Goal: Task Accomplishment & Management: Manage account settings

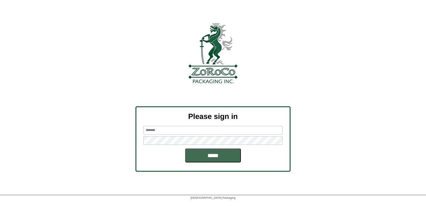
type input "*********"
click at [218, 152] on input "*****" at bounding box center [213, 155] width 56 height 14
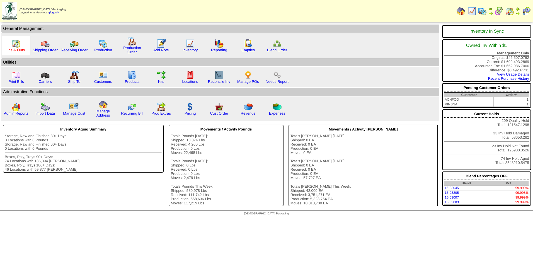
click at [15, 51] on link "Ins & Outs" at bounding box center [16, 50] width 17 height 4
click at [224, 113] on link "Cust Order" at bounding box center [219, 113] width 18 height 4
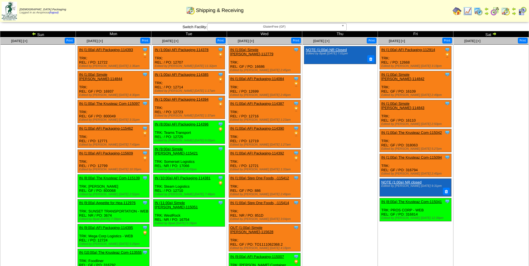
click at [329, 99] on ul "Clone Item NOTE (1:00a) NR Closed Edited by Bpali 8/8 7:01pm" at bounding box center [339, 88] width 75 height 84
click at [519, 12] on img at bounding box center [522, 11] width 9 height 9
click at [480, 12] on img at bounding box center [478, 11] width 9 height 9
click at [35, 33] on img at bounding box center [34, 33] width 4 height 4
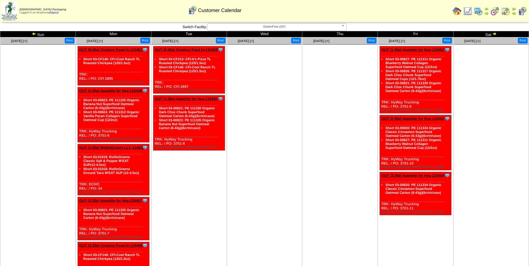
click at [35, 33] on img at bounding box center [34, 33] width 4 height 4
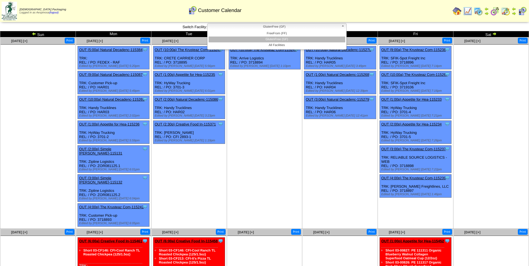
click at [292, 25] on span "GlutenFree (GF)" at bounding box center [274, 26] width 129 height 7
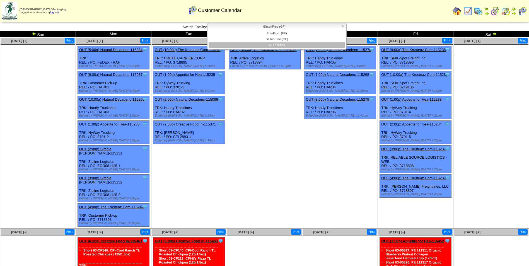
click at [295, 45] on li "All Facilities" at bounding box center [276, 45] width 137 height 6
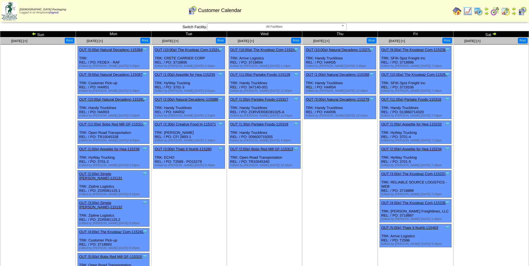
scroll to position [178, 0]
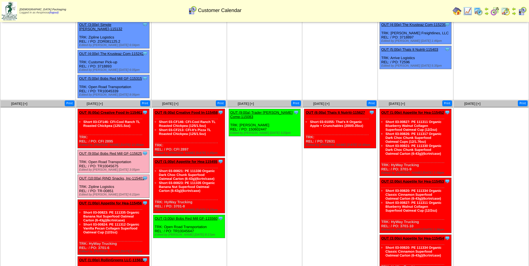
click at [352, 110] on link "OUT (6:00a) Thats It Nutriti-115627" at bounding box center [334, 112] width 59 height 4
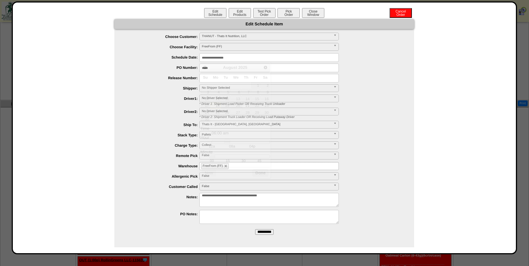
click at [224, 61] on input "**********" at bounding box center [268, 57] width 139 height 9
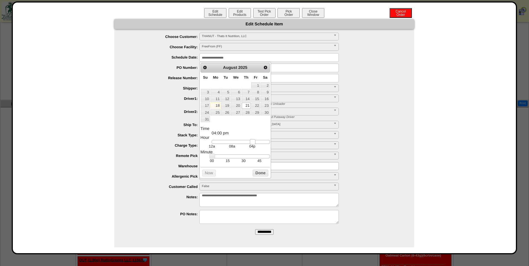
type input "**********"
drag, startPoint x: 230, startPoint y: 143, endPoint x: 249, endPoint y: 147, distance: 19.6
click at [249, 147] on dd "12a 08a 04p" at bounding box center [241, 144] width 58 height 9
click at [261, 176] on button "Done" at bounding box center [261, 172] width 16 height 7
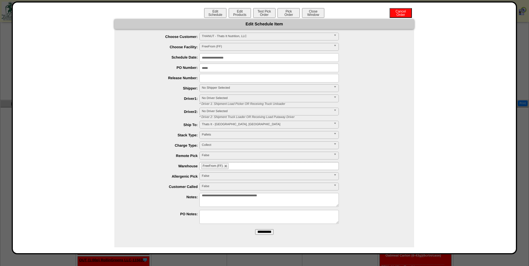
click at [227, 90] on span "No Shipper Selected" at bounding box center [266, 87] width 129 height 7
type input "****"
click at [219, 101] on li "ECHO" at bounding box center [269, 103] width 137 height 6
click at [252, 165] on ul "FreeFrom (FF)" at bounding box center [268, 166] width 139 height 8
type input "**"
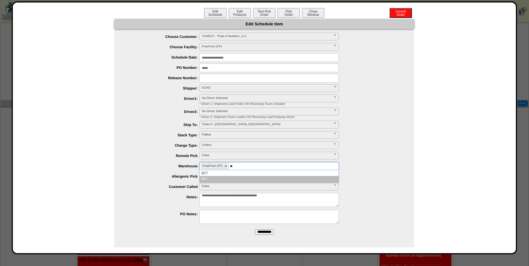
click at [238, 173] on li "AF I2" at bounding box center [269, 173] width 139 height 6
type input "**"
click at [242, 178] on li "AF I1" at bounding box center [269, 179] width 139 height 6
click at [270, 232] on input "**********" at bounding box center [264, 232] width 18 height 6
click at [318, 13] on button "Close Window" at bounding box center [313, 13] width 22 height 10
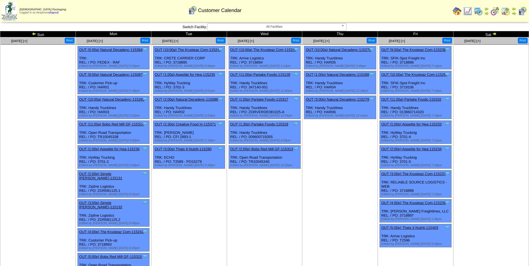
click at [469, 14] on img at bounding box center [467, 11] width 9 height 9
click at [492, 33] on img at bounding box center [494, 33] width 4 height 4
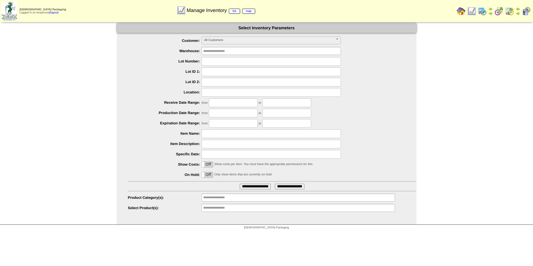
click at [283, 210] on ul "**********" at bounding box center [298, 208] width 193 height 8
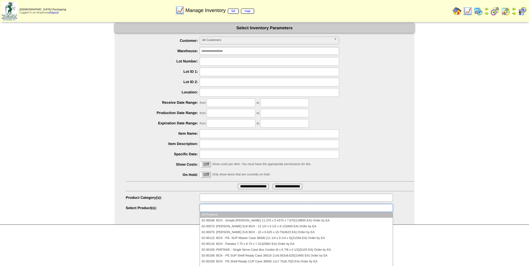
click at [263, 199] on ul at bounding box center [296, 197] width 193 height 8
type input "**********"
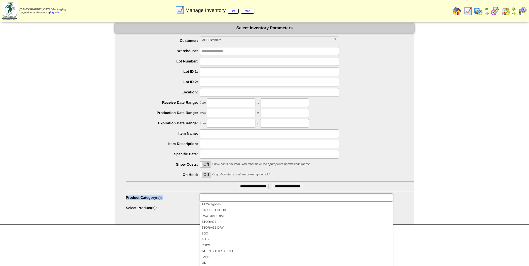
click at [127, 200] on li "**********" at bounding box center [270, 197] width 288 height 9
type input "**********"
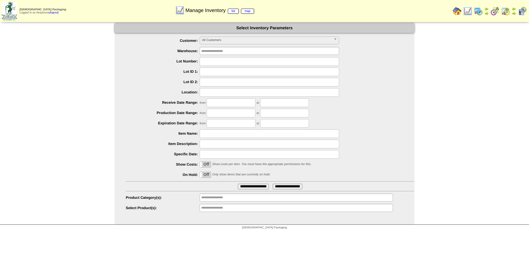
click at [229, 214] on div "**********" at bounding box center [265, 123] width 300 height 201
click at [230, 209] on input "**********" at bounding box center [219, 207] width 36 height 7
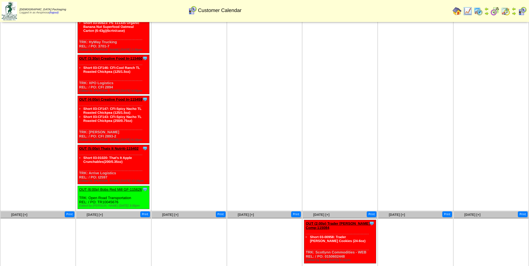
scroll to position [251, 0]
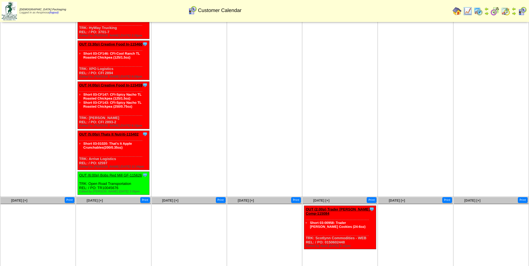
click at [139, 175] on link "OUT (6:00p) Bobs Red Mill GF-115626" at bounding box center [110, 175] width 63 height 4
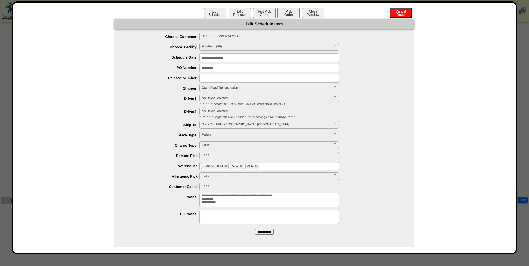
scroll to position [0, 0]
click at [245, 9] on button "Edit Products" at bounding box center [240, 13] width 22 height 10
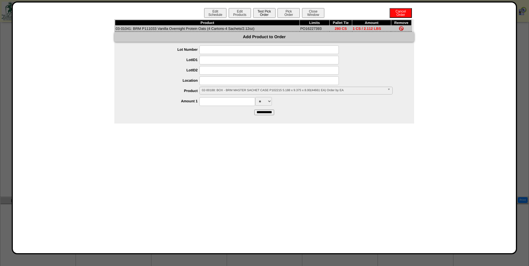
click at [267, 11] on button "Test Pick Order" at bounding box center [264, 13] width 22 height 10
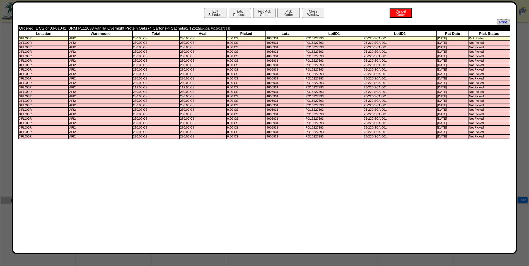
click at [218, 14] on button "Edit Schedule" at bounding box center [215, 13] width 22 height 10
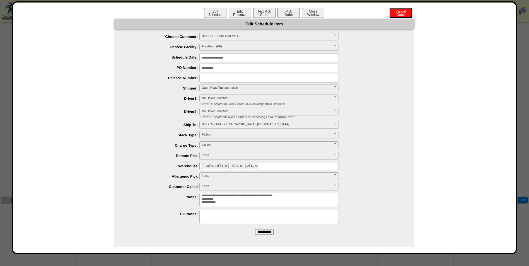
click at [241, 12] on button "Edit Products" at bounding box center [240, 13] width 22 height 10
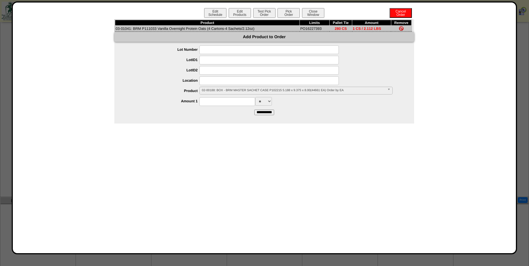
drag, startPoint x: 323, startPoint y: 29, endPoint x: 301, endPoint y: 29, distance: 22.0
click at [301, 29] on td "PO16227393" at bounding box center [315, 29] width 30 height 6
copy td "PO16227393"
click at [220, 75] on input at bounding box center [268, 70] width 139 height 9
click at [217, 79] on input at bounding box center [268, 80] width 139 height 9
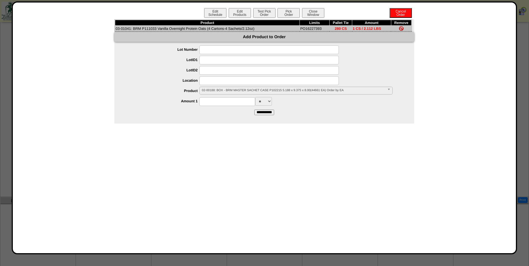
click at [213, 67] on input at bounding box center [268, 70] width 139 height 9
click at [213, 59] on input at bounding box center [268, 60] width 139 height 9
click at [189, 69] on label "LotID2" at bounding box center [162, 70] width 74 height 4
click at [222, 60] on input at bounding box center [268, 60] width 139 height 9
paste input "**********"
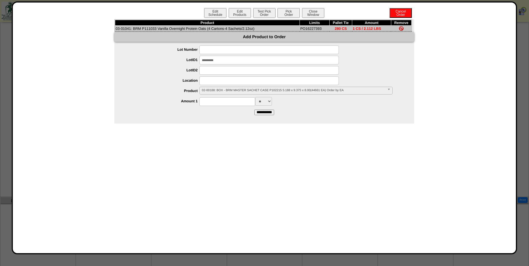
type input "**********"
click at [218, 90] on span "03-01041: BRM P111033 Vanilla Overnight Protein Oats (4 Cartons-4 Sachets/2.12o…" at bounding box center [293, 90] width 183 height 7
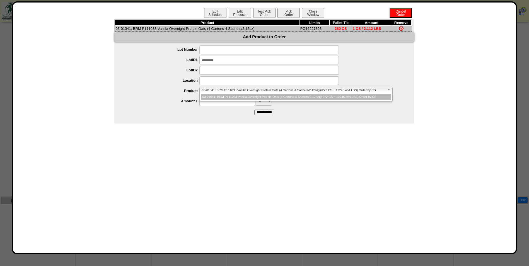
click at [218, 90] on span "03-01041: BRM P111033 Vanilla Overnight Protein Oats (4 Cartons-4 Sachets/2.12o…" at bounding box center [293, 90] width 183 height 7
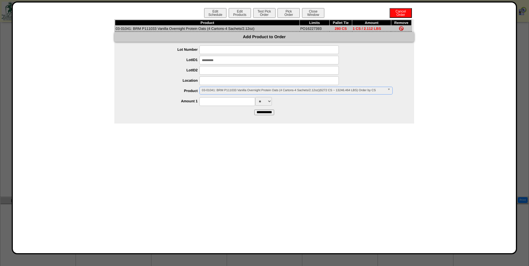
click at [189, 109] on form "**********" at bounding box center [264, 79] width 300 height 69
drag, startPoint x: 228, startPoint y: 58, endPoint x: 191, endPoint y: 62, distance: 37.9
click at [191, 62] on div "**********" at bounding box center [269, 60] width 288 height 9
click at [157, 84] on div at bounding box center [269, 80] width 288 height 9
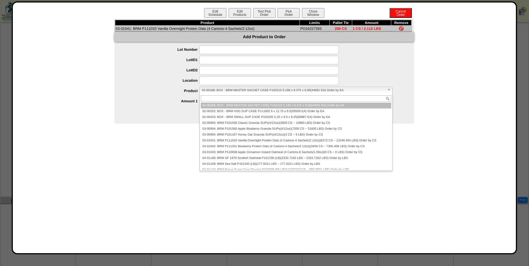
click at [225, 91] on span "02-00188: BOX - BRM MASTER SACHET CASE P102215 5.188 x 9.375 x 8.00(44661 EA) O…" at bounding box center [293, 90] width 183 height 7
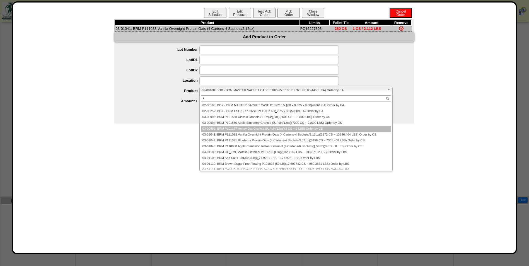
type input "*"
click at [230, 127] on li "03-00995: BRM P101167 Honey Oat Granola SUPs(4/ 1 2oz)(3 CS ~ 9 LBS) Order by CS" at bounding box center [296, 129] width 190 height 6
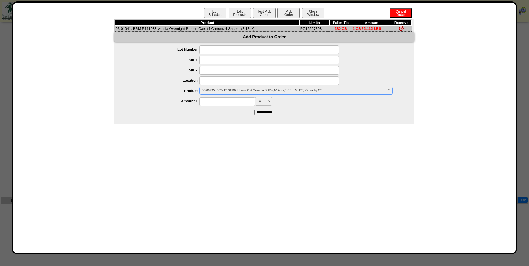
click at [224, 99] on input at bounding box center [227, 101] width 56 height 9
type input "*"
click at [176, 101] on label "Amount 1" at bounding box center [162, 101] width 74 height 4
click at [210, 61] on input at bounding box center [268, 60] width 139 height 9
paste input "**********"
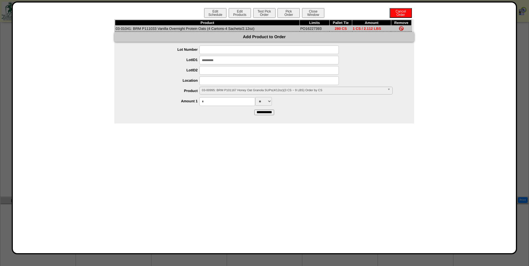
type input "**********"
click at [157, 70] on label "LotID2" at bounding box center [162, 70] width 74 height 4
click at [214, 102] on input "*" at bounding box center [227, 101] width 56 height 9
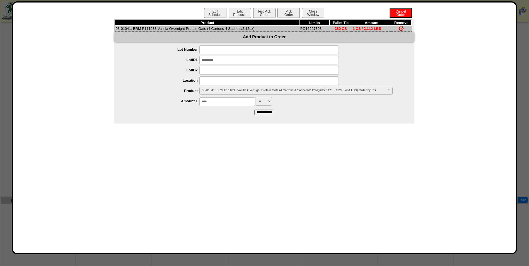
type input "****"
click at [274, 113] on input "**********" at bounding box center [264, 113] width 20 height 6
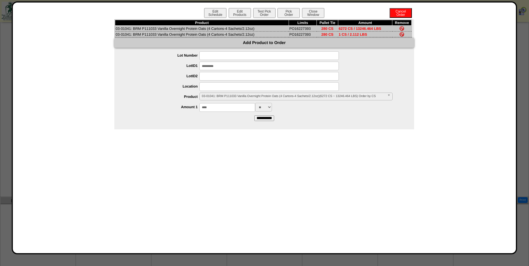
click at [401, 36] on img at bounding box center [401, 34] width 4 height 4
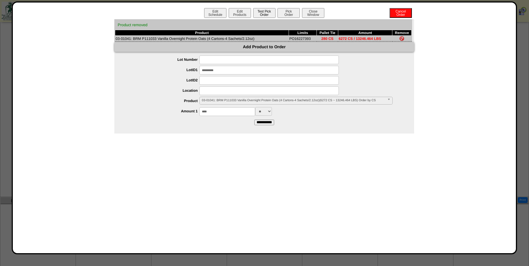
click at [267, 15] on button "Test Pick Order" at bounding box center [264, 13] width 22 height 10
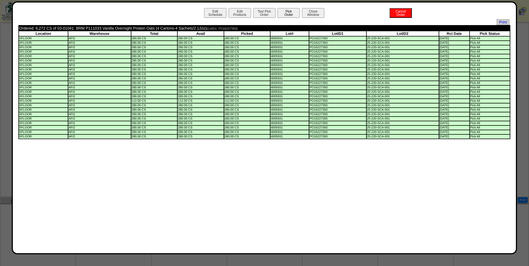
click at [284, 14] on button "Pick Order" at bounding box center [288, 13] width 22 height 10
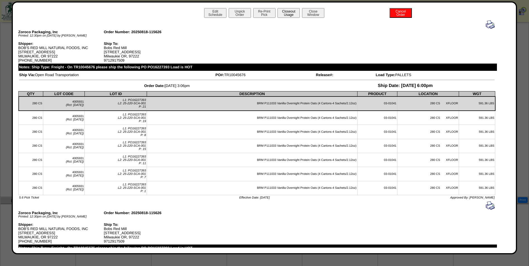
click at [285, 17] on button "Closeout Usage" at bounding box center [288, 13] width 22 height 10
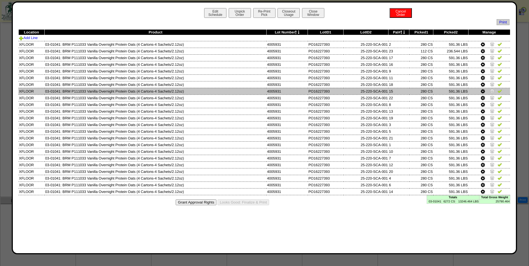
click at [319, 89] on td "PO16227393" at bounding box center [326, 91] width 36 height 7
copy td "PO16227393"
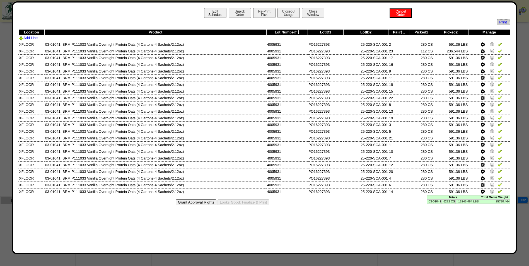
click at [217, 14] on button "Edit Schedule" at bounding box center [215, 13] width 22 height 10
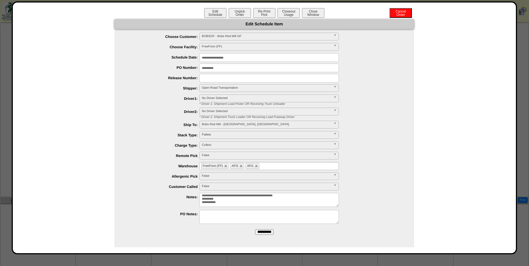
click at [273, 203] on textarea "**********" at bounding box center [268, 200] width 139 height 14
type textarea "**********"
click at [263, 234] on input "**********" at bounding box center [264, 232] width 18 height 6
click at [313, 15] on button "Close Window" at bounding box center [313, 13] width 22 height 10
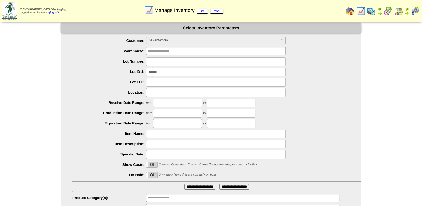
click at [200, 187] on input "**********" at bounding box center [199, 187] width 31 height 6
click at [176, 72] on input "*******" at bounding box center [215, 71] width 139 height 9
paste input "***"
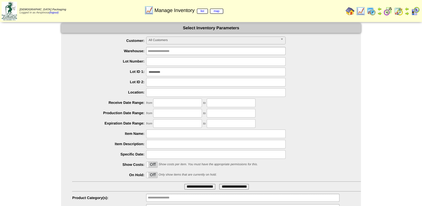
type input "**********"
click at [184, 184] on input "**********" at bounding box center [199, 187] width 31 height 6
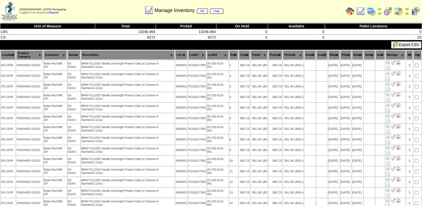
click at [274, 56] on th "Picked1" at bounding box center [275, 54] width 14 height 9
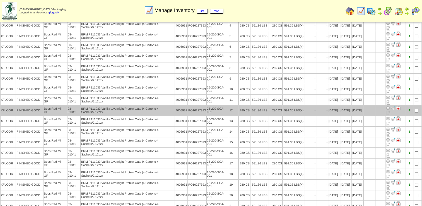
scroll to position [99, 0]
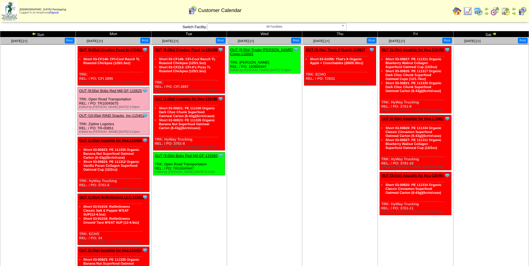
click at [108, 79] on div "Clone Item OUT (6:00a) Creative Food In-115461 Creative Food Innovations, LLC S…" at bounding box center [113, 65] width 72 height 39
copy div "2895"
click at [115, 77] on div "Clone Item OUT (6:00a) Creative Food In-115461 Creative Food Innovations, LLC S…" at bounding box center [113, 65] width 72 height 39
drag, startPoint x: 108, startPoint y: 78, endPoint x: 99, endPoint y: 80, distance: 9.9
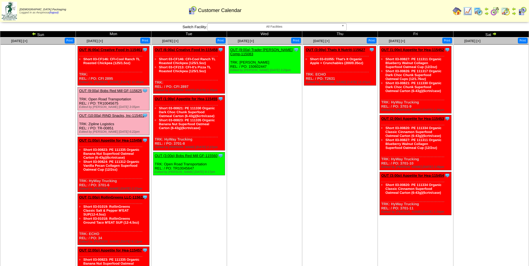
click at [99, 80] on div "Clone Item OUT (6:00a) Creative Food In-115461 Creative Food Innovations, LLC S…" at bounding box center [113, 65] width 72 height 39
copy div "CFI 2895"
click at [30, 120] on ul at bounding box center [38, 87] width 75 height 84
click at [113, 138] on div "Clone Item OUT (1:00p) Appetite for Hea-115456 Appetite for Healthy Living Sche…" at bounding box center [113, 164] width 72 height 55
click at [115, 140] on link "OUT (1:00p) Appetite for Hea-115456" at bounding box center [110, 140] width 63 height 4
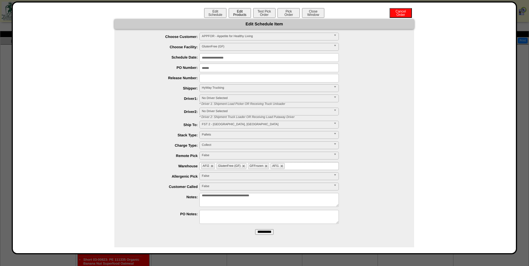
click at [244, 11] on button "Edit Products" at bounding box center [240, 13] width 22 height 10
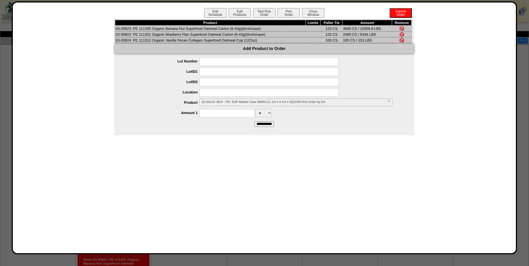
click at [123, 28] on td "03-00823: PE 111335 Organic Banana Nut Superfood Oatmeal Carton (6-43g)(6crtn/c…" at bounding box center [210, 29] width 190 height 6
click at [127, 29] on td "03-00823: PE 111335 Organic Banana Nut Superfood Oatmeal Carton (6-43g)(6crtn/c…" at bounding box center [210, 29] width 190 height 6
click at [130, 30] on td "03-00823: PE 111335 Organic Banana Nut Superfood Oatmeal Carton (6-43g)(6crtn/c…" at bounding box center [210, 29] width 190 height 6
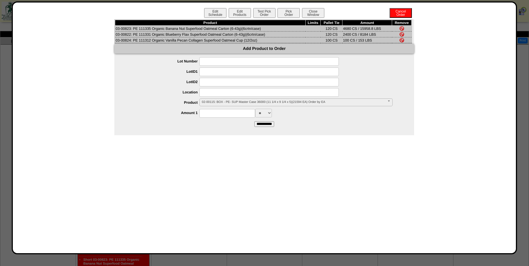
click at [132, 32] on td "03-00822: PE 111331 Organic Blueberry Flax Superfood Oatmeal Carton (6-43g)(6cr…" at bounding box center [210, 34] width 190 height 6
drag, startPoint x: 130, startPoint y: 28, endPoint x: 116, endPoint y: 29, distance: 14.8
click at [116, 29] on td "03-00823: PE 111335 Organic Banana Nut Superfood Oatmeal Carton (6-43g)(6crtn/c…" at bounding box center [210, 29] width 190 height 6
copy td "03-00823"
drag, startPoint x: 130, startPoint y: 35, endPoint x: 115, endPoint y: 36, distance: 14.8
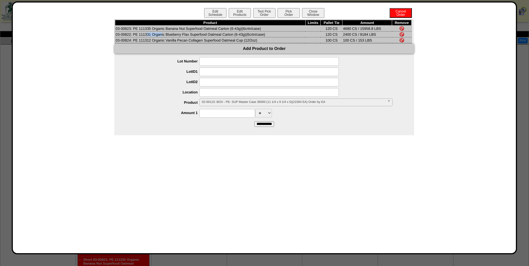
click at [115, 36] on td "03-00822: PE 111331 Organic Blueberry Flax Superfood Oatmeal Carton (6-43g)(6cr…" at bounding box center [210, 34] width 190 height 6
copy td "03-00822"
drag, startPoint x: 130, startPoint y: 40, endPoint x: 116, endPoint y: 39, distance: 14.6
click at [116, 39] on td "03-00824: PE 111312 Organic Vanilla Pecan Collagen Superfood Oatmeal Cup (12/2o…" at bounding box center [210, 40] width 190 height 6
copy td "03-00824"
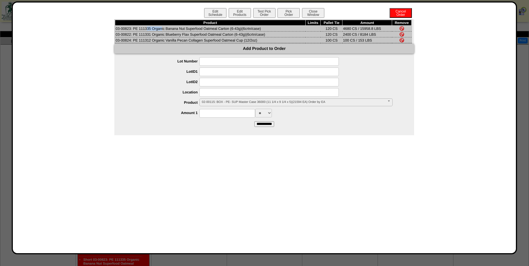
drag, startPoint x: 131, startPoint y: 29, endPoint x: 116, endPoint y: 30, distance: 14.5
click at [116, 30] on td "03-00823: PE 111335 Organic Banana Nut Superfood Oatmeal Carton (6-43g)(6crtn/c…" at bounding box center [210, 29] width 190 height 6
copy td "03-00823"
click at [266, 17] on button "Test Pick Order" at bounding box center [264, 13] width 22 height 10
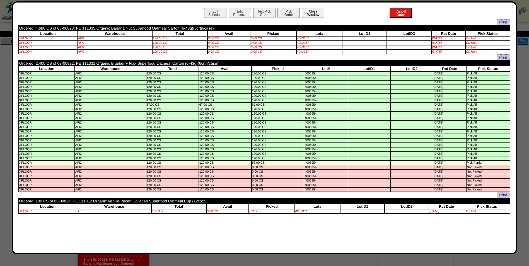
click at [313, 14] on button "Close Window" at bounding box center [313, 13] width 22 height 10
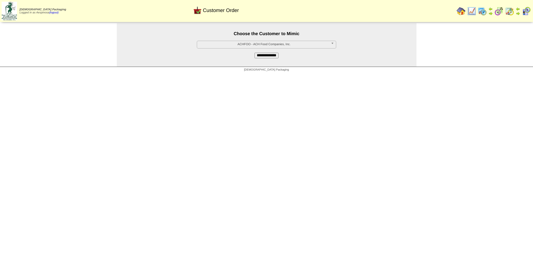
click at [225, 46] on span "ACHFOO - ACH Food Companies, Inc." at bounding box center [263, 44] width 129 height 7
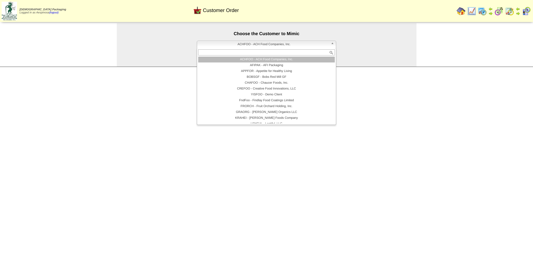
click at [244, 58] on li "ACHFOO - ACH Food Companies, Inc." at bounding box center [266, 60] width 137 height 6
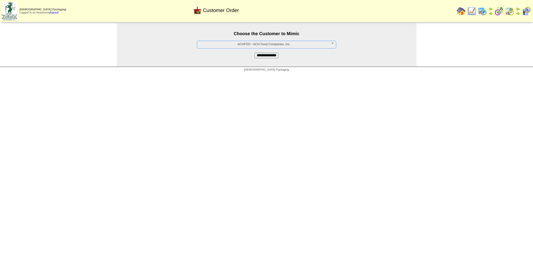
click at [260, 56] on input "**********" at bounding box center [266, 56] width 24 height 6
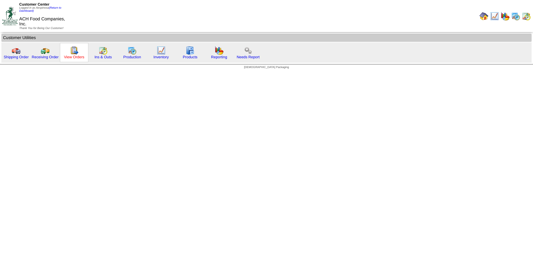
click at [72, 57] on link "View Orders" at bounding box center [74, 57] width 20 height 4
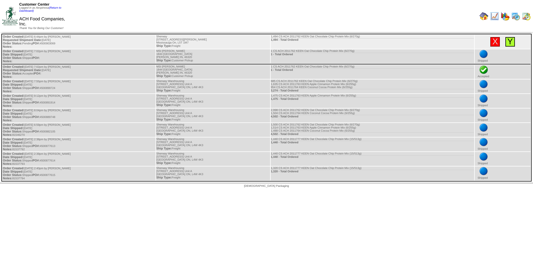
click at [509, 43] on link "Y" at bounding box center [510, 41] width 6 height 9
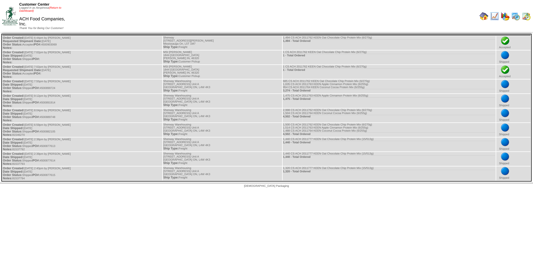
click at [61, 9] on link "(Return to Dashboard)" at bounding box center [40, 9] width 42 height 6
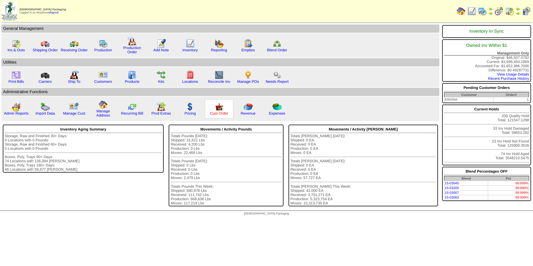
click at [225, 111] on link "Cust Order" at bounding box center [219, 113] width 18 height 4
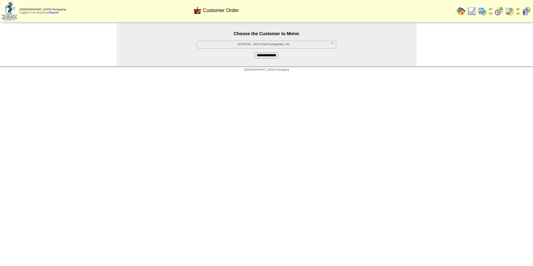
click at [250, 43] on span "ACHFOO - ACH Food Companies, Inc." at bounding box center [263, 44] width 129 height 7
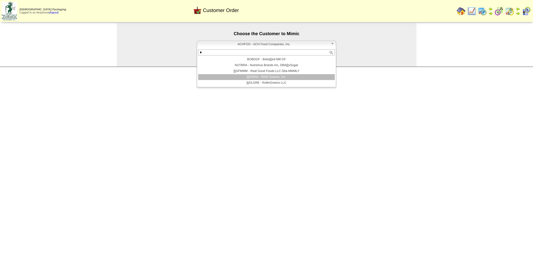
type input "*"
click at [280, 77] on li "R INSNA - RIND Snacks, Inc." at bounding box center [266, 77] width 137 height 6
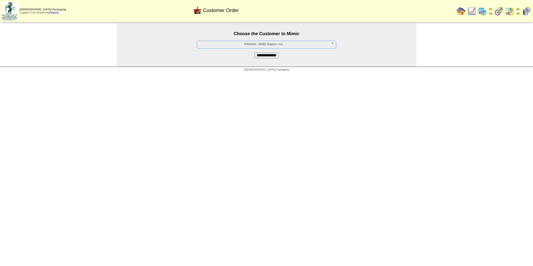
click at [268, 56] on input "**********" at bounding box center [266, 56] width 24 height 6
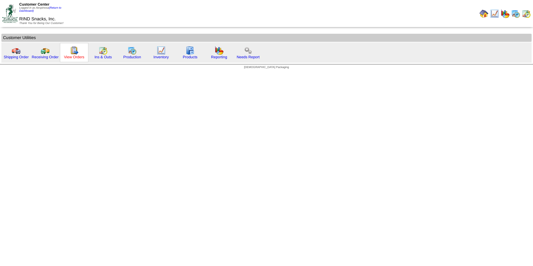
click at [70, 59] on link "View Orders" at bounding box center [74, 57] width 20 height 4
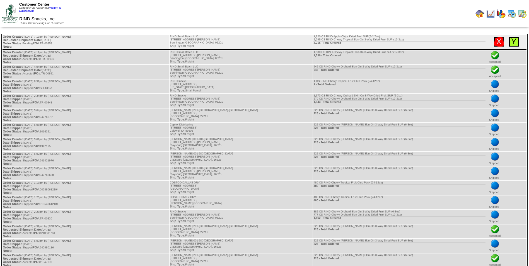
click at [512, 45] on link "Y" at bounding box center [514, 41] width 6 height 9
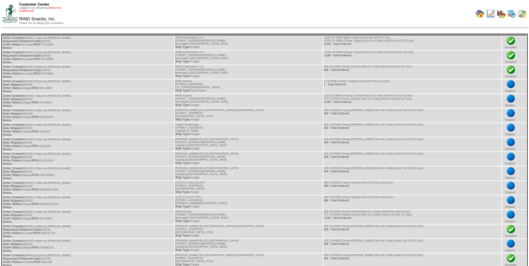
click at [60, 9] on link "(Return to Dashboard)" at bounding box center [40, 9] width 42 height 6
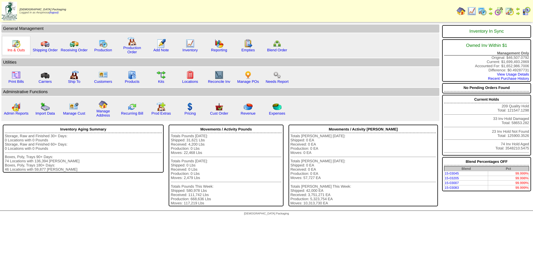
click at [11, 50] on link "Ins & Outs" at bounding box center [16, 50] width 17 height 4
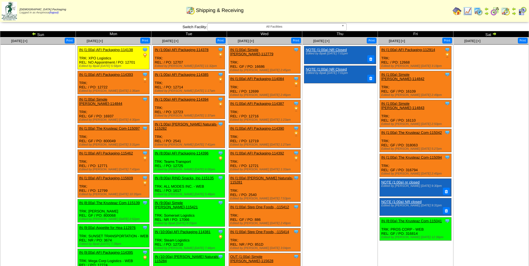
click at [475, 15] on img at bounding box center [478, 11] width 9 height 9
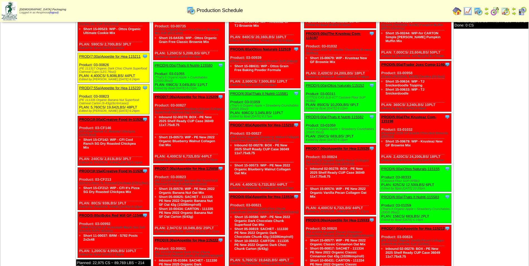
scroll to position [251, 0]
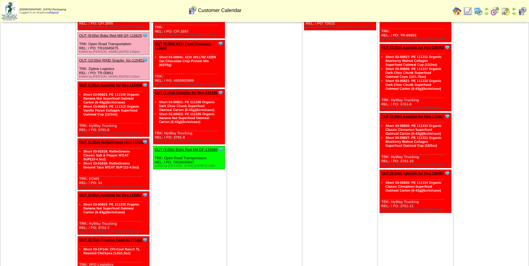
scroll to position [56, 0]
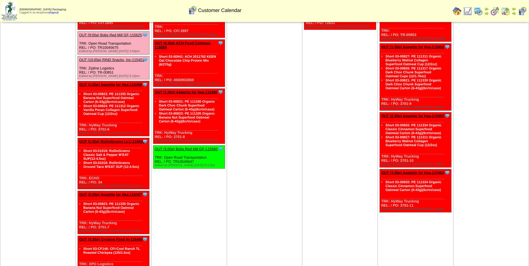
click at [123, 141] on link "OUT (1:00p) RollinGreens LLC-115639" at bounding box center [111, 141] width 65 height 4
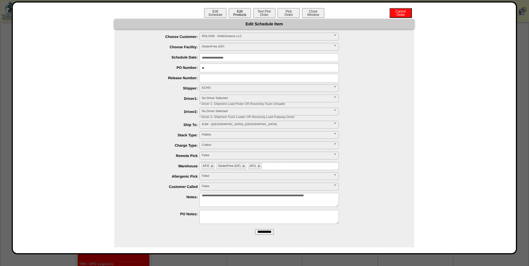
click at [242, 17] on button "Edit Products" at bounding box center [240, 13] width 22 height 10
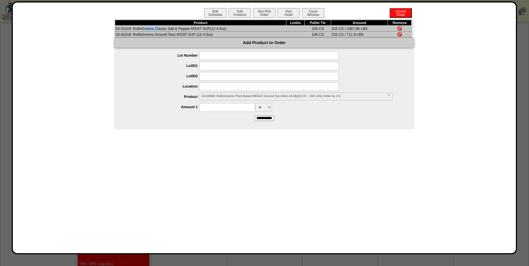
drag, startPoint x: 131, startPoint y: 28, endPoint x: 116, endPoint y: 29, distance: 14.8
click at [116, 29] on td "03-01019: RollinGreens Classic Salt & Pepper M'EAT SUP(12-4.5oz)" at bounding box center [200, 29] width 171 height 6
copy td "03-01019"
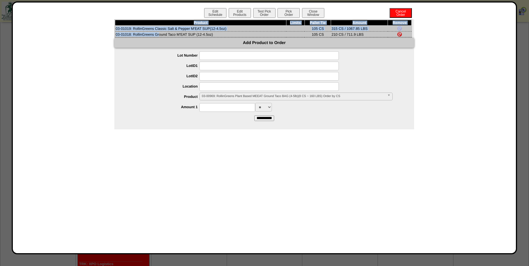
drag, startPoint x: 131, startPoint y: 35, endPoint x: 117, endPoint y: 35, distance: 14.2
click at [115, 35] on div "Product Limits Pallet Tie Amount Remove 03-01019: RollinGreens Classic Salt & P…" at bounding box center [263, 28] width 298 height 19
click at [117, 35] on td "03-01018: RollinGreens Ground Taco M'EAT SUP (12-4.5oz)" at bounding box center [200, 34] width 171 height 6
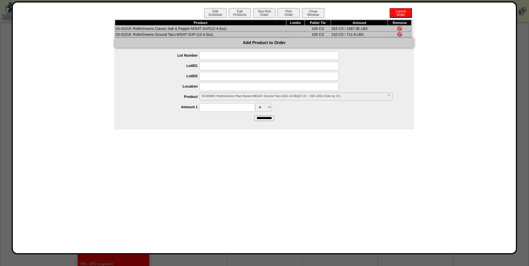
click at [125, 35] on td "03-01018: RollinGreens Ground Taco M'EAT SUP (12-4.5oz)" at bounding box center [200, 34] width 171 height 6
drag, startPoint x: 130, startPoint y: 34, endPoint x: 116, endPoint y: 33, distance: 14.0
click at [116, 33] on td "03-01018: RollinGreens Ground Taco M'EAT SUP (12-4.5oz)" at bounding box center [200, 34] width 171 height 6
copy td "03-01018"
click at [259, 14] on button "Test Pick Order" at bounding box center [264, 13] width 22 height 10
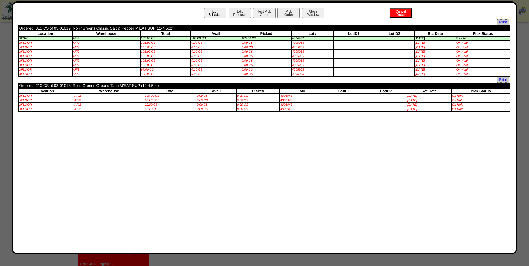
click at [210, 10] on button "Edit Schedule" at bounding box center [215, 13] width 22 height 10
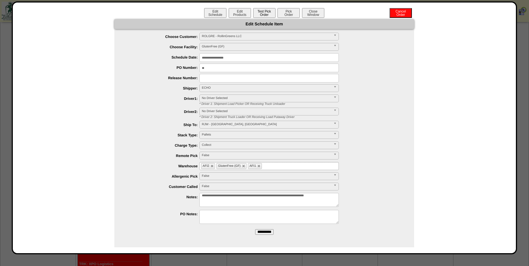
click at [275, 13] on button "Test Pick Order" at bounding box center [264, 13] width 22 height 10
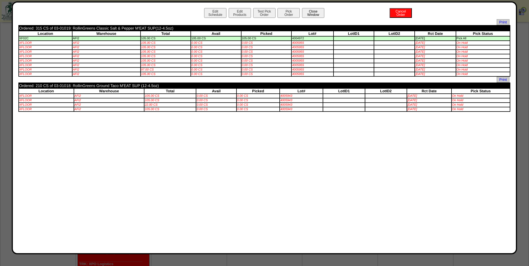
click at [314, 16] on button "Close Window" at bounding box center [313, 13] width 22 height 10
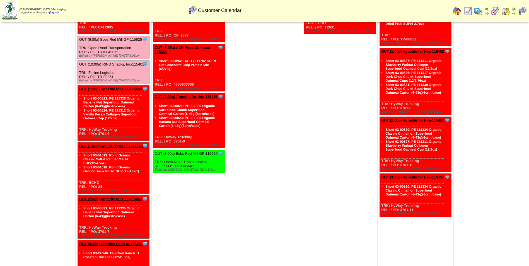
scroll to position [56, 0]
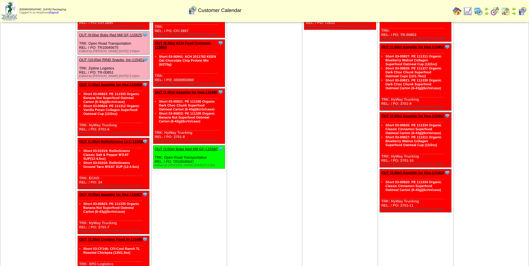
click at [130, 143] on link "OUT (1:00p) RollinGreens LLC-115639" at bounding box center [111, 141] width 65 height 4
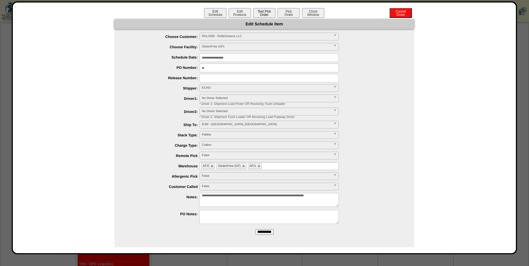
click at [263, 12] on button "Test Pick Order" at bounding box center [264, 13] width 22 height 10
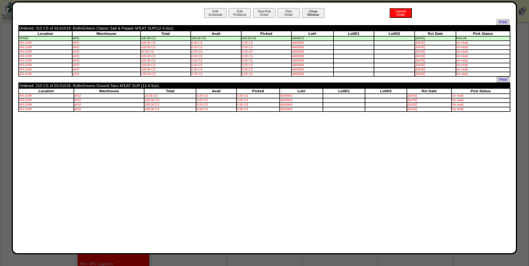
click at [320, 15] on button "Close Window" at bounding box center [313, 13] width 22 height 10
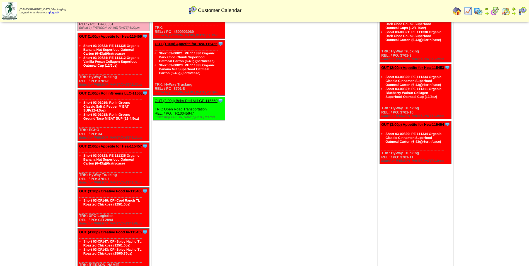
scroll to position [111, 0]
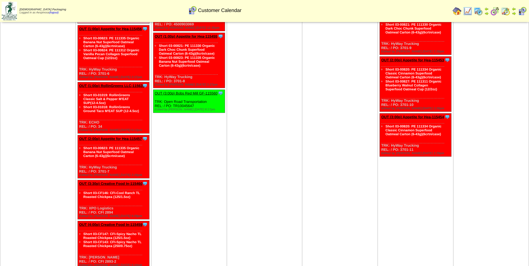
click at [130, 139] on link "OUT (2:00p) Appetite for Hea-115457" at bounding box center [110, 139] width 63 height 4
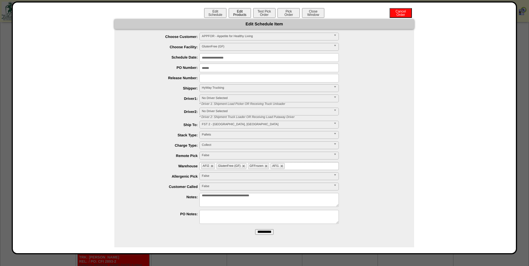
click at [244, 13] on button "Edit Products" at bounding box center [240, 13] width 22 height 10
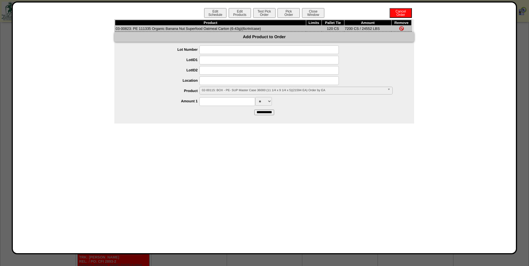
click at [127, 27] on td "03-00823: PE 111335 Organic Banana Nut Superfood Oatmeal Carton (6-43g)(6crtn/c…" at bounding box center [210, 29] width 191 height 6
click at [134, 31] on td "03-00823: PE 111335 Organic Banana Nut Superfood Oatmeal Carton (6-43g)(6crtn/c…" at bounding box center [210, 29] width 191 height 6
drag, startPoint x: 131, startPoint y: 28, endPoint x: 117, endPoint y: 30, distance: 14.6
click at [117, 30] on td "03-00823: PE 111335 Organic Banana Nut Superfood Oatmeal Carton (6-43g)(6crtn/c…" at bounding box center [210, 29] width 191 height 6
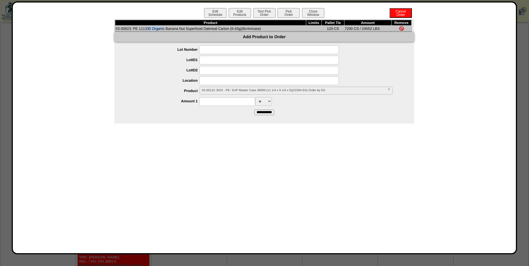
copy td "03-00823"
click at [325, 14] on div "Edit Schedule Edit Products Test Pick Order Pick Order Cancel Order Close Window" at bounding box center [264, 13] width 492 height 11
click at [318, 12] on button "Close Window" at bounding box center [313, 13] width 22 height 10
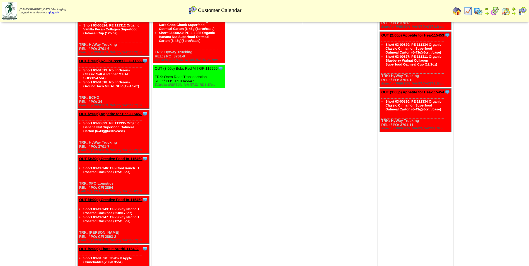
scroll to position [139, 0]
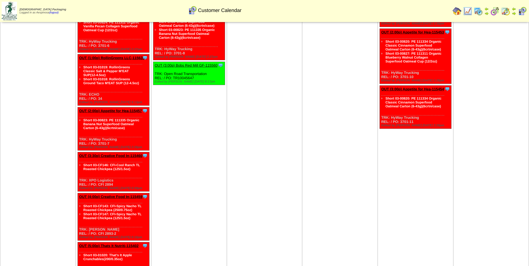
click at [126, 155] on link "OUT (3:30p) Creative Food In-115460" at bounding box center [110, 156] width 63 height 4
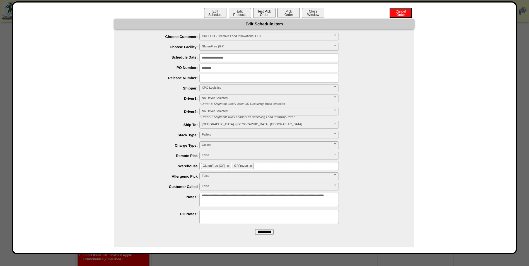
click at [269, 14] on button "Test Pick Order" at bounding box center [264, 13] width 22 height 10
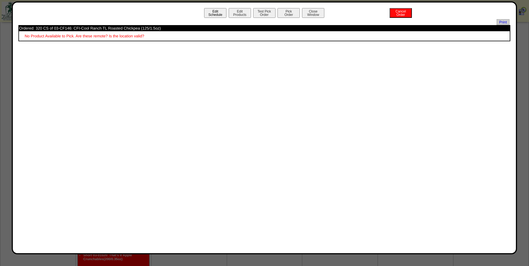
click at [216, 11] on button "Edit Schedule" at bounding box center [215, 13] width 22 height 10
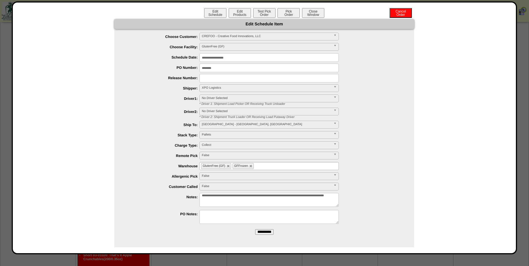
click at [277, 165] on ul "GlutenFree (GF) GFFrozen" at bounding box center [268, 166] width 139 height 8
type input "**"
click at [259, 175] on li "AF I2" at bounding box center [269, 173] width 139 height 6
type input "**"
click at [258, 176] on li "AF I1" at bounding box center [269, 179] width 139 height 6
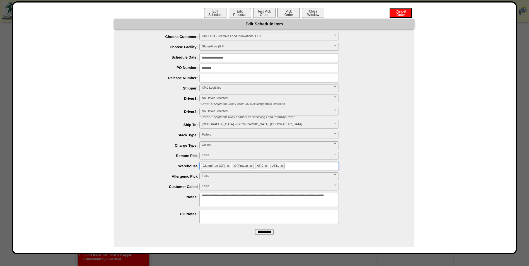
click at [260, 230] on input "**********" at bounding box center [264, 232] width 18 height 6
click at [268, 14] on button "Test Pick Order" at bounding box center [264, 13] width 22 height 10
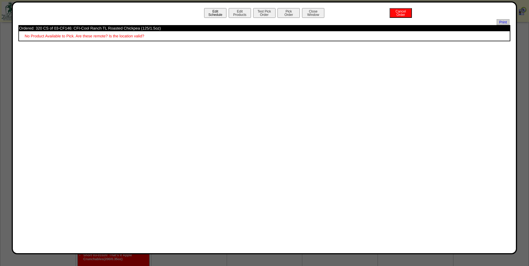
click at [215, 13] on button "Edit Schedule" at bounding box center [215, 13] width 22 height 10
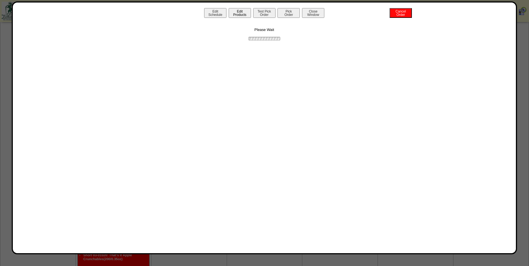
click at [237, 12] on button "Edit Products" at bounding box center [240, 13] width 22 height 10
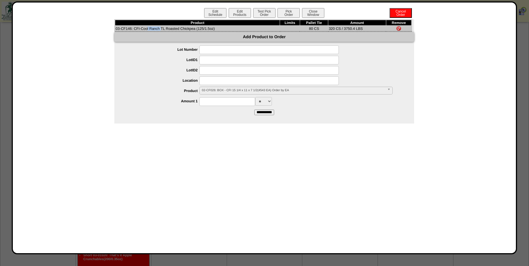
drag, startPoint x: 132, startPoint y: 29, endPoint x: 116, endPoint y: 30, distance: 15.7
click at [116, 30] on td "03-CF146: CFI-Cool Ranch TL Roasted Chickpea (125/1.5oz)" at bounding box center [197, 29] width 165 height 6
copy td "03-CF146"
click at [220, 11] on button "Edit Schedule" at bounding box center [215, 13] width 22 height 10
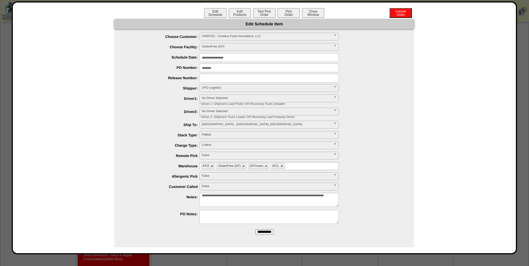
drag, startPoint x: 230, startPoint y: 68, endPoint x: 162, endPoint y: 65, distance: 68.4
click at [162, 65] on div "********" at bounding box center [269, 68] width 288 height 9
click at [267, 13] on button "Test Pick Order" at bounding box center [264, 13] width 22 height 10
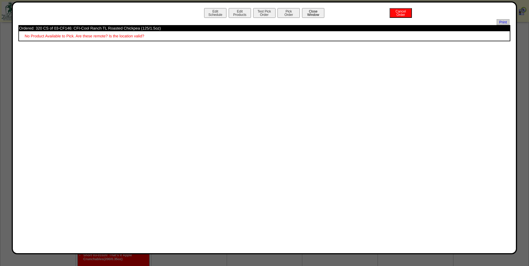
click at [309, 14] on button "Close Window" at bounding box center [313, 13] width 22 height 10
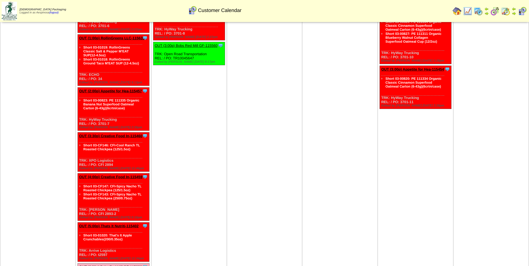
scroll to position [195, 0]
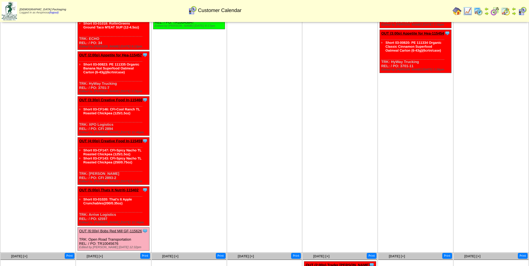
drag, startPoint x: 215, startPoint y: 99, endPoint x: 181, endPoint y: 110, distance: 36.1
click at [215, 99] on td "[DATE] [+] Print Clone Item OUT (6:00a) Creative Food In-115458 Creative Food I…" at bounding box center [189, 47] width 76 height 410
click at [123, 142] on link "OUT (4:00p) Creative Food In-115459" at bounding box center [110, 141] width 63 height 4
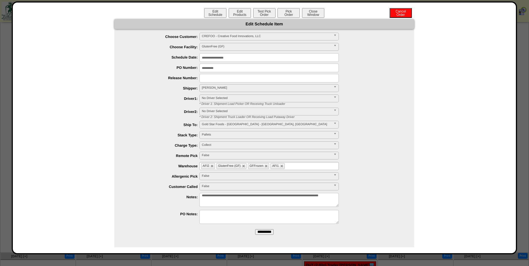
click at [292, 166] on input "text" at bounding box center [289, 165] width 7 height 7
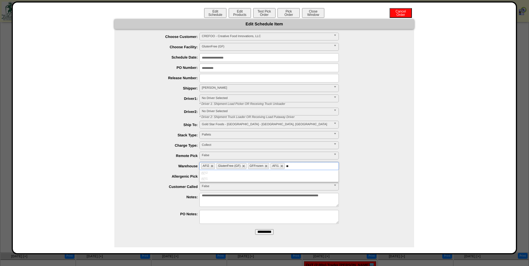
type input "*"
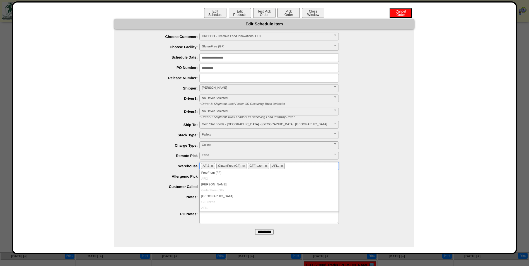
click at [143, 168] on div "**********" at bounding box center [269, 166] width 288 height 9
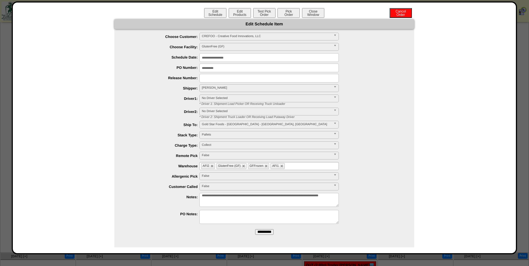
click at [234, 65] on input "**********" at bounding box center [268, 68] width 139 height 9
click at [248, 8] on div "**********" at bounding box center [264, 127] width 505 height 253
click at [246, 11] on button "Edit Products" at bounding box center [240, 13] width 22 height 10
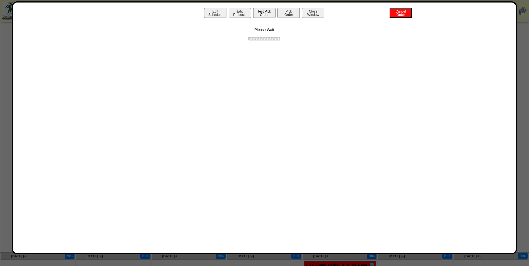
click at [261, 14] on button "Test Pick Order" at bounding box center [264, 13] width 22 height 10
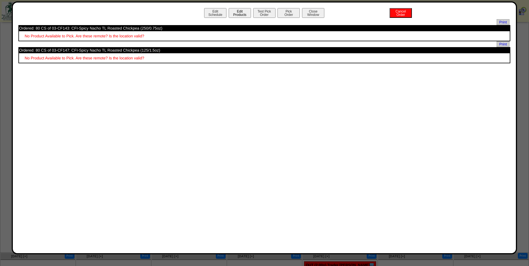
click at [248, 14] on button "Edit Products" at bounding box center [240, 13] width 22 height 10
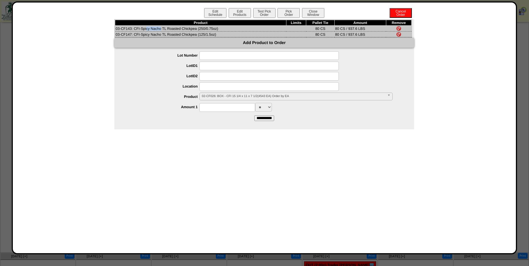
drag, startPoint x: 131, startPoint y: 28, endPoint x: 115, endPoint y: 29, distance: 15.9
click at [115, 29] on td "03-CF143: CFI-Spicy Nacho TL Roasted Chickpea (250/0.75oz)" at bounding box center [200, 29] width 171 height 6
copy td "03-CF143"
drag, startPoint x: 132, startPoint y: 35, endPoint x: 116, endPoint y: 37, distance: 15.4
click at [116, 37] on td "03-CF147: CFI-Spicy Nacho TL Roasted Chickpea (125/1.5oz)" at bounding box center [200, 34] width 171 height 6
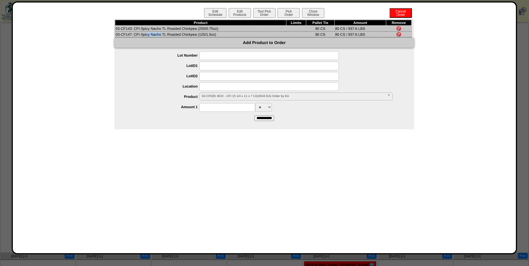
copy td "03-CF147"
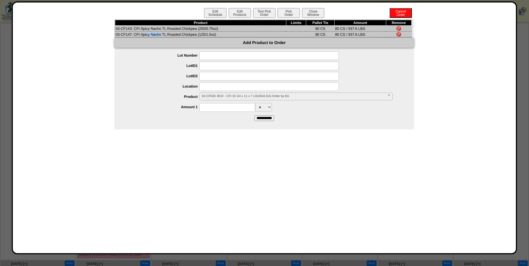
scroll to position [184, 0]
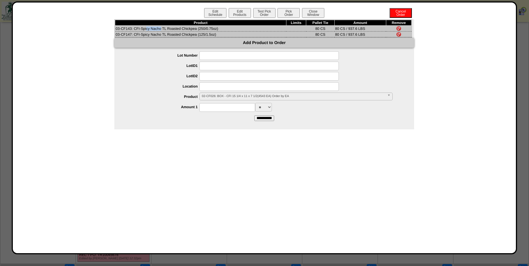
drag, startPoint x: 132, startPoint y: 29, endPoint x: 116, endPoint y: 30, distance: 15.9
click at [116, 30] on td "03-CF143: CFI-Spicy Nacho TL Roasted Chickpea (250/0.75oz)" at bounding box center [200, 29] width 171 height 6
copy td "03-CF143"
click at [312, 11] on button "Close Window" at bounding box center [313, 13] width 22 height 10
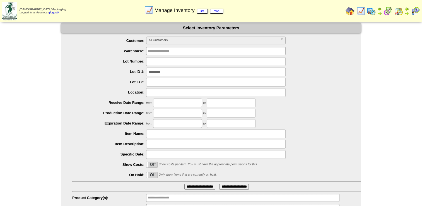
click at [180, 72] on input "**********" at bounding box center [215, 71] width 139 height 9
click at [179, 72] on input "**********" at bounding box center [215, 71] width 139 height 9
click at [101, 57] on div at bounding box center [216, 61] width 288 height 9
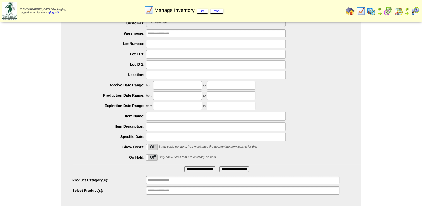
scroll to position [26, 0]
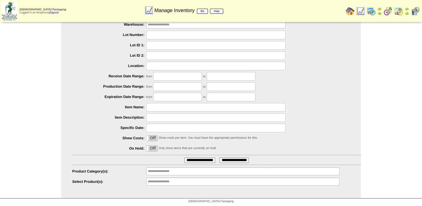
click at [182, 180] on input "**********" at bounding box center [166, 181] width 36 height 7
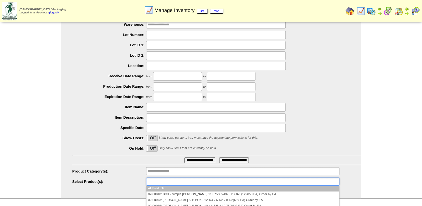
paste input "********"
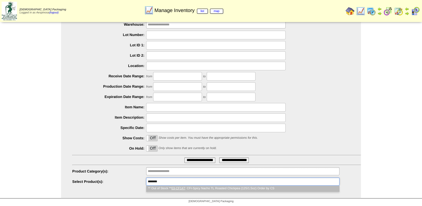
type input "********"
click at [180, 189] on em "03-CF147" at bounding box center [178, 187] width 14 height 3
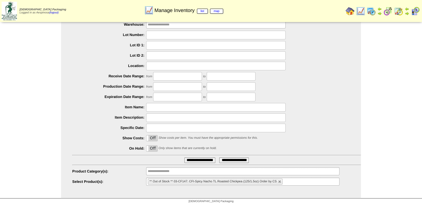
click at [193, 162] on input "**********" at bounding box center [199, 160] width 31 height 6
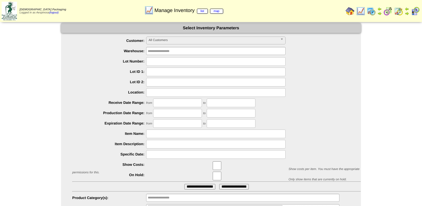
scroll to position [26, 0]
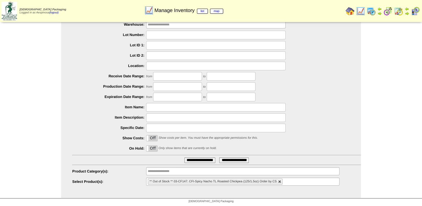
click at [278, 181] on link at bounding box center [279, 181] width 3 height 3
type input "**********"
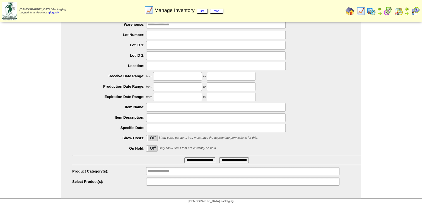
click at [278, 181] on ul at bounding box center [242, 181] width 193 height 8
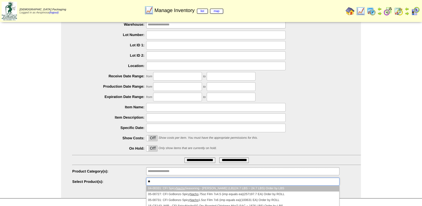
type input "*"
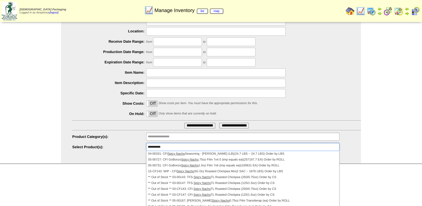
scroll to position [65, 0]
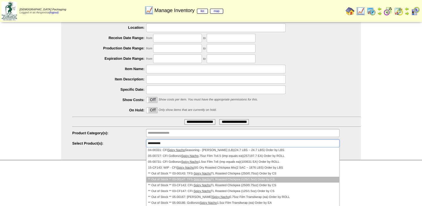
type input "**********"
click at [212, 179] on li "** Out of Stock ** 03-00147: TFS- Spicy Nacho TL Roasted Chickpea (125/1.5oz) O…" at bounding box center [242, 179] width 193 height 6
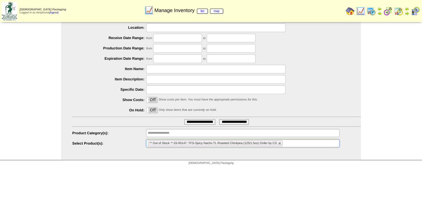
click at [197, 119] on input "**********" at bounding box center [199, 122] width 31 height 6
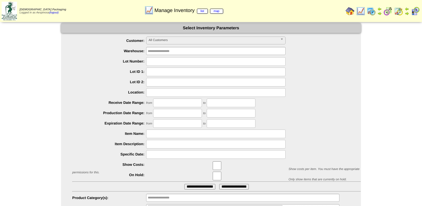
scroll to position [26, 0]
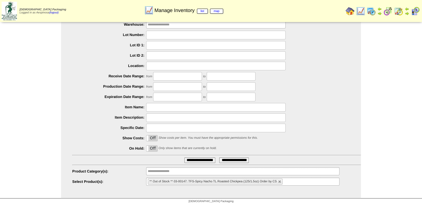
click at [280, 180] on link at bounding box center [279, 181] width 3 height 3
type input "**********"
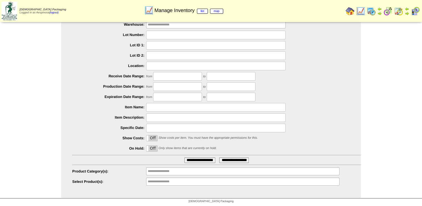
click at [279, 179] on ul "**********" at bounding box center [242, 181] width 193 height 8
paste input "********"
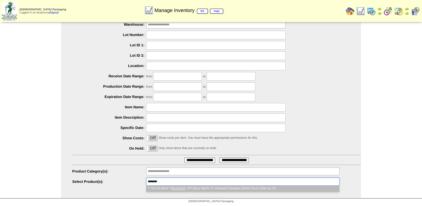
scroll to position [0, 0]
type input "**********"
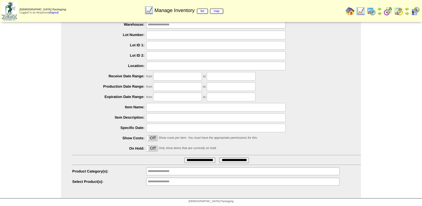
click at [248, 182] on ul "**********" at bounding box center [242, 181] width 193 height 8
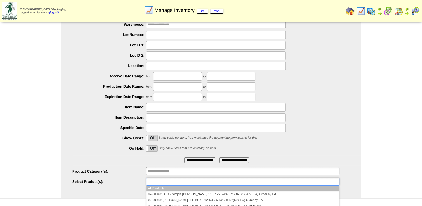
paste input "********"
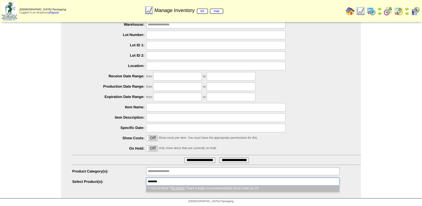
type input "********"
click at [190, 189] on li "** Out of Stock ** 03-01020 : That's It Apple Crunchables(200/0.35oz) Order by …" at bounding box center [242, 188] width 193 height 6
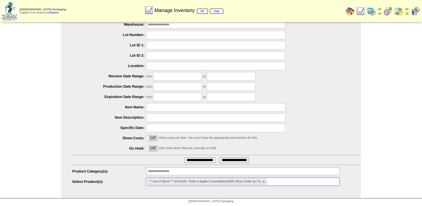
click at [196, 161] on input "**********" at bounding box center [199, 160] width 31 height 6
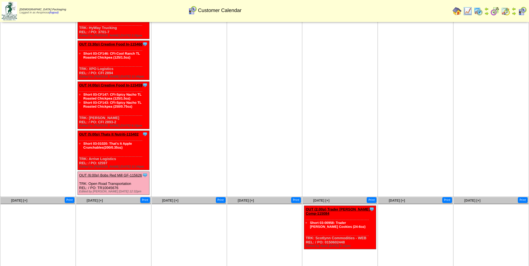
scroll to position [195, 0]
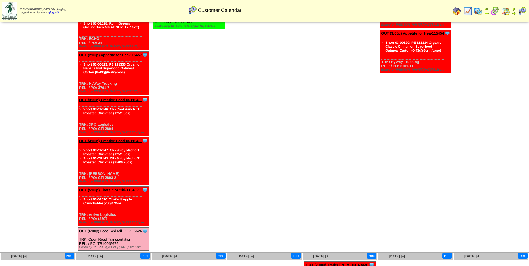
click at [117, 188] on link "OUT (5:00p) Thats It Nutriti-115402" at bounding box center [108, 190] width 59 height 4
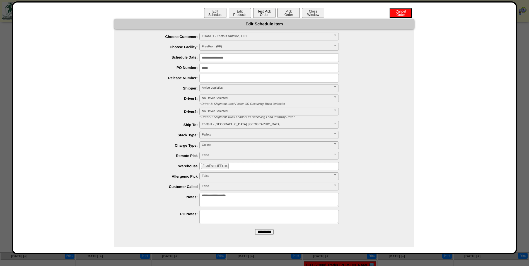
click at [273, 15] on button "Test Pick Order" at bounding box center [264, 13] width 22 height 10
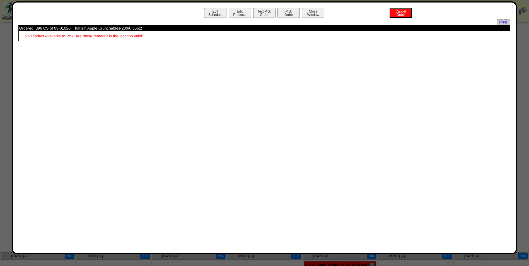
click at [224, 16] on button "Edit Schedule" at bounding box center [215, 13] width 22 height 10
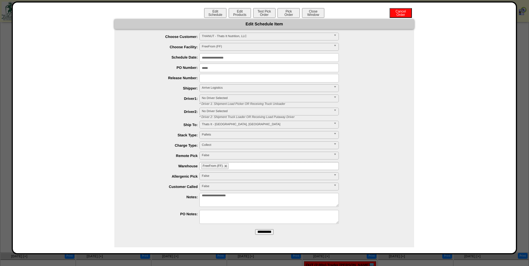
click at [271, 167] on ul "FreeFrom (FF)" at bounding box center [268, 166] width 139 height 8
type input "**"
click at [246, 175] on li "AF I2" at bounding box center [269, 173] width 139 height 6
type input "**"
click at [244, 177] on li "AF I1" at bounding box center [269, 179] width 139 height 6
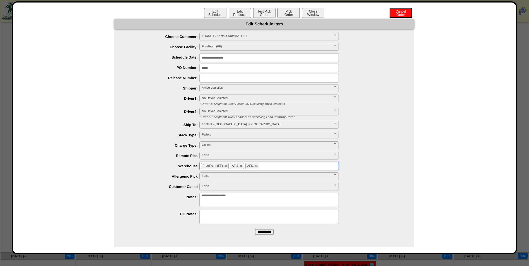
click at [266, 233] on input "**********" at bounding box center [264, 232] width 18 height 6
click at [263, 16] on button "Test Pick Order" at bounding box center [264, 13] width 22 height 10
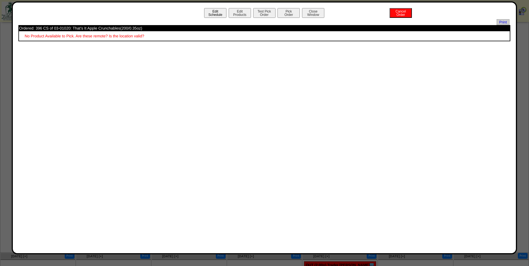
click at [214, 11] on button "Edit Schedule" at bounding box center [215, 13] width 22 height 10
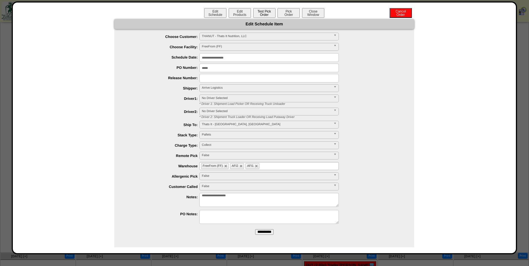
click at [260, 13] on button "Test Pick Order" at bounding box center [264, 13] width 22 height 10
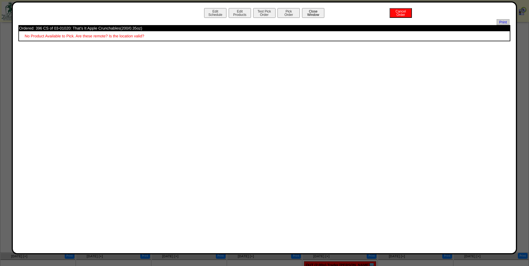
click at [315, 13] on button "Close Window" at bounding box center [313, 13] width 22 height 10
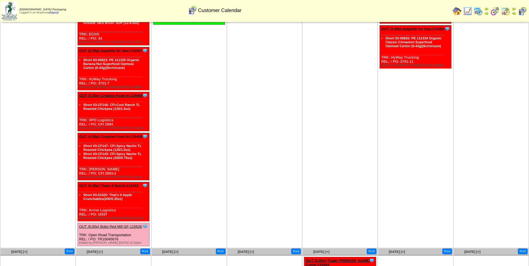
scroll to position [251, 0]
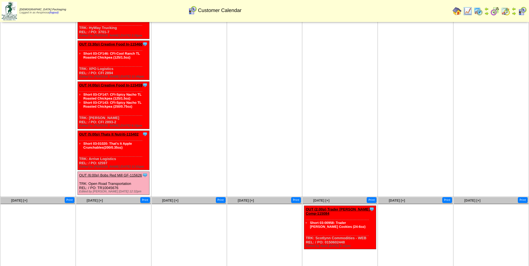
click at [132, 136] on link "OUT (5:00p) Thats It Nutriti-115402" at bounding box center [108, 134] width 59 height 4
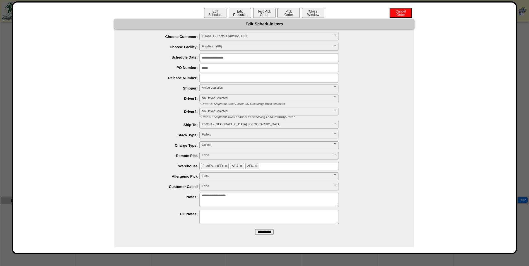
click at [240, 16] on button "Edit Products" at bounding box center [240, 13] width 22 height 10
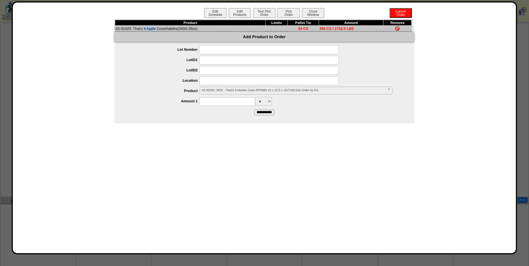
drag, startPoint x: 131, startPoint y: 29, endPoint x: 115, endPoint y: 28, distance: 16.2
click at [115, 28] on td "03-01020: That's It Apple Crunchables(200/0.35oz)" at bounding box center [190, 29] width 151 height 6
copy td "03-01020"
click at [210, 9] on button "Edit Schedule" at bounding box center [215, 13] width 22 height 10
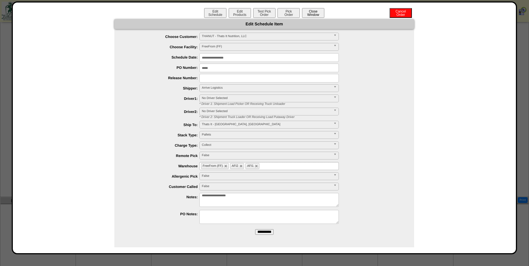
click at [311, 14] on button "Close Window" at bounding box center [313, 13] width 22 height 10
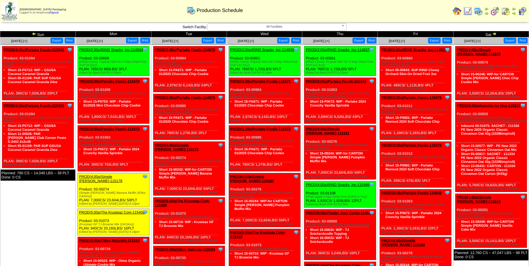
click at [34, 33] on img at bounding box center [34, 33] width 4 height 4
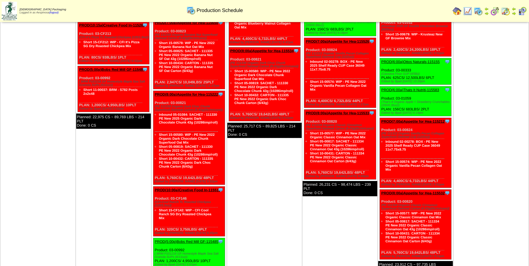
scroll to position [330, 0]
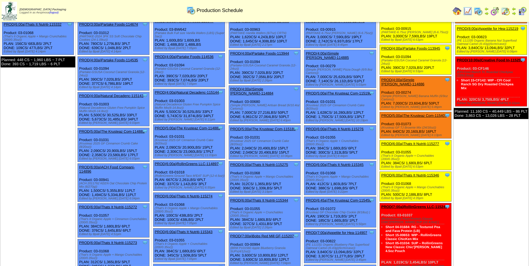
scroll to position [0, 0]
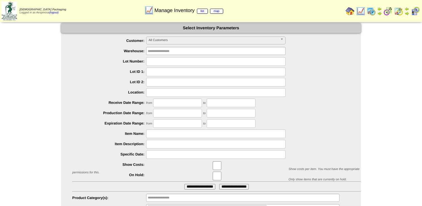
scroll to position [26, 0]
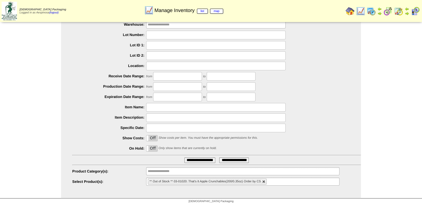
click at [264, 182] on link at bounding box center [263, 181] width 3 height 3
type input "**********"
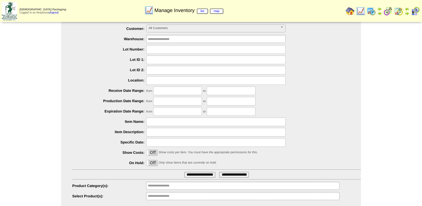
scroll to position [0, 0]
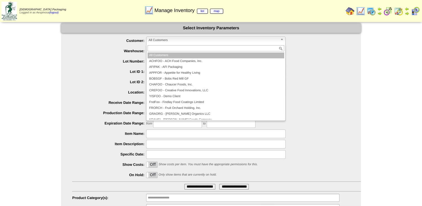
click at [182, 41] on span "All Customers" at bounding box center [213, 40] width 129 height 7
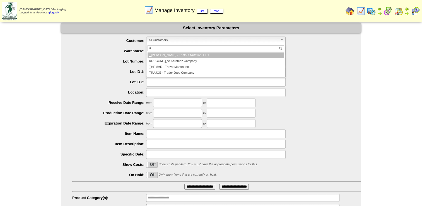
type input "*"
click at [179, 57] on li "T HANUT - Thats It Nutrition, LLC" at bounding box center [215, 55] width 137 height 6
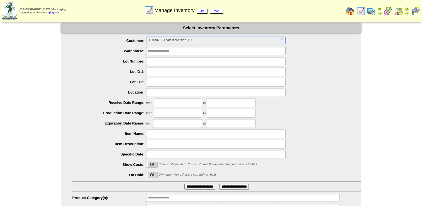
click at [105, 121] on label "Expiration Date Range:" at bounding box center [109, 123] width 74 height 4
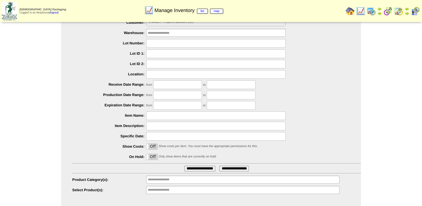
scroll to position [26, 0]
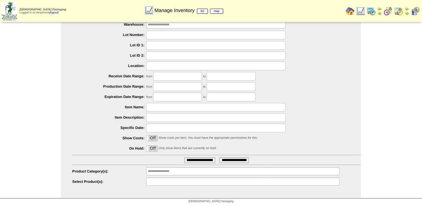
click at [163, 178] on input "text" at bounding box center [166, 181] width 36 height 7
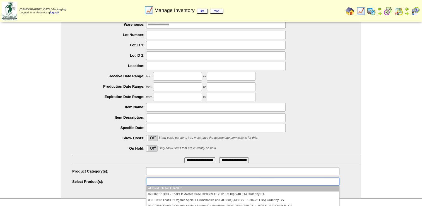
click at [154, 169] on input "text" at bounding box center [166, 171] width 36 height 7
type input "**********"
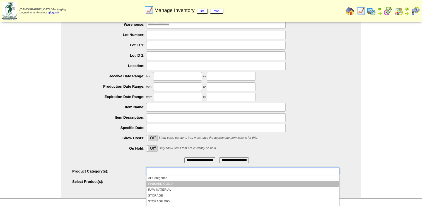
click at [169, 182] on li "FINISHED GOOD" at bounding box center [242, 184] width 193 height 6
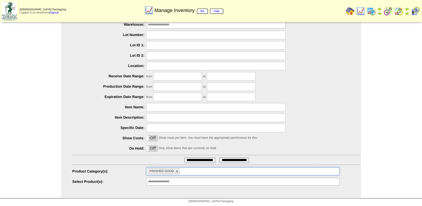
click at [194, 161] on input "**********" at bounding box center [199, 160] width 31 height 6
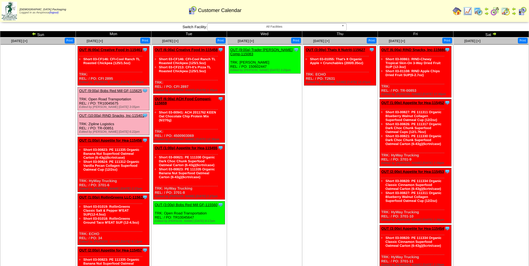
scroll to position [261, 0]
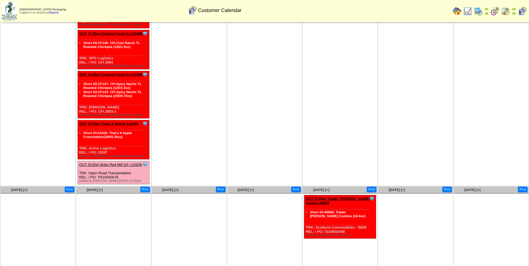
click at [108, 123] on link "OUT (5:00p) Thats It Nutriti-115402" at bounding box center [108, 124] width 59 height 4
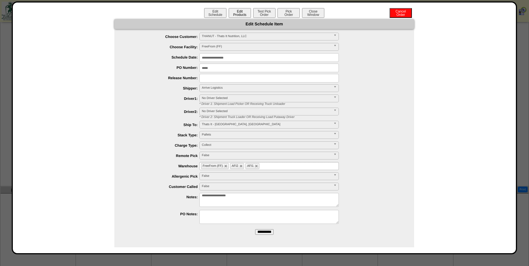
click at [246, 16] on button "Edit Products" at bounding box center [240, 13] width 22 height 10
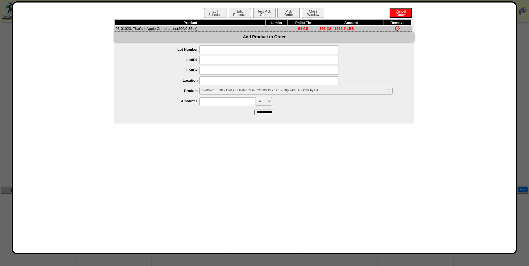
click at [222, 60] on input at bounding box center [268, 60] width 139 height 9
click at [190, 87] on div "**********" at bounding box center [269, 91] width 288 height 9
click at [219, 95] on div "**********" at bounding box center [269, 91] width 288 height 9
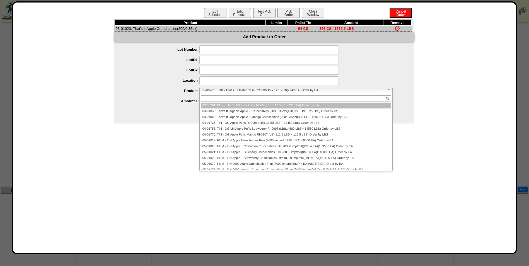
click at [220, 89] on span "02-00261: BOX - That's It Master Case RP0589 15 x 12.5 x 10(7240 EA) Order by EA" at bounding box center [293, 90] width 183 height 7
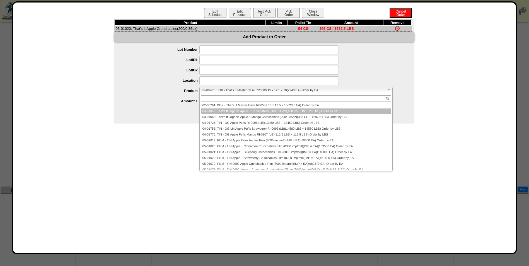
click at [223, 111] on li "03-01055: That's It Organic Apple + Crunchables (200/0.35oz)(438 CS ~ 1916.25 L…" at bounding box center [296, 111] width 190 height 6
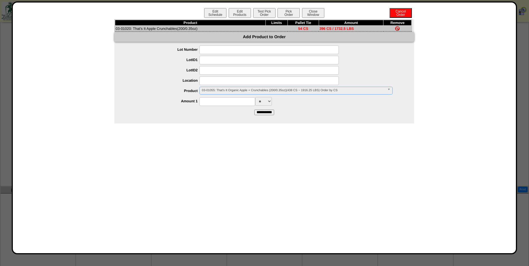
click at [219, 102] on input at bounding box center [227, 101] width 56 height 9
type input "*"
click at [175, 90] on label "Product" at bounding box center [162, 91] width 74 height 4
click at [216, 58] on input at bounding box center [268, 60] width 139 height 9
paste input "********"
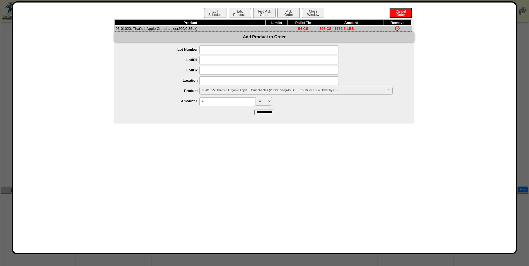
type input "********"
drag, startPoint x: 218, startPoint y: 61, endPoint x: 160, endPoint y: 64, distance: 58.0
click at [160, 64] on div "********" at bounding box center [269, 60] width 288 height 9
click at [259, 87] on link "03-01055: That's It Organic Apple + Crunchables (200/0.35oz)(438 CS ~ 1916.25 L…" at bounding box center [295, 91] width 193 height 8
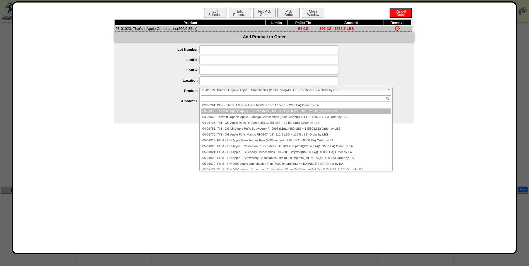
paste input "********"
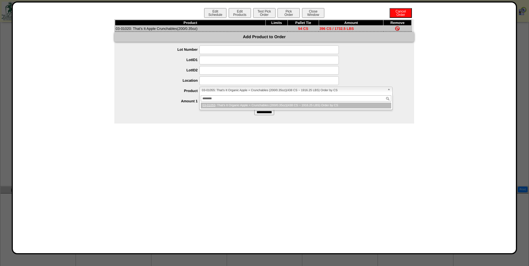
type input "********"
click at [264, 105] on li "03-01055 : That's It Organic Apple + Crunchables (200/0.35oz)(438 CS ~ 1916.25 …" at bounding box center [296, 106] width 190 height 6
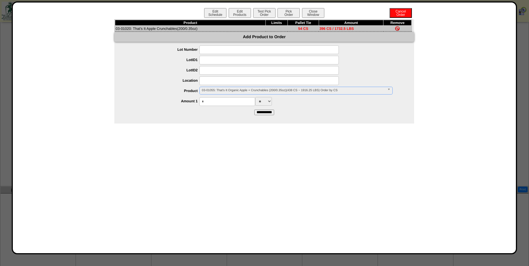
click at [227, 105] on input "*" at bounding box center [227, 101] width 56 height 9
click at [227, 104] on input "*" at bounding box center [227, 101] width 56 height 9
type input "***"
click at [254, 110] on input "**********" at bounding box center [264, 113] width 20 height 6
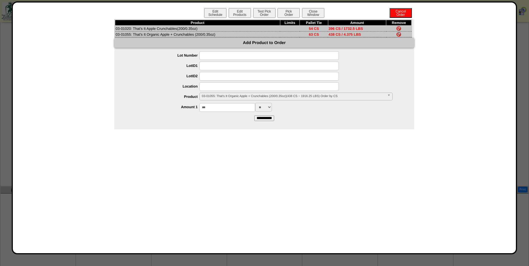
click at [269, 98] on span "03-01055: That's It Organic Apple + Crunchables (200/0.35oz)(438 CS ~ 1916.25 L…" at bounding box center [293, 96] width 183 height 7
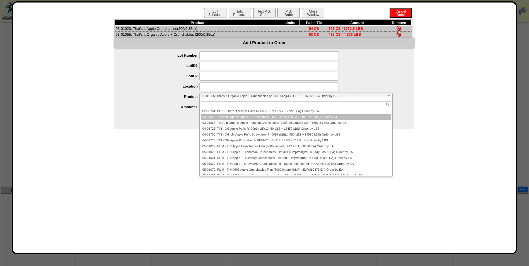
paste input "********"
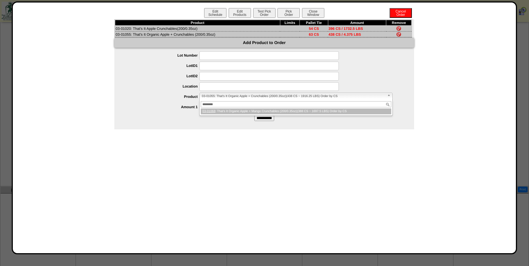
type input "********"
click at [255, 112] on li "03-01068 : That's It Organic Apple + Mango Crunchables (200/0.35oz)(388 CS ~ 16…" at bounding box center [296, 111] width 190 height 6
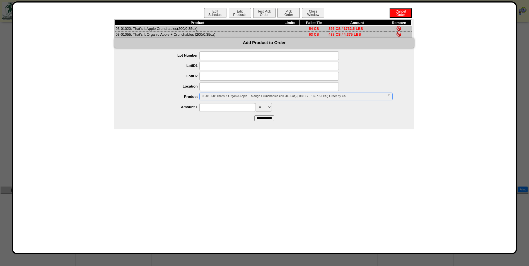
click at [230, 108] on input at bounding box center [227, 107] width 56 height 9
type input "***"
click at [259, 119] on input "**********" at bounding box center [264, 118] width 20 height 6
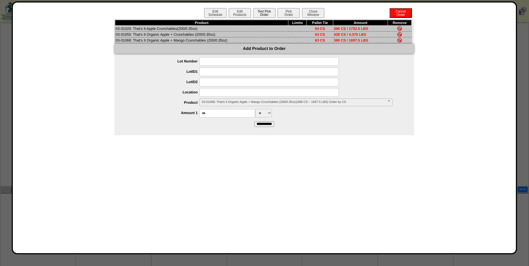
click at [272, 14] on button "Test Pick Order" at bounding box center [264, 13] width 22 height 10
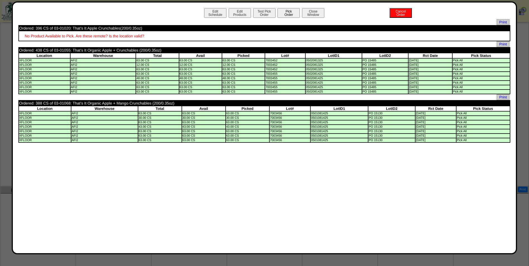
click at [287, 18] on button "Pick Order" at bounding box center [288, 13] width 22 height 10
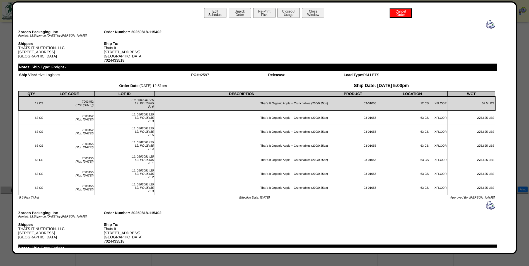
click at [214, 14] on button "Edit Schedule" at bounding box center [215, 13] width 22 height 10
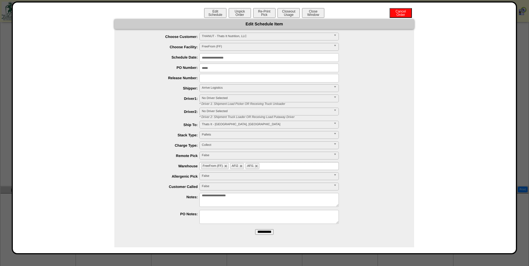
click at [270, 205] on textarea "**********" at bounding box center [268, 200] width 139 height 14
click at [317, 14] on button "Close Window" at bounding box center [313, 13] width 22 height 10
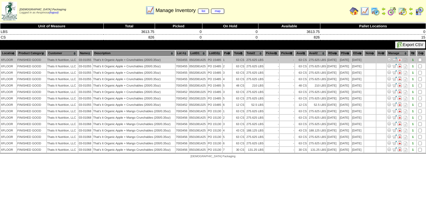
click at [87, 60] on td "03-01055" at bounding box center [85, 60] width 14 height 6
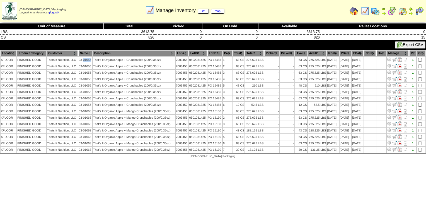
click at [87, 62] on table "Location Product Category Customer Name Description Lot # LotID1 LotID2 1 -" at bounding box center [213, 101] width 426 height 103
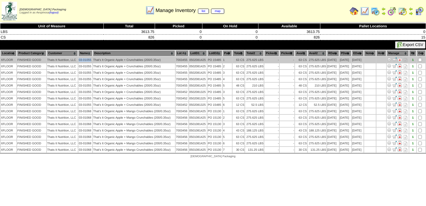
drag, startPoint x: 90, startPoint y: 60, endPoint x: 78, endPoint y: 61, distance: 12.3
click at [78, 61] on td "03-01055" at bounding box center [85, 60] width 14 height 6
copy td "03-01055"
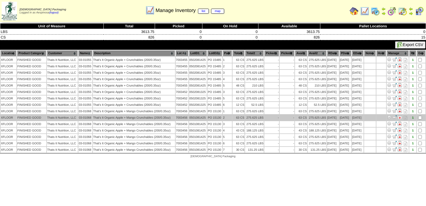
click at [86, 117] on td "03-01068" at bounding box center [85, 118] width 14 height 6
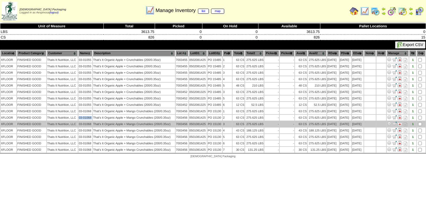
copy tr "03-01068"
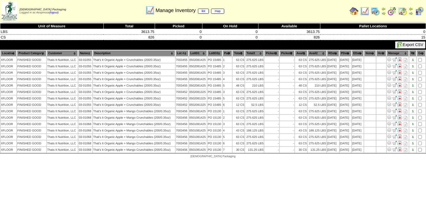
click at [232, 161] on html "Zoroco Packaging Logged in as Aespinosa (logout) Print All" at bounding box center [213, 80] width 426 height 161
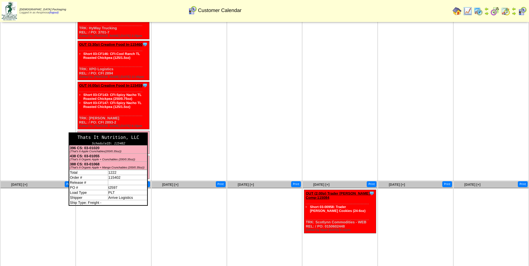
scroll to position [251, 0]
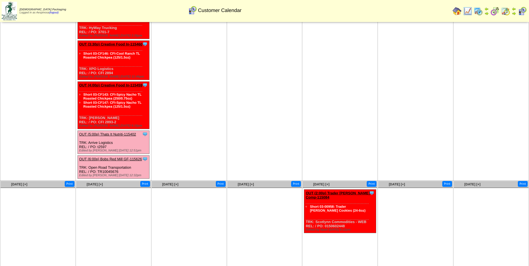
drag, startPoint x: 123, startPoint y: 129, endPoint x: 124, endPoint y: 132, distance: 3.4
click at [123, 129] on div "Clone Item OUT (4:00p) Creative Food In-115459 Creative Food Innovations, LLC S…" at bounding box center [113, 105] width 72 height 47
click at [124, 135] on link "OUT (5:00p) Thats It Nutriti-115402" at bounding box center [107, 134] width 57 height 4
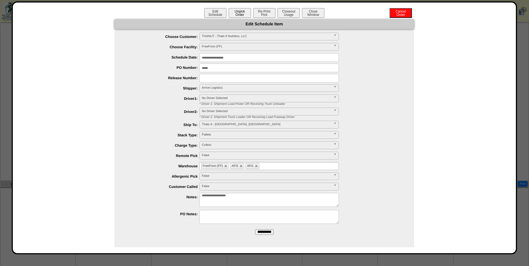
click at [244, 15] on button "Unpick Order" at bounding box center [240, 13] width 22 height 10
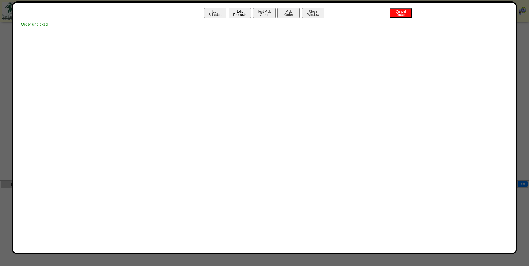
click at [232, 14] on button "Edit Products" at bounding box center [240, 13] width 22 height 10
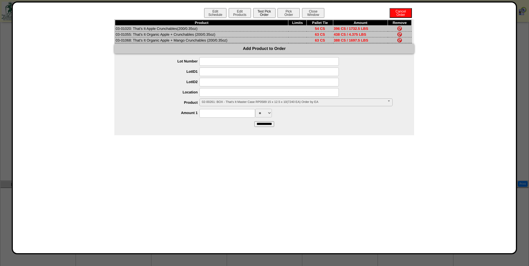
click at [262, 13] on button "Test Pick Order" at bounding box center [264, 13] width 22 height 10
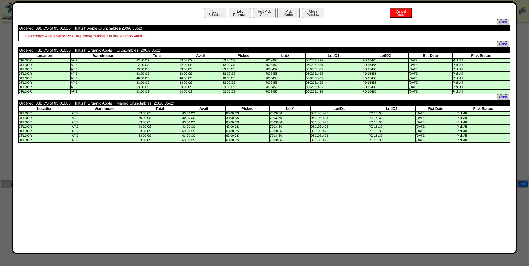
click at [240, 13] on button "Edit Products" at bounding box center [240, 13] width 22 height 10
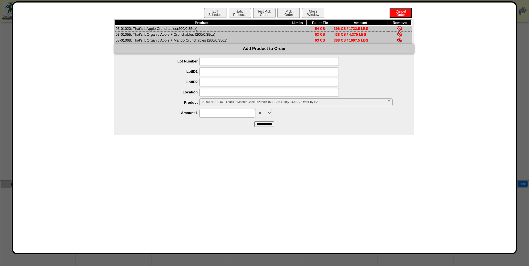
click at [398, 28] on img at bounding box center [399, 28] width 4 height 4
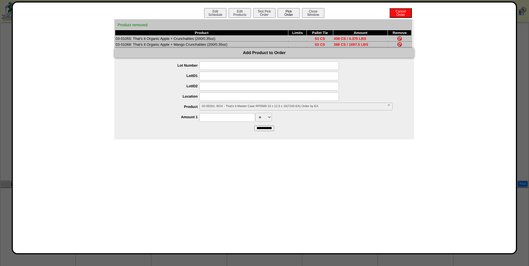
click at [290, 14] on button "Pick Order" at bounding box center [288, 13] width 22 height 10
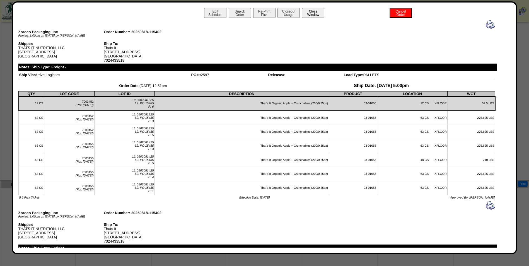
click at [315, 12] on button "Close Window" at bounding box center [313, 13] width 22 height 10
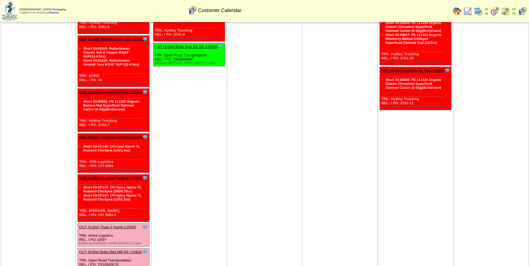
scroll to position [195, 0]
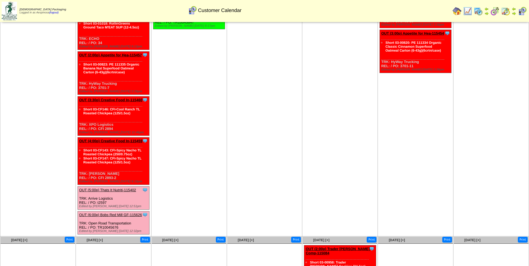
drag, startPoint x: 107, startPoint y: 202, endPoint x: 97, endPoint y: 203, distance: 10.3
click at [97, 203] on div "Clone Item OUT (5:00p) Thats It Nutriti-115402 Thats It Nutrition, LLC Schedule…" at bounding box center [113, 197] width 72 height 23
copy div "t2597"
click at [265, 177] on td "Aug 20 [+] Print Clone Item OUT (9:00a) Trader Joes Comp-115083 Trader Joes Com…" at bounding box center [265, 39] width 76 height 394
click at [115, 102] on div "Clone Item OUT (3:30p) Creative Food In-115460 Creative Food Innovations, LLC S…" at bounding box center [113, 115] width 72 height 39
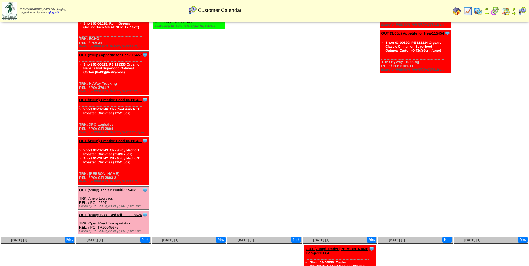
click at [116, 101] on link "OUT (3:30p) Creative Food In-115460" at bounding box center [110, 100] width 63 height 4
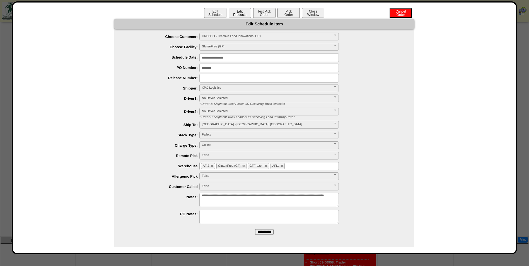
click at [242, 11] on button "Edit Products" at bounding box center [240, 13] width 22 height 10
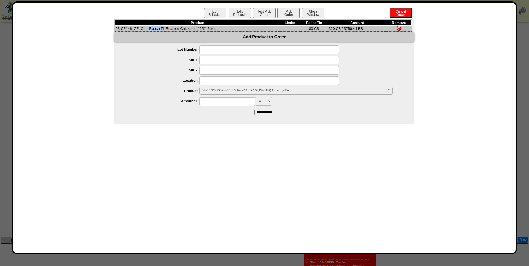
drag, startPoint x: 132, startPoint y: 29, endPoint x: 116, endPoint y: 29, distance: 15.3
click at [116, 29] on td "03-CF146: CFI-Cool Ranch TL Roasted Chickpea (125/1.5oz)" at bounding box center [197, 29] width 165 height 6
copy td "03-CF146"
click at [314, 15] on button "Close Window" at bounding box center [313, 13] width 22 height 10
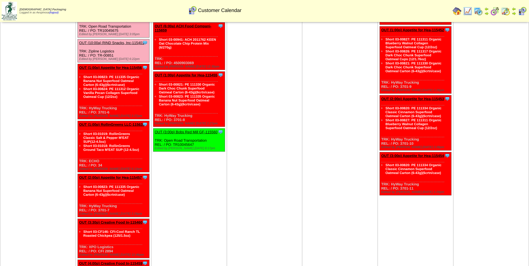
scroll to position [139, 0]
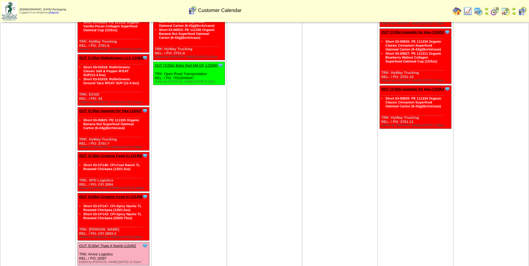
click at [132, 156] on link "OUT (3:30p) Creative Food In-115460" at bounding box center [110, 156] width 63 height 4
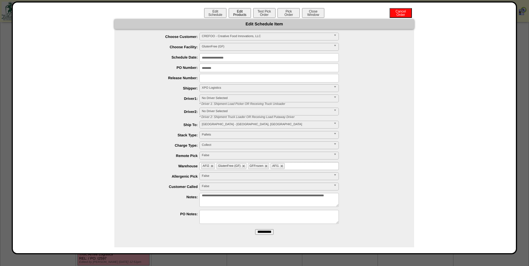
click at [242, 16] on button "Edit Products" at bounding box center [240, 13] width 22 height 10
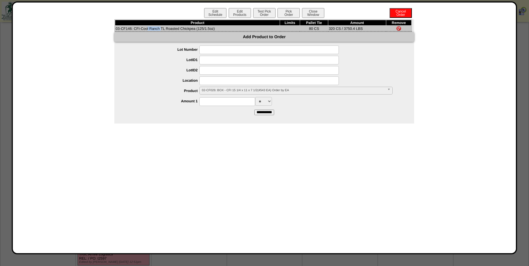
drag, startPoint x: 132, startPoint y: 28, endPoint x: 116, endPoint y: 30, distance: 15.9
click at [116, 30] on td "03-CF146: CFI-Cool Ranch TL Roasted Chickpea (125/1.5oz)" at bounding box center [197, 29] width 165 height 6
copy td "03-CF146"
click at [318, 12] on button "Close Window" at bounding box center [313, 13] width 22 height 10
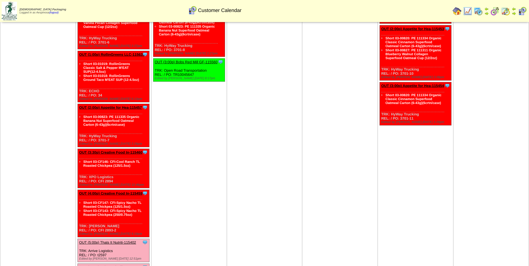
scroll to position [139, 0]
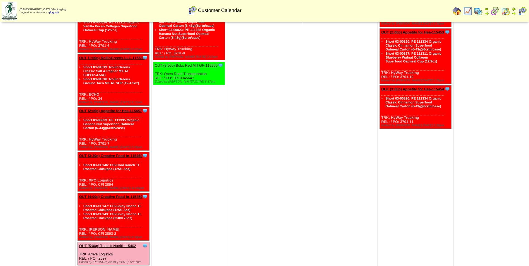
click at [118, 196] on link "OUT (4:00p) Creative Food In-115459" at bounding box center [110, 197] width 63 height 4
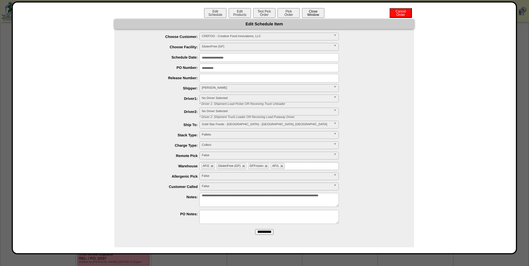
click at [316, 13] on button "Close Window" at bounding box center [313, 13] width 22 height 10
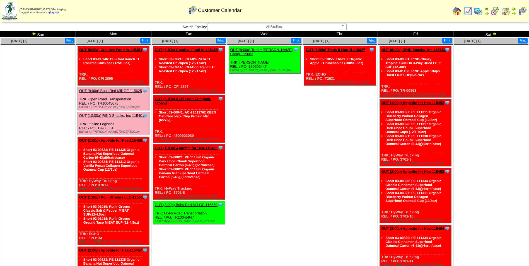
click at [455, 109] on ul at bounding box center [490, 87] width 75 height 84
click at [481, 59] on ul at bounding box center [490, 87] width 75 height 84
click at [492, 36] on img at bounding box center [494, 33] width 4 height 4
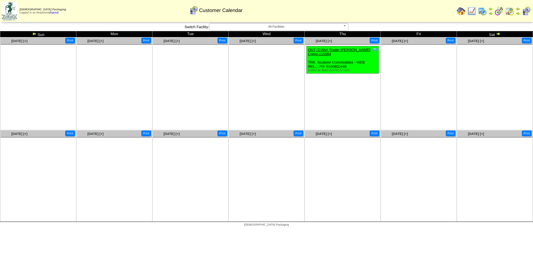
click at [35, 35] on img at bounding box center [34, 33] width 4 height 4
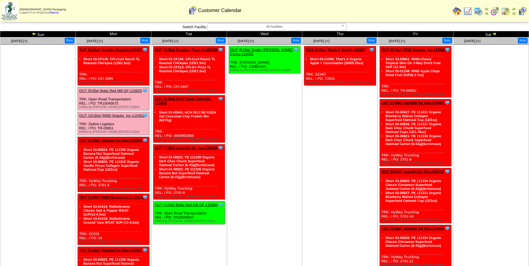
click at [288, 111] on ul "Clone Item OUT (9:00a) Trader [PERSON_NAME] Comp-115083 Trader Joes Company Sch…" at bounding box center [264, 88] width 75 height 84
click at [496, 35] on img at bounding box center [494, 33] width 4 height 4
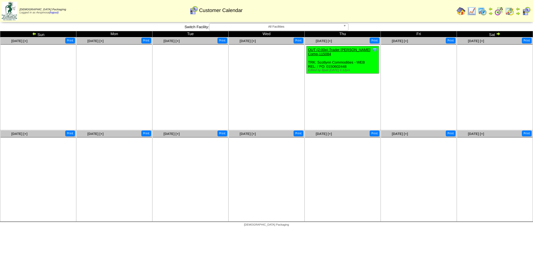
click at [33, 33] on img at bounding box center [34, 33] width 4 height 4
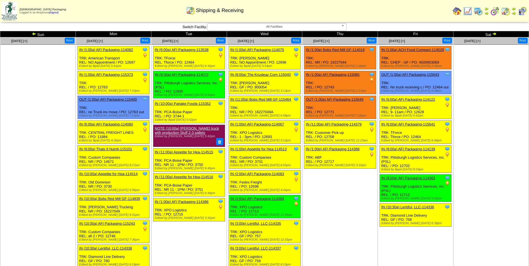
click at [494, 35] on img at bounding box center [494, 33] width 4 height 4
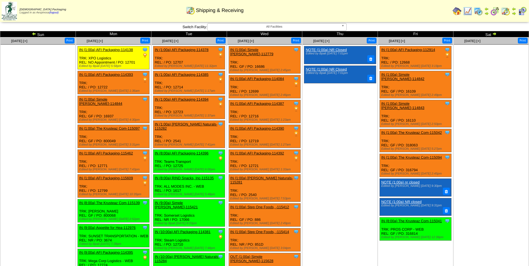
click at [495, 34] on img at bounding box center [494, 33] width 4 height 4
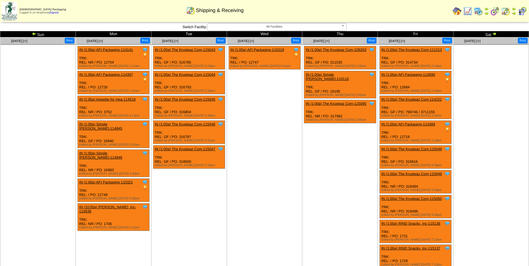
drag, startPoint x: 0, startPoint y: 0, endPoint x: 495, endPoint y: 34, distance: 495.9
click at [495, 34] on img at bounding box center [494, 33] width 4 height 4
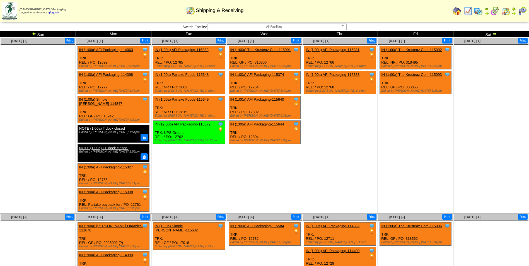
drag, startPoint x: 0, startPoint y: 0, endPoint x: 495, endPoint y: 34, distance: 495.9
click at [495, 34] on img at bounding box center [494, 33] width 4 height 4
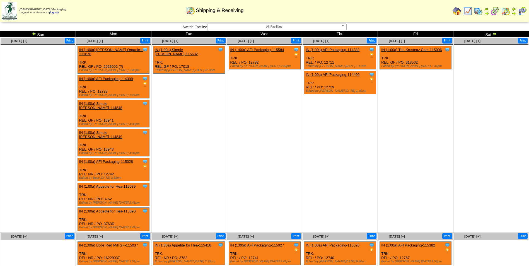
click at [32, 33] on img at bounding box center [34, 33] width 4 height 4
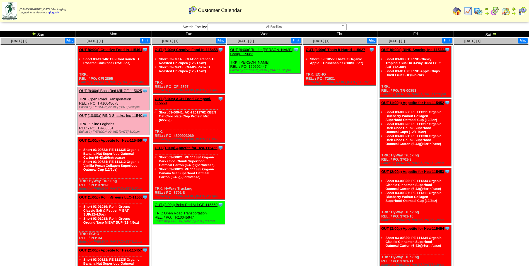
click at [33, 33] on img at bounding box center [34, 33] width 4 height 4
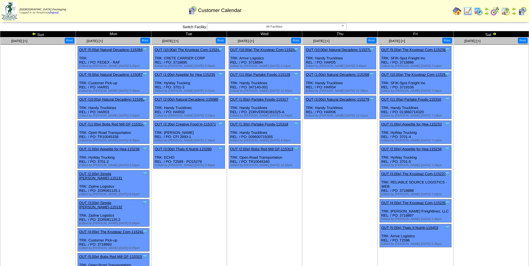
click at [493, 34] on img at bounding box center [494, 33] width 4 height 4
click at [11, 13] on img at bounding box center [9, 11] width 15 height 19
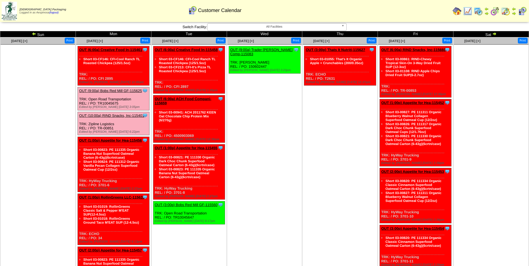
click at [186, 96] on div "Clone Item OUT (6:00a) ACH Food Compani-115659 ACH Food Companies, Inc. Schedul…" at bounding box center [189, 118] width 72 height 47
click at [188, 99] on link "OUT (6:00a) ACH Food Compani-115659" at bounding box center [183, 101] width 57 height 8
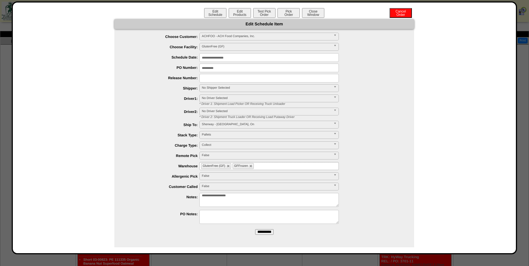
click at [239, 18] on div "Edit Schedule Edit Products Test Pick Order Pick Order Cancel Order Close Window" at bounding box center [264, 13] width 492 height 11
click at [240, 15] on button "Edit Products" at bounding box center [240, 13] width 22 height 10
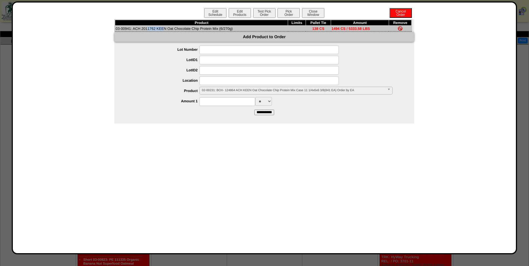
drag, startPoint x: 130, startPoint y: 28, endPoint x: 116, endPoint y: 29, distance: 14.3
click at [116, 29] on td "03-00941: ACH 2011762 KEEN Oat Chocolate Chip Protein Mix (6/270g)" at bounding box center [201, 29] width 173 height 6
copy td "03-00941"
click at [263, 14] on button "Test Pick Order" at bounding box center [264, 13] width 22 height 10
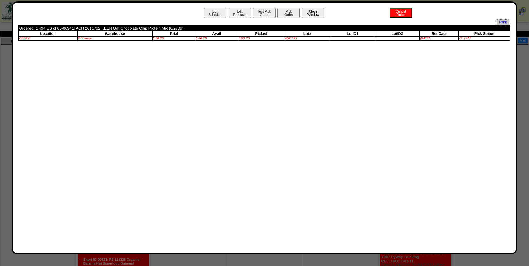
click at [322, 11] on button "Close Window" at bounding box center [313, 13] width 22 height 10
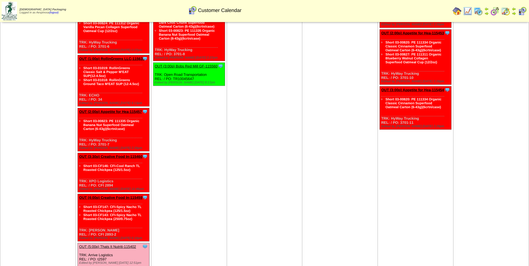
scroll to position [167, 0]
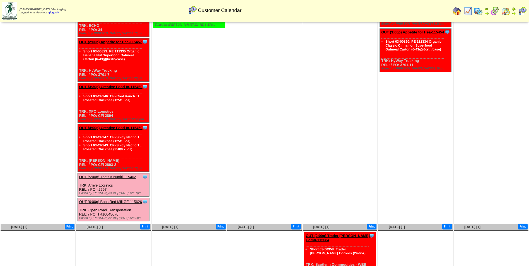
scroll to position [254, 0]
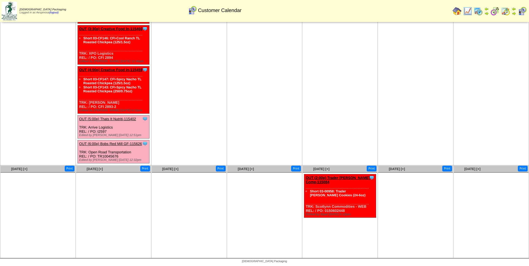
click at [118, 119] on link "OUT (5:00p) Thats It Nutriti-115402" at bounding box center [107, 119] width 57 height 4
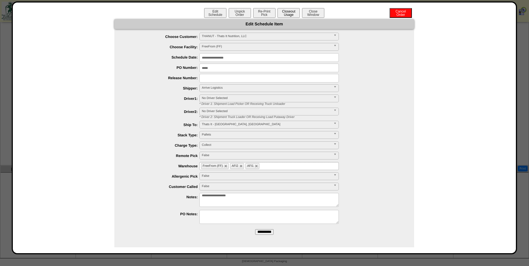
click at [289, 14] on button "Closeout Usage" at bounding box center [288, 13] width 22 height 10
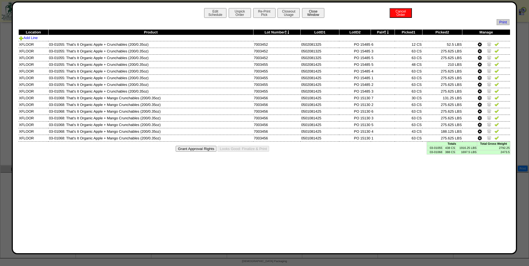
click at [319, 16] on button "Close Window" at bounding box center [313, 13] width 22 height 10
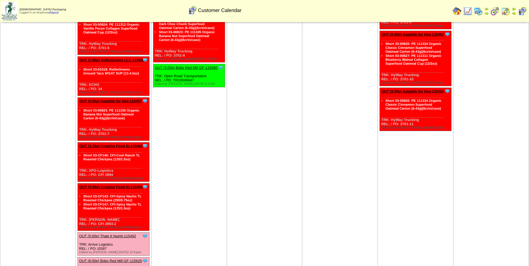
scroll to position [167, 0]
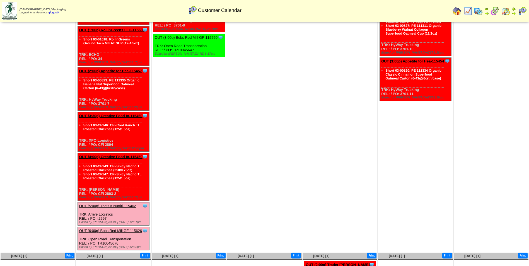
click at [123, 206] on link "OUT (5:00p) Thats It Nutriti-115402" at bounding box center [107, 206] width 57 height 4
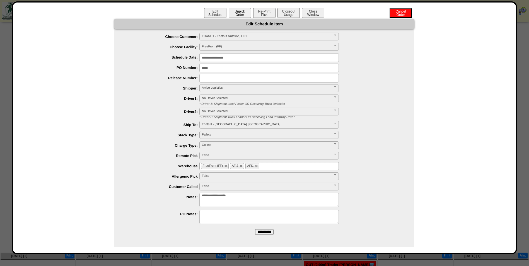
click at [235, 14] on button "Unpick Order" at bounding box center [240, 13] width 22 height 10
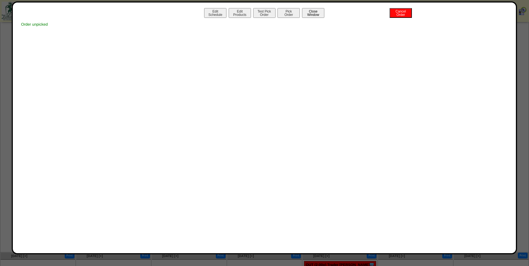
click at [310, 10] on button "Close Window" at bounding box center [313, 13] width 22 height 10
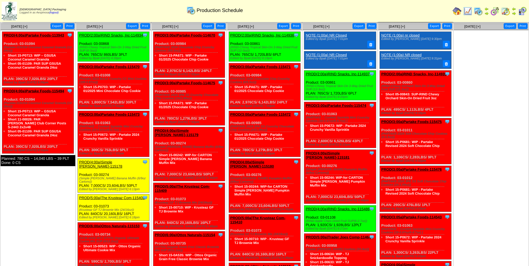
scroll to position [474, 0]
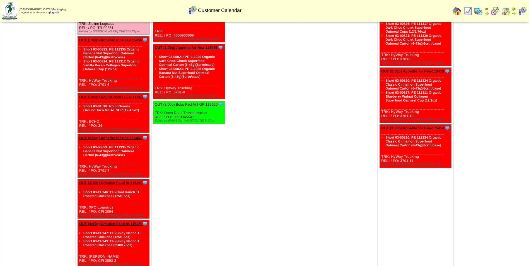
scroll to position [111, 0]
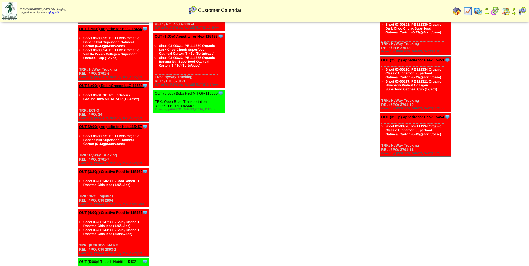
click at [121, 87] on link "OUT (1:00p) RollinGreens LLC-115639" at bounding box center [111, 86] width 65 height 4
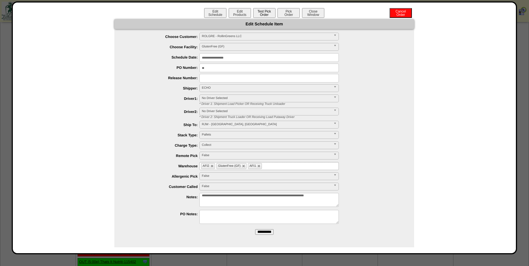
click at [263, 14] on button "Test Pick Order" at bounding box center [264, 13] width 22 height 10
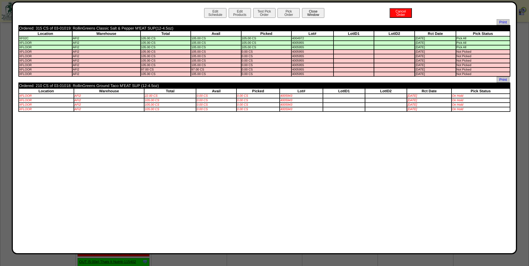
click at [318, 13] on button "Close Window" at bounding box center [313, 13] width 22 height 10
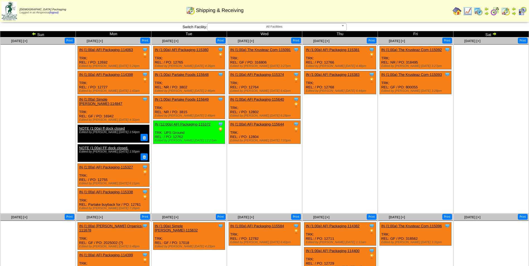
click at [493, 33] on img at bounding box center [494, 33] width 4 height 4
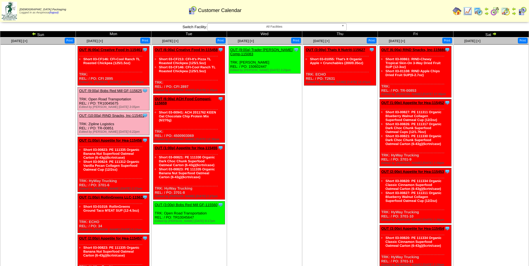
click at [232, 180] on td "[DATE] [+] Print Clone Item OUT (9:00a) Trader [PERSON_NAME] Comp-115083 Trader…" at bounding box center [265, 228] width 76 height 382
click at [191, 96] on div "Clone Item OUT (6:00a) ACH Food Compani-115659 ACH Food Companies, Inc. Schedul…" at bounding box center [189, 118] width 72 height 47
click at [193, 97] on link "OUT (6:00a) ACH Food Compani-115659" at bounding box center [183, 101] width 57 height 8
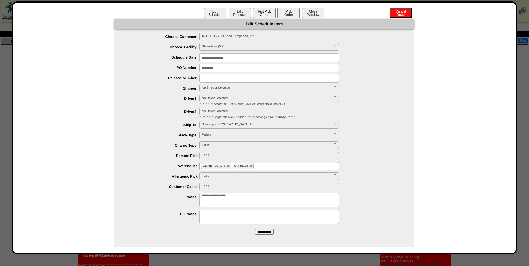
click at [270, 13] on button "Test Pick Order" at bounding box center [264, 13] width 22 height 10
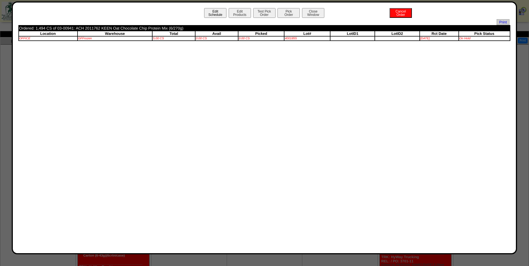
click at [215, 13] on button "Edit Schedule" at bounding box center [215, 13] width 22 height 10
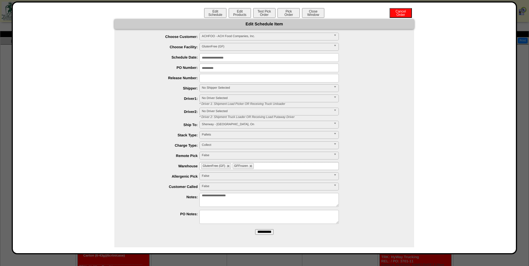
click at [292, 169] on ul "GlutenFree (GF) GFFrozen" at bounding box center [268, 166] width 139 height 8
type input "**"
click at [244, 174] on li "AF I2" at bounding box center [269, 173] width 139 height 6
type input "**"
click at [247, 176] on li "AF I1" at bounding box center [269, 179] width 139 height 6
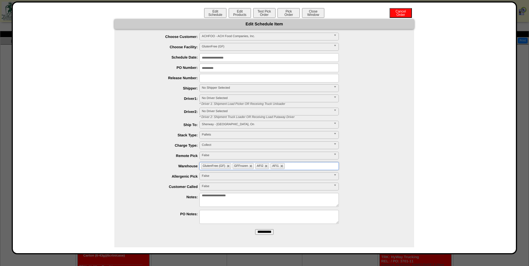
click at [271, 232] on input "**********" at bounding box center [264, 232] width 18 height 6
click at [264, 14] on button "Test Pick Order" at bounding box center [264, 13] width 22 height 10
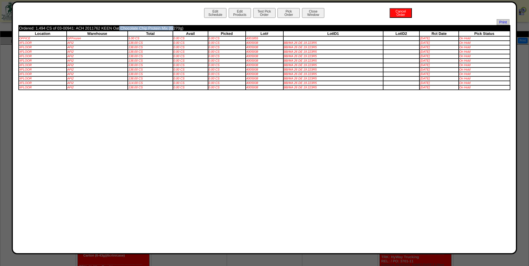
drag, startPoint x: 75, startPoint y: 27, endPoint x: 138, endPoint y: 29, distance: 62.7
click at [138, 29] on td "Ordered: 1,494 CS of 03-00941: ACH 2011762 KEEN Oat Chocolate Chip Protein Mix …" at bounding box center [219, 28] width 400 height 5
copy td "ACH 2011762 KEEN Oat Chocolate"
click at [320, 11] on button "Close Window" at bounding box center [313, 13] width 22 height 10
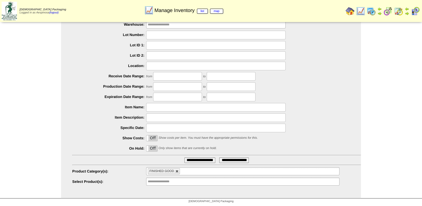
click at [176, 172] on link at bounding box center [176, 170] width 3 height 3
type input "**********"
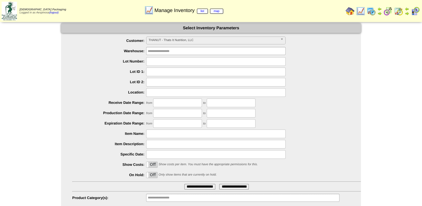
click at [175, 41] on span "THANUT - Thats It Nutrition, LLC" at bounding box center [213, 40] width 129 height 7
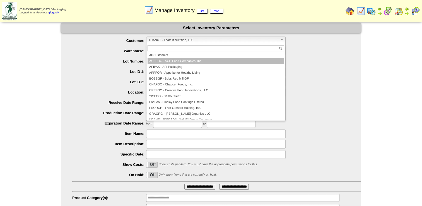
click at [173, 56] on li "All Customers" at bounding box center [215, 55] width 137 height 6
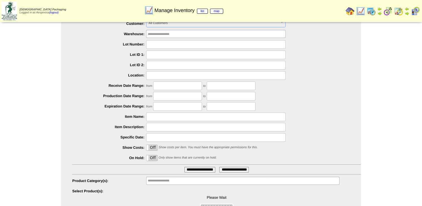
scroll to position [26, 0]
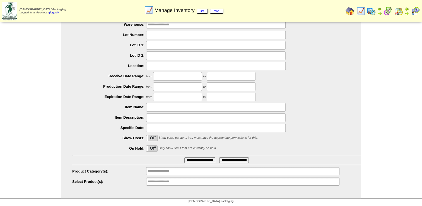
click at [171, 183] on input "**********" at bounding box center [166, 181] width 36 height 7
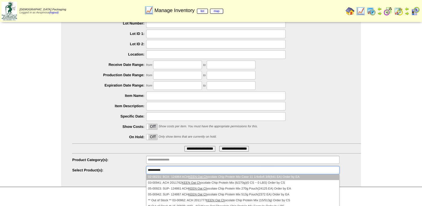
scroll to position [41, 0]
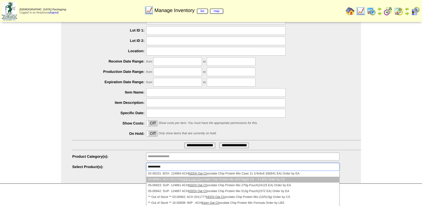
type input "**********"
click at [180, 181] on li "03-00941: ACH 2011762 KEEN Oat Ch ocolate Chip Protein Mix (6/270g)(0 CS ~ 0 LB…" at bounding box center [242, 179] width 193 height 6
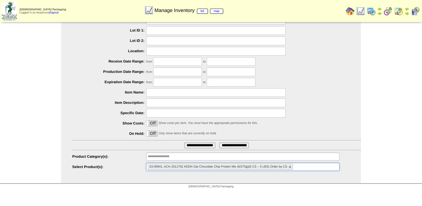
click at [210, 145] on input "**********" at bounding box center [199, 145] width 31 height 6
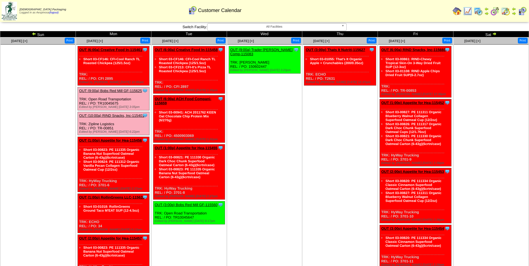
click at [286, 166] on td "[DATE] [+] Print Clone Item OUT (9:00a) Trader [PERSON_NAME] Comp-115083 Trader…" at bounding box center [265, 228] width 76 height 382
click at [494, 32] on img at bounding box center [494, 33] width 4 height 4
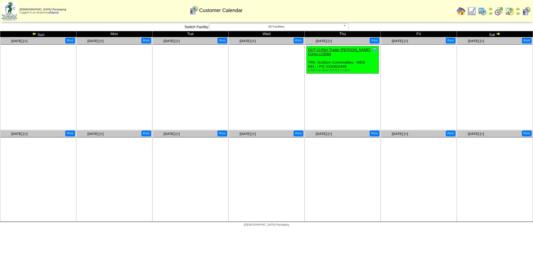
click at [34, 34] on img at bounding box center [34, 33] width 4 height 4
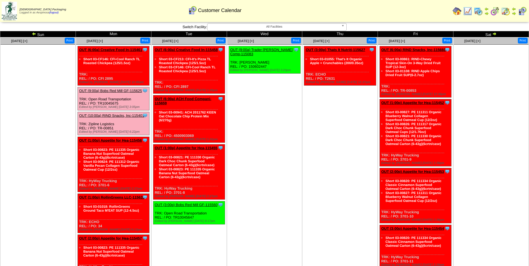
click at [35, 31] on td "Sun" at bounding box center [38, 34] width 76 height 6
click at [35, 32] on img at bounding box center [34, 33] width 4 height 4
click at [34, 33] on img at bounding box center [34, 33] width 4 height 4
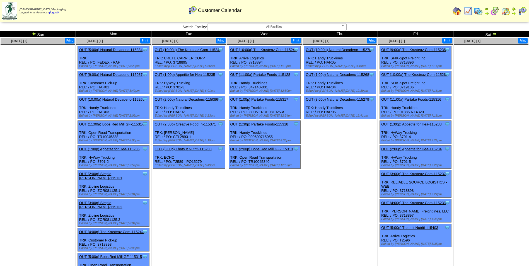
click at [493, 33] on img at bounding box center [494, 33] width 4 height 4
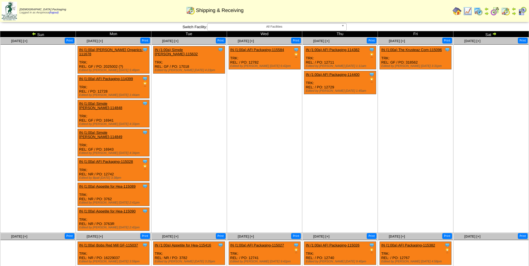
drag, startPoint x: 0, startPoint y: 0, endPoint x: 33, endPoint y: 34, distance: 47.3
click at [33, 34] on img at bounding box center [34, 33] width 4 height 4
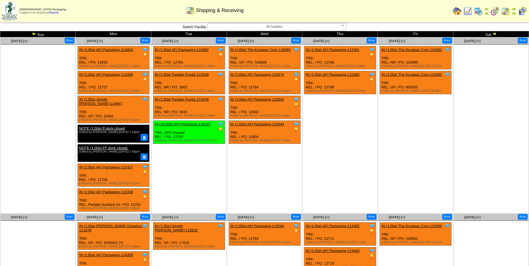
drag, startPoint x: 43, startPoint y: 57, endPoint x: 41, endPoint y: 54, distance: 3.6
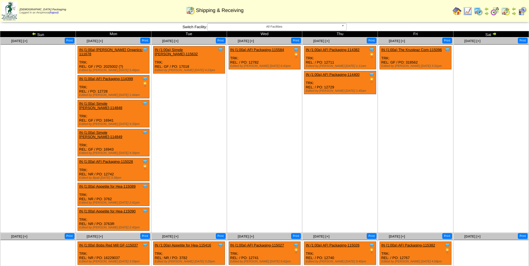
drag, startPoint x: 166, startPoint y: 148, endPoint x: 166, endPoint y: 144, distance: 3.9
click at [33, 35] on img at bounding box center [34, 33] width 4 height 4
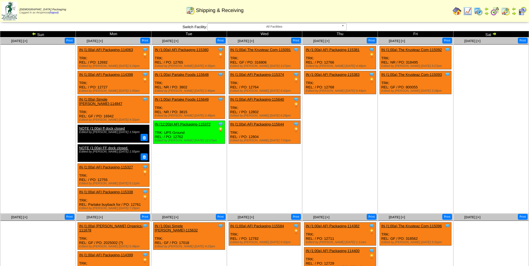
drag, startPoint x: 0, startPoint y: 0, endPoint x: 33, endPoint y: 35, distance: 47.7
click at [33, 35] on img at bounding box center [34, 33] width 4 height 4
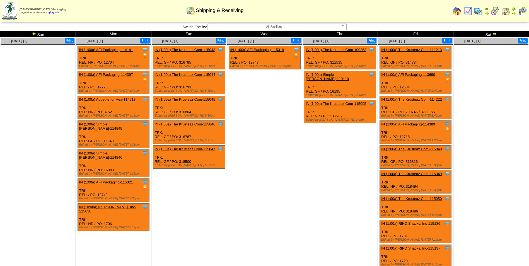
drag, startPoint x: 0, startPoint y: 0, endPoint x: 33, endPoint y: 35, distance: 47.7
click at [33, 35] on img at bounding box center [34, 33] width 4 height 4
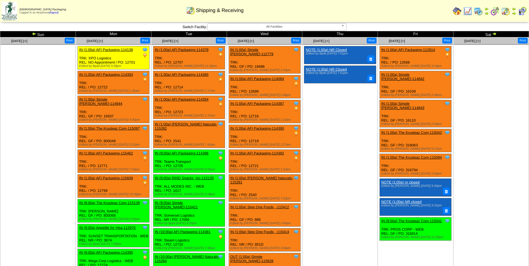
drag, startPoint x: 0, startPoint y: 0, endPoint x: 33, endPoint y: 35, distance: 47.7
click at [33, 35] on img at bounding box center [34, 33] width 4 height 4
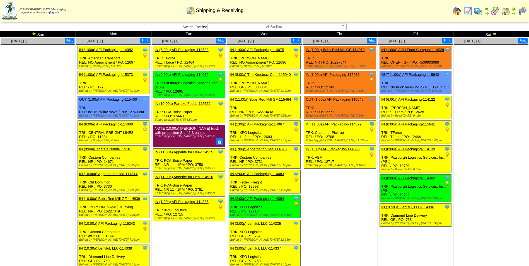
click at [33, 35] on img at bounding box center [34, 33] width 4 height 4
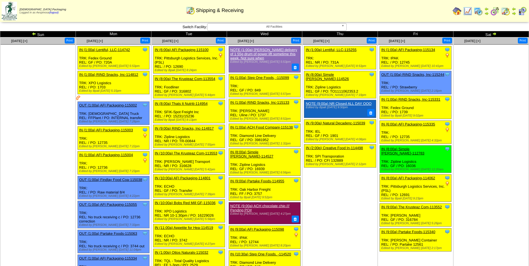
click at [496, 34] on img at bounding box center [494, 33] width 4 height 4
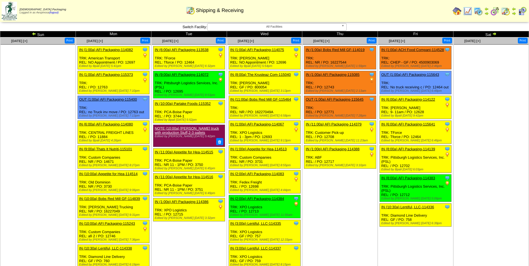
drag, startPoint x: 0, startPoint y: 0, endPoint x: 495, endPoint y: 33, distance: 495.8
click at [495, 33] on img at bounding box center [494, 33] width 4 height 4
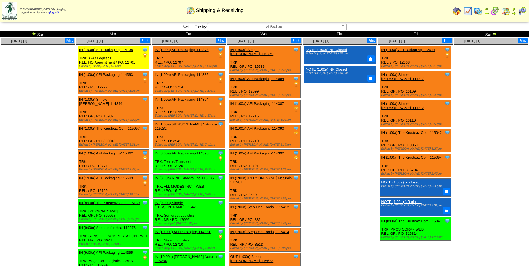
drag, startPoint x: 0, startPoint y: 0, endPoint x: 495, endPoint y: 33, distance: 495.8
click at [495, 33] on img at bounding box center [494, 33] width 4 height 4
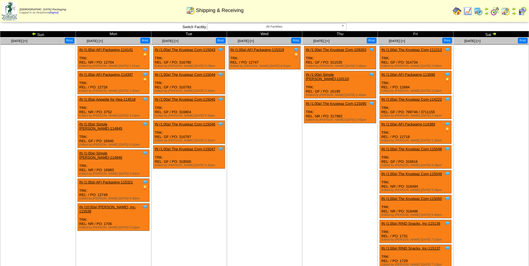
click at [499, 33] on td "Sat" at bounding box center [491, 34] width 76 height 6
click at [496, 32] on img at bounding box center [494, 33] width 4 height 4
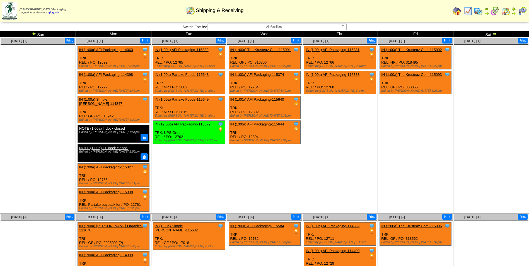
click at [492, 34] on img at bounding box center [494, 33] width 4 height 4
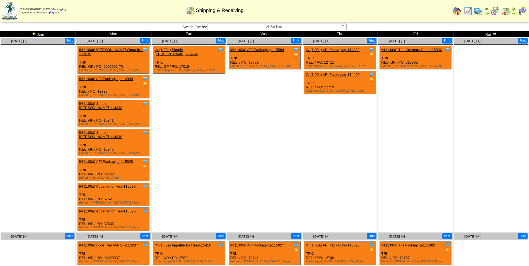
click at [493, 33] on img at bounding box center [494, 33] width 4 height 4
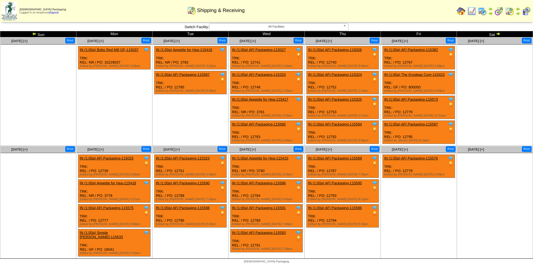
drag, startPoint x: 0, startPoint y: 0, endPoint x: 493, endPoint y: 33, distance: 494.2
click at [493, 33] on td "Sat" at bounding box center [495, 34] width 76 height 6
click at [497, 34] on img at bounding box center [498, 33] width 4 height 4
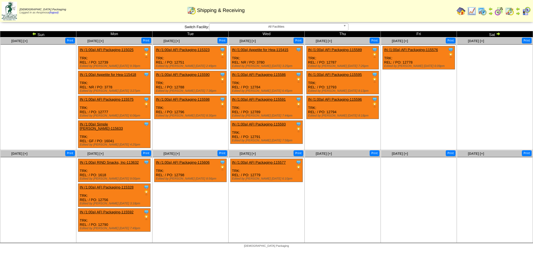
click at [409, 93] on ul "Clone Item IN (1:00a) AFI Packaging-115576 AFI Packaging ScheduleID: 115576 560…" at bounding box center [418, 88] width 75 height 84
click at [499, 34] on img at bounding box center [498, 33] width 4 height 4
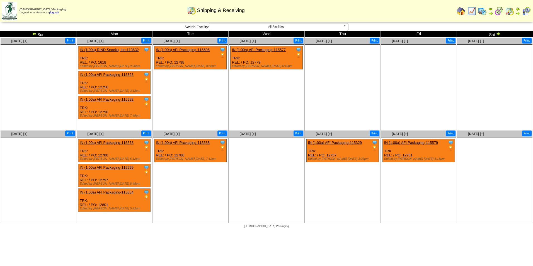
click at [30, 32] on td "Sun" at bounding box center [38, 34] width 76 height 6
click at [32, 32] on img at bounding box center [34, 33] width 4 height 4
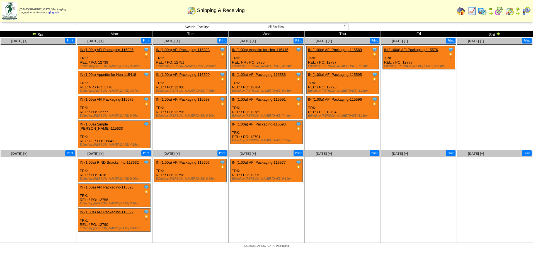
click at [34, 32] on img at bounding box center [34, 33] width 4 height 4
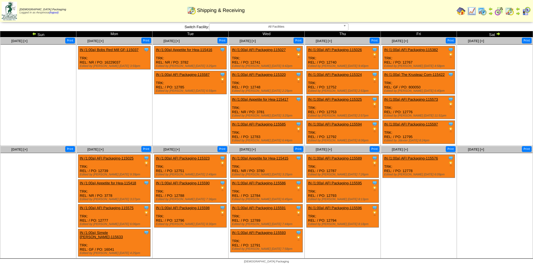
click at [34, 32] on img at bounding box center [34, 33] width 4 height 4
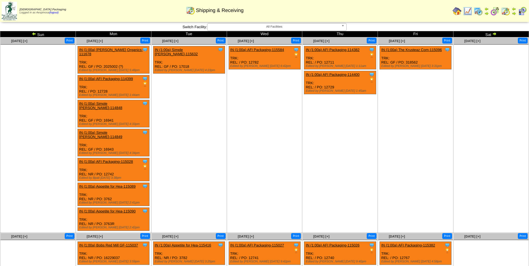
drag, startPoint x: 0, startPoint y: 0, endPoint x: 34, endPoint y: 32, distance: 46.7
click at [34, 32] on img at bounding box center [34, 33] width 4 height 4
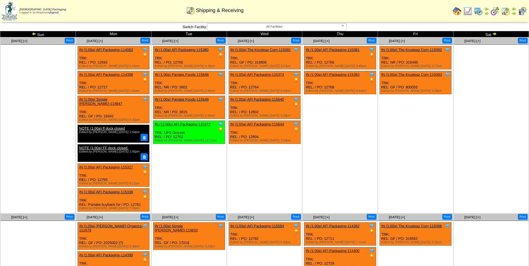
drag, startPoint x: 0, startPoint y: 0, endPoint x: 34, endPoint y: 32, distance: 46.7
click at [34, 32] on img at bounding box center [34, 33] width 4 height 4
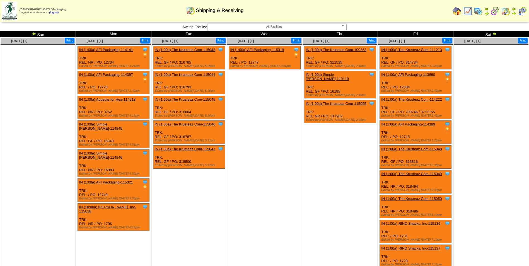
drag, startPoint x: 0, startPoint y: 0, endPoint x: 34, endPoint y: 32, distance: 46.7
click at [34, 32] on img at bounding box center [34, 33] width 4 height 4
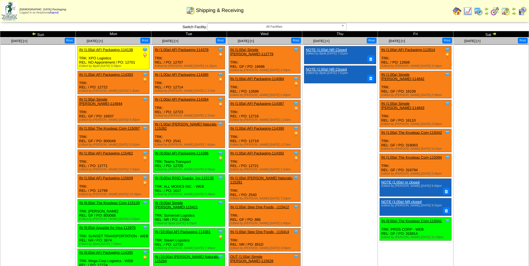
drag, startPoint x: 0, startPoint y: 0, endPoint x: 34, endPoint y: 32, distance: 46.7
click at [34, 32] on img at bounding box center [34, 33] width 4 height 4
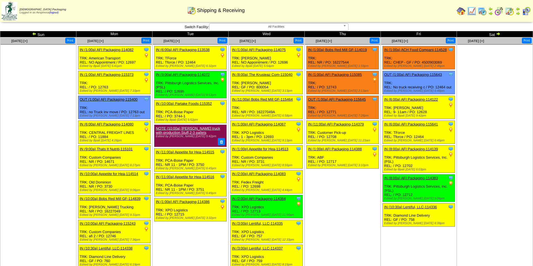
drag, startPoint x: 0, startPoint y: 0, endPoint x: 34, endPoint y: 32, distance: 46.7
click at [34, 32] on img at bounding box center [34, 33] width 4 height 4
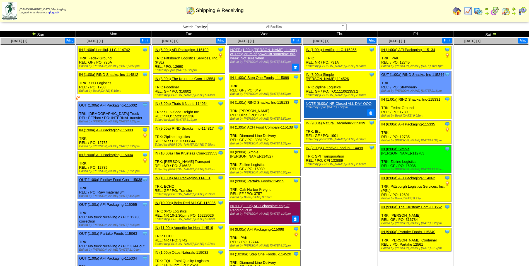
click at [490, 68] on ul at bounding box center [490, 87] width 75 height 84
click at [491, 33] on td "Sat" at bounding box center [491, 34] width 76 height 6
click at [493, 33] on img at bounding box center [494, 33] width 4 height 4
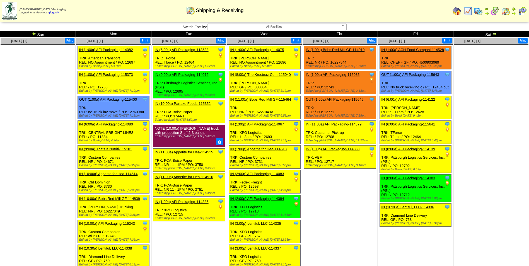
click at [497, 35] on td "Sat" at bounding box center [491, 34] width 76 height 6
click at [496, 34] on img at bounding box center [494, 33] width 4 height 4
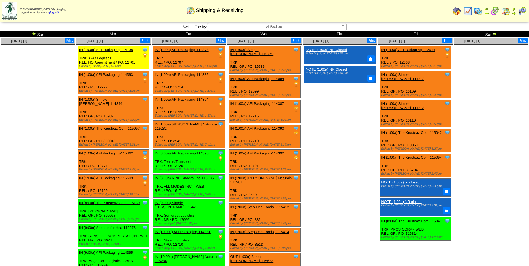
click at [494, 33] on img at bounding box center [494, 33] width 4 height 4
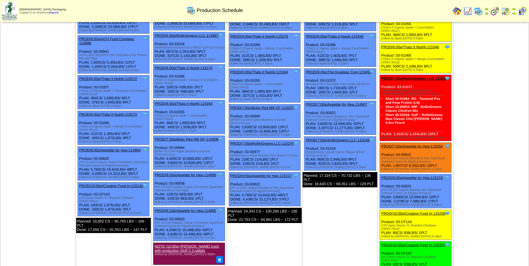
scroll to position [139, 0]
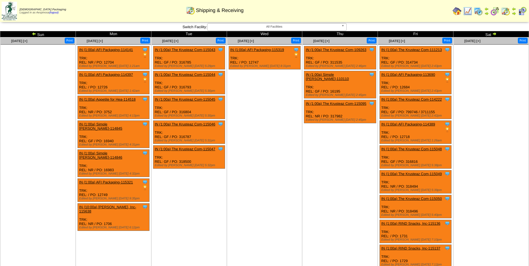
drag, startPoint x: 0, startPoint y: 0, endPoint x: 494, endPoint y: 33, distance: 495.2
click at [494, 33] on img at bounding box center [494, 33] width 4 height 4
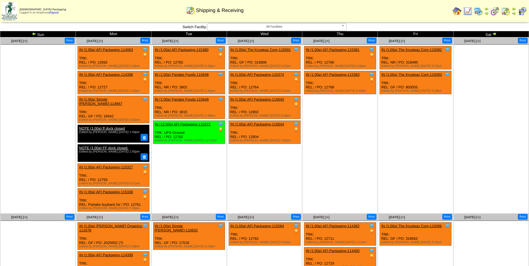
click at [496, 33] on img at bounding box center [494, 33] width 4 height 4
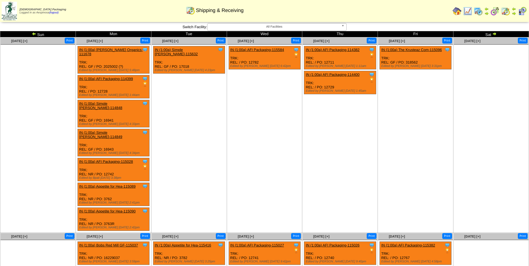
click at [496, 33] on img at bounding box center [494, 33] width 4 height 4
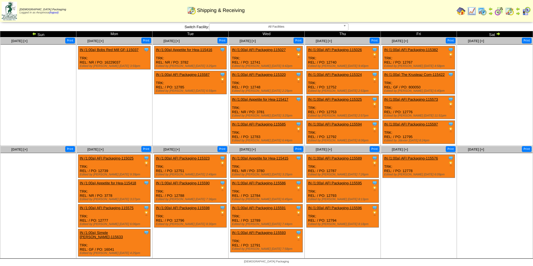
click at [496, 33] on img at bounding box center [498, 33] width 4 height 4
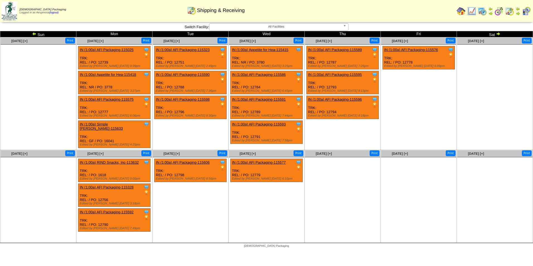
click at [35, 33] on img at bounding box center [34, 33] width 4 height 4
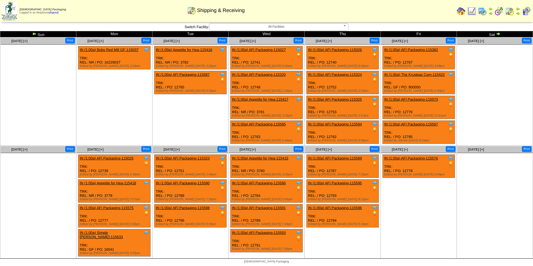
click at [32, 34] on img at bounding box center [34, 33] width 4 height 4
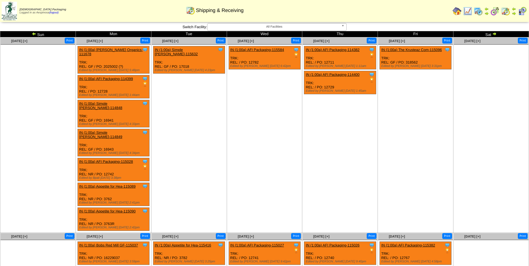
click at [32, 34] on img at bounding box center [34, 33] width 4 height 4
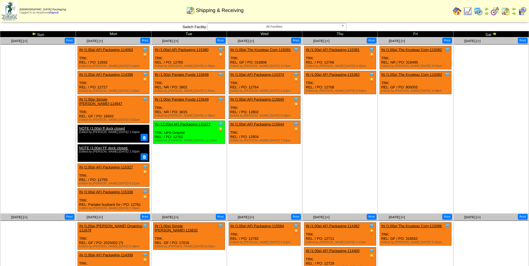
click at [32, 34] on img at bounding box center [34, 33] width 4 height 4
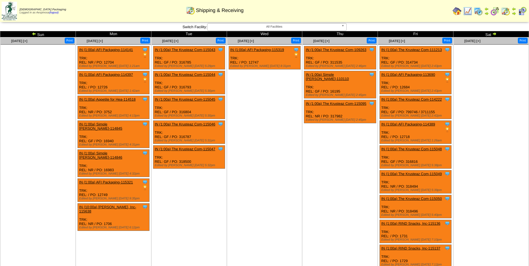
click at [32, 34] on img at bounding box center [34, 33] width 4 height 4
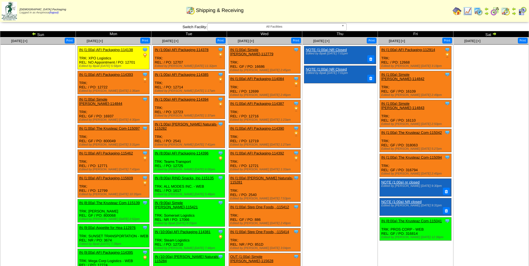
click at [32, 34] on img at bounding box center [34, 33] width 4 height 4
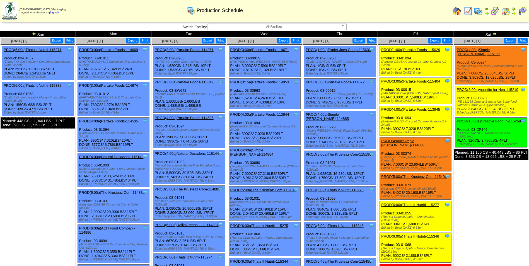
scroll to position [648, 0]
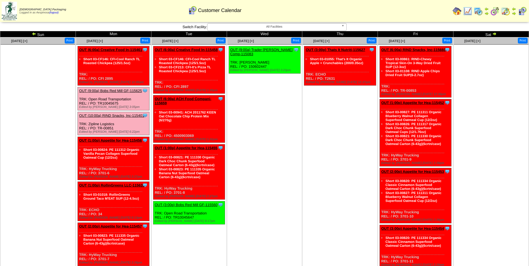
click at [313, 112] on ul "Clone Item OUT (3:00p) Thats It Nutriti-115627 Thats It Nutrition, LLC Schedule…" at bounding box center [339, 88] width 75 height 84
drag, startPoint x: 253, startPoint y: 137, endPoint x: 267, endPoint y: 120, distance: 21.6
click at [257, 132] on td "Aug 20 [+] Print Clone Item OUT (9:00a) Trader Joes Comp-115083 Trader Joes Com…" at bounding box center [265, 222] width 76 height 370
click at [192, 121] on tr "Aug 17 [+] Print Aug 18 [+] Print 90" at bounding box center [264, 222] width 528 height 370
click at [254, 122] on ul "Clone Item OUT (9:00a) Trader Joes Comp-115083 Trader Joes Company ScheduleID: …" at bounding box center [264, 88] width 75 height 84
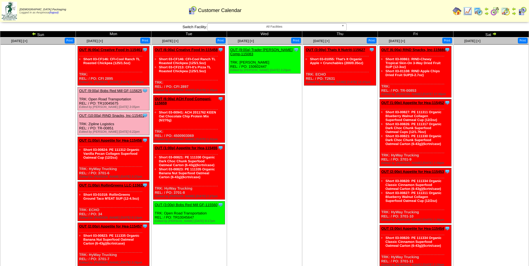
click at [196, 98] on link "OUT (6:00a) ACH Food Compani-115659" at bounding box center [183, 101] width 57 height 8
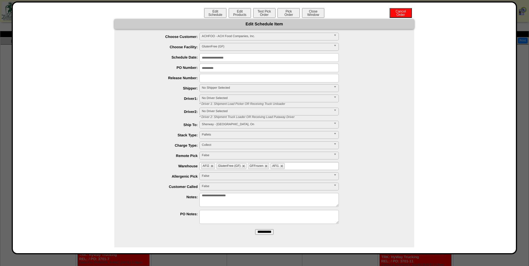
drag, startPoint x: 235, startPoint y: 67, endPoint x: 160, endPoint y: 76, distance: 75.6
click at [161, 72] on div "**********" at bounding box center [269, 68] width 288 height 9
paste input "text"
click at [265, 235] on input "**********" at bounding box center [264, 232] width 18 height 6
click at [229, 68] on input "**********" at bounding box center [268, 68] width 139 height 9
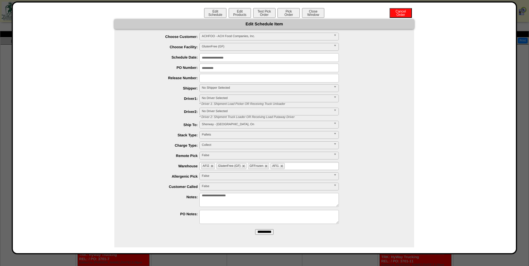
drag, startPoint x: 229, startPoint y: 65, endPoint x: 180, endPoint y: 67, distance: 49.6
click at [180, 67] on li "**********" at bounding box center [269, 68] width 288 height 9
type input "**********"
click at [246, 197] on textarea "**********" at bounding box center [268, 200] width 139 height 14
paste textarea "**********"
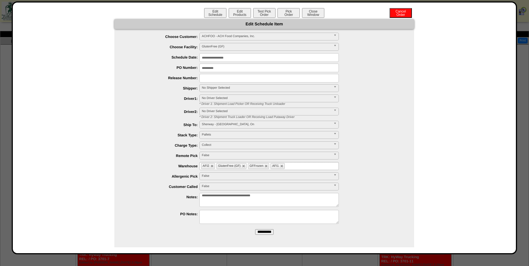
type textarea "**********"
click at [231, 71] on input "**********" at bounding box center [268, 68] width 139 height 9
click at [232, 68] on input "**********" at bounding box center [268, 68] width 139 height 9
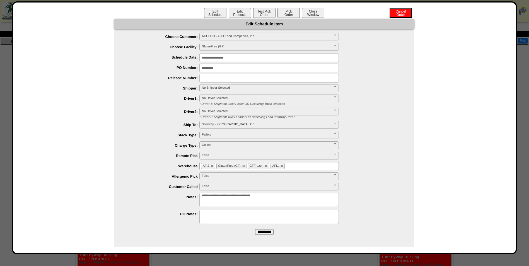
paste input "text"
type input "*******"
click at [270, 234] on input "**********" at bounding box center [264, 232] width 18 height 6
click at [314, 13] on button "Close Window" at bounding box center [313, 13] width 22 height 10
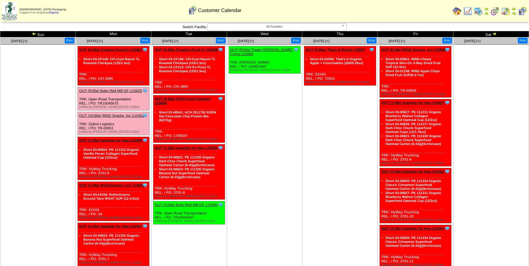
click at [195, 97] on link "OUT (6:00a) ACH Food Compani-115659" at bounding box center [183, 101] width 57 height 8
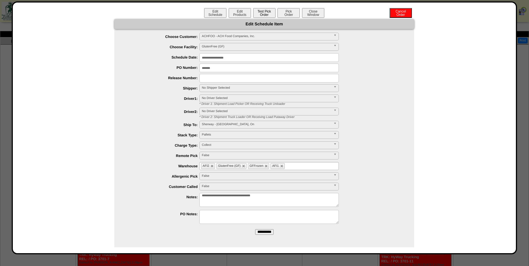
click at [268, 16] on button "Test Pick Order" at bounding box center [264, 13] width 22 height 10
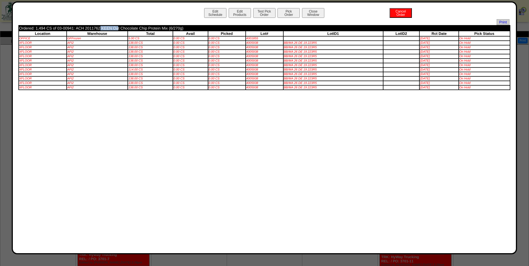
drag, startPoint x: 73, startPoint y: 28, endPoint x: 57, endPoint y: 28, distance: 15.6
click at [57, 28] on td "Ordered: 1,494 CS of 03-00941: ACH 2011762 KEEN Oat Chocolate Chip Protein Mix …" at bounding box center [219, 28] width 400 height 5
click at [189, 106] on div "Edit Schedule Edit Products Test Pick Order Pick Order Cancel Order Close Windo…" at bounding box center [264, 127] width 492 height 239
click at [315, 10] on button "Close Window" at bounding box center [313, 13] width 22 height 10
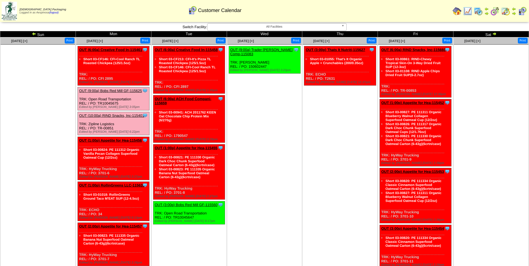
click at [118, 140] on link "OUT (1:00p) Appetite for Hea-115456" at bounding box center [110, 140] width 63 height 4
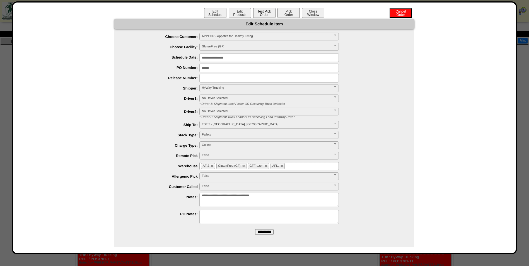
click at [263, 11] on button "Test Pick Order" at bounding box center [264, 13] width 22 height 10
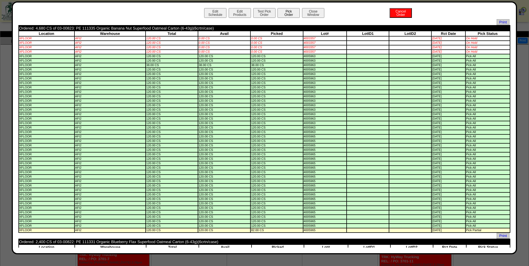
click at [281, 14] on button "Pick Order" at bounding box center [288, 13] width 22 height 10
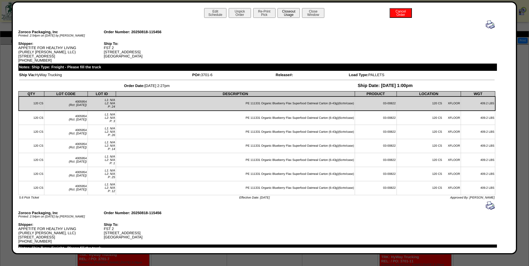
click at [286, 13] on button "Closeout Usage" at bounding box center [288, 13] width 22 height 10
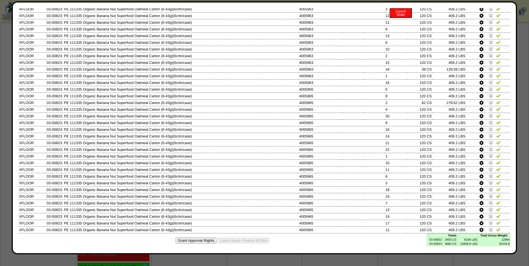
scroll to position [167, 0]
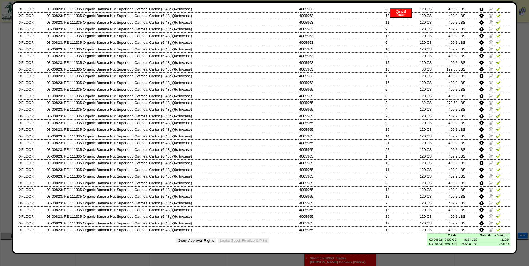
click at [426, 240] on td "03-00822" at bounding box center [434, 239] width 16 height 4
copy td "03-00822"
click at [433, 244] on td "03-00823" at bounding box center [434, 244] width 16 height 4
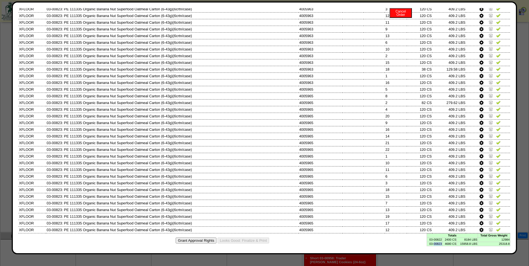
click at [433, 244] on td "03-00823" at bounding box center [434, 244] width 16 height 4
copy td "03-00823"
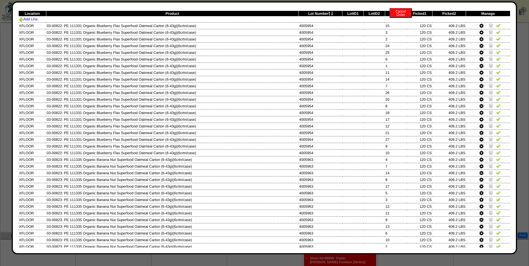
scroll to position [0, 0]
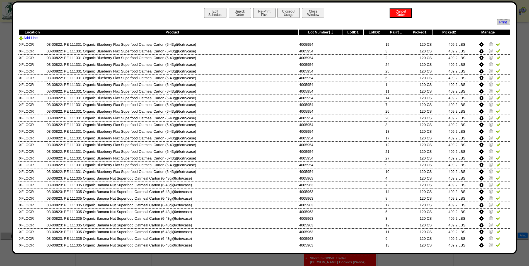
click at [397, 31] on icon at bounding box center [398, 32] width 2 height 4
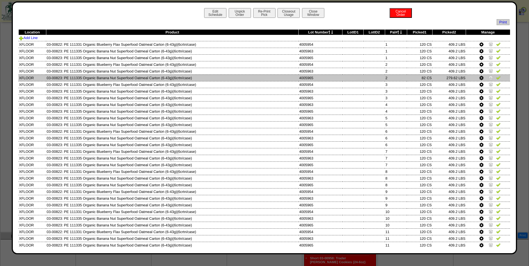
click at [479, 77] on icon at bounding box center [481, 78] width 4 height 5
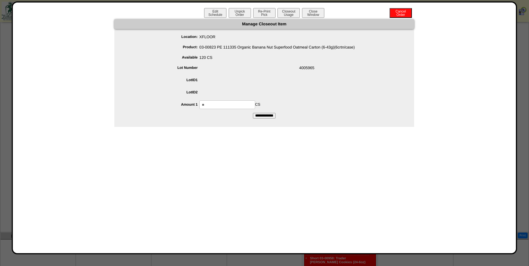
click at [221, 105] on input "**" at bounding box center [227, 104] width 56 height 9
type input "***"
click at [253, 113] on input "**********" at bounding box center [264, 116] width 23 height 6
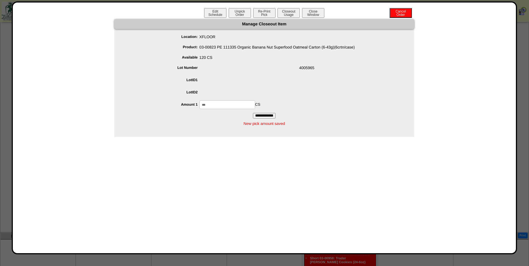
click at [253, 80] on span at bounding box center [269, 81] width 288 height 11
click at [290, 11] on button "Closeout Usage" at bounding box center [288, 13] width 22 height 10
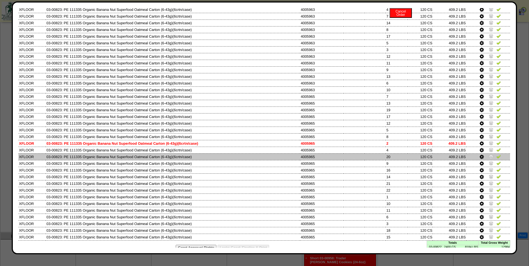
scroll to position [209, 0]
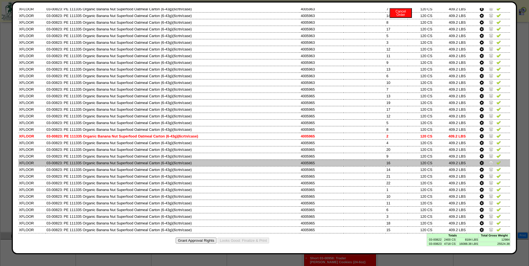
click at [343, 162] on td at bounding box center [353, 162] width 21 height 7
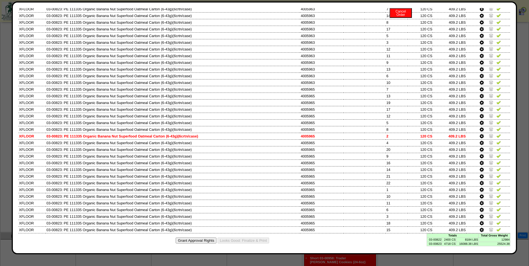
click at [450, 239] on td "2400 CS" at bounding box center [449, 239] width 14 height 4
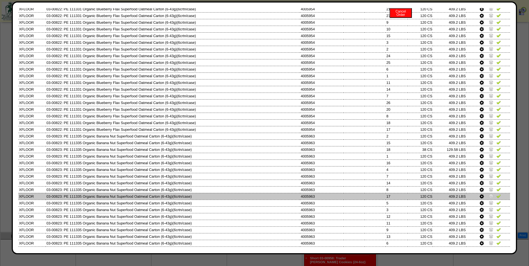
scroll to position [0, 0]
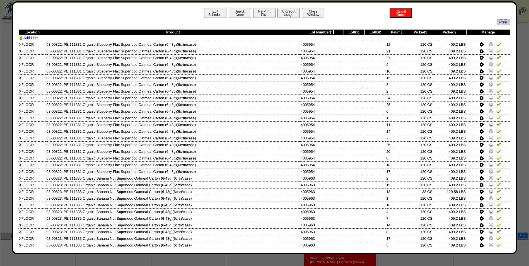
click at [215, 11] on button "Edit Schedule" at bounding box center [215, 13] width 22 height 10
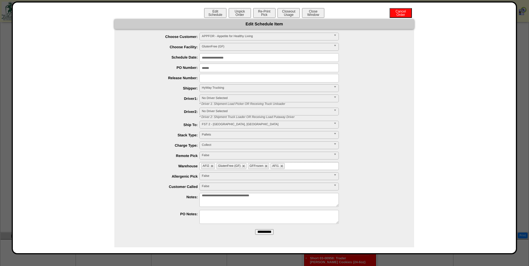
click at [278, 205] on textarea "**********" at bounding box center [268, 200] width 139 height 14
type textarea "**********"
click at [266, 232] on input "**********" at bounding box center [264, 232] width 18 height 6
click at [314, 10] on button "Close Window" at bounding box center [313, 13] width 22 height 10
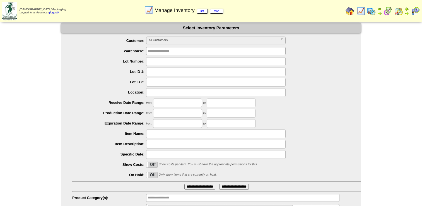
scroll to position [26, 0]
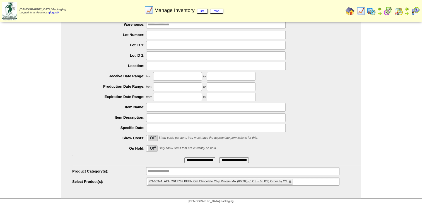
click at [289, 181] on link at bounding box center [289, 181] width 3 height 3
type input "**********"
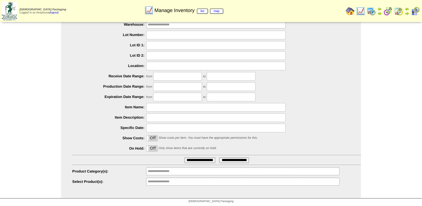
click at [162, 182] on input "**********" at bounding box center [166, 181] width 36 height 7
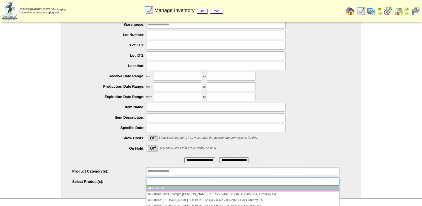
paste input "********"
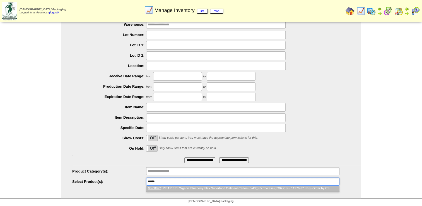
scroll to position [0, 0]
type input "********"
click at [169, 188] on li "03-00822 : PE 111331 Organic Blueberry Flax Superfood Oatmeal Carton (6-43g)(6c…" at bounding box center [242, 188] width 193 height 6
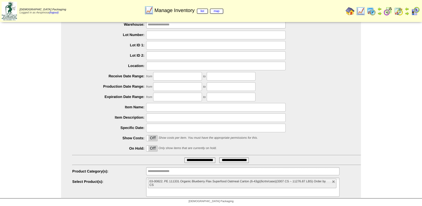
click at [172, 196] on div "**********" at bounding box center [211, 97] width 300 height 201
click at [172, 189] on ul "03-00822: PE 111331 Organic Blueberry Flax Superfood Oatmeal Carton (6-43g)(6cr…" at bounding box center [242, 186] width 193 height 19
paste input "********"
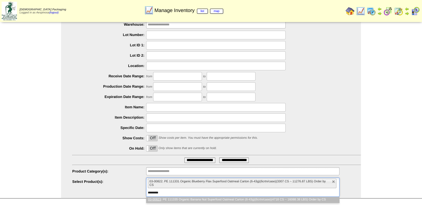
type input "********"
click at [158, 198] on em "03-00823" at bounding box center [154, 199] width 13 height 3
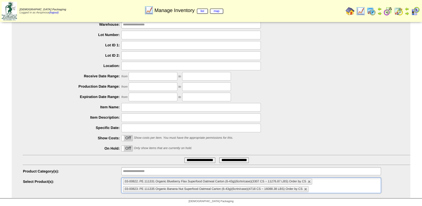
click at [201, 161] on input "**********" at bounding box center [199, 160] width 31 height 6
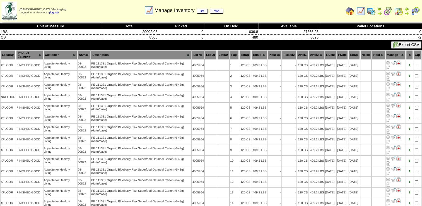
click at [274, 55] on th "Picked1" at bounding box center [274, 54] width 14 height 9
click at [274, 54] on th "Picked1" at bounding box center [274, 54] width 14 height 9
click at [271, 56] on th "Picked1" at bounding box center [274, 54] width 14 height 9
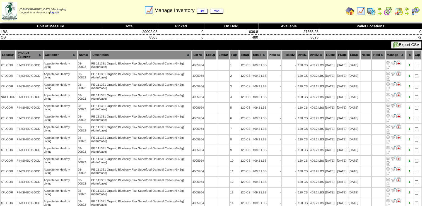
click at [271, 56] on th "Picked1" at bounding box center [274, 54] width 14 height 9
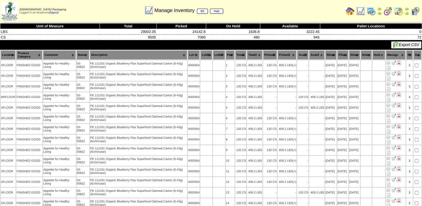
click at [266, 55] on th "Picked1" at bounding box center [270, 54] width 14 height 9
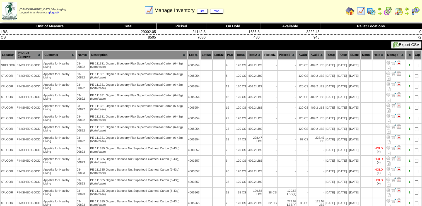
click at [266, 54] on th "Picked1" at bounding box center [270, 54] width 14 height 9
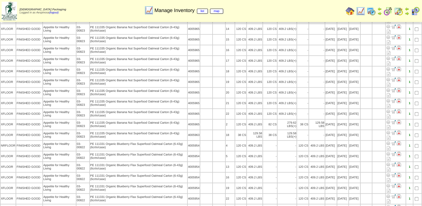
scroll to position [557, 0]
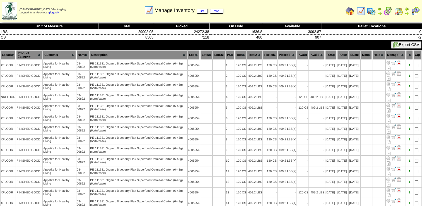
click at [302, 53] on th "Avail1" at bounding box center [302, 54] width 11 height 9
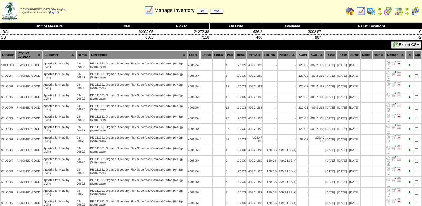
click at [270, 54] on th "Picked1" at bounding box center [270, 54] width 14 height 9
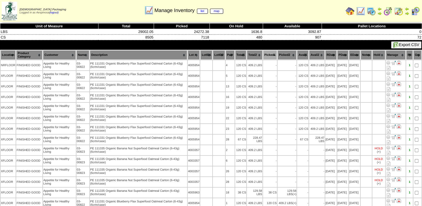
click at [270, 54] on th "Picked1" at bounding box center [270, 54] width 14 height 9
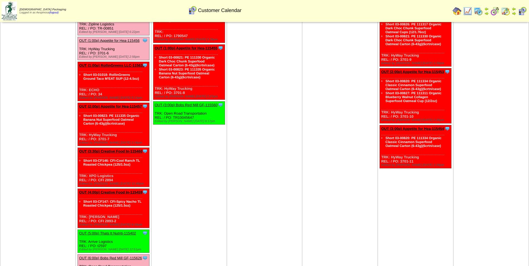
scroll to position [28, 0]
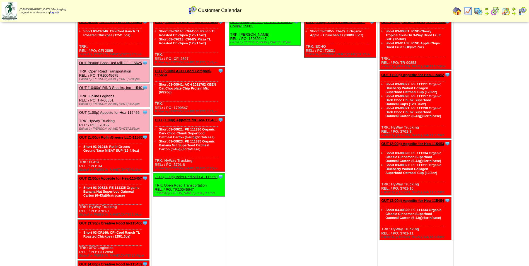
click at [114, 139] on link "OUT (1:00p) RollinGreens LLC-115639" at bounding box center [111, 137] width 65 height 4
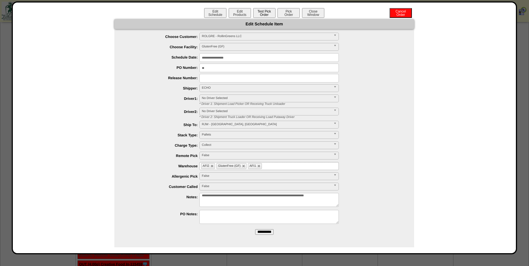
click at [267, 14] on button "Test Pick Order" at bounding box center [264, 13] width 22 height 10
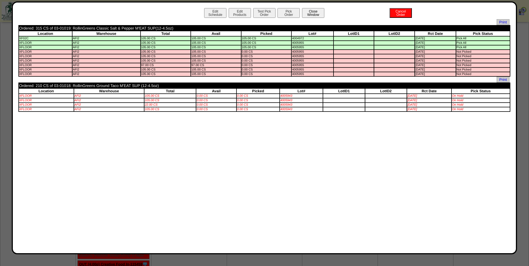
click at [318, 15] on button "Close Window" at bounding box center [313, 13] width 22 height 10
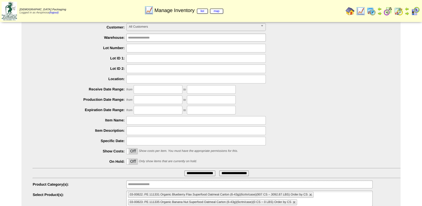
scroll to position [26, 0]
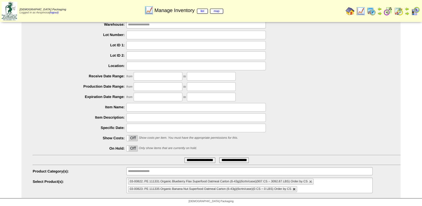
click at [293, 188] on link at bounding box center [293, 188] width 3 height 3
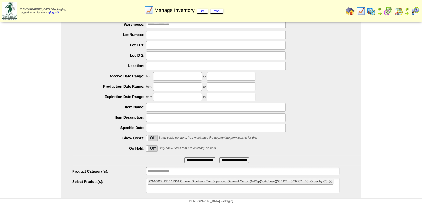
click at [328, 179] on li "03-00822: PE 111331 Organic Blueberry Flax Superfood Oatmeal Carton (6-43g)(6cr…" at bounding box center [240, 181] width 185 height 6
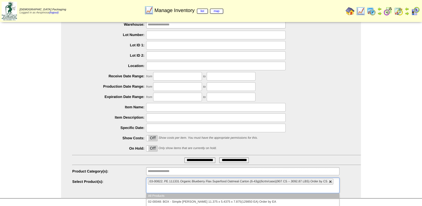
click at [329, 181] on link at bounding box center [330, 181] width 3 height 3
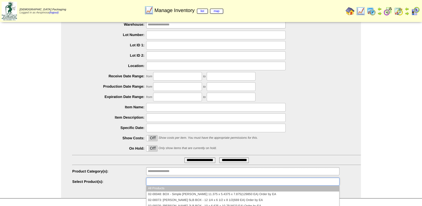
click at [304, 180] on ul at bounding box center [242, 181] width 193 height 8
paste input "********"
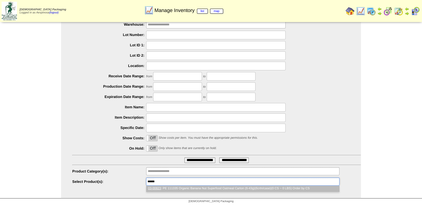
scroll to position [0, 0]
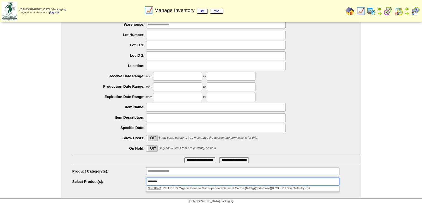
type input "**********"
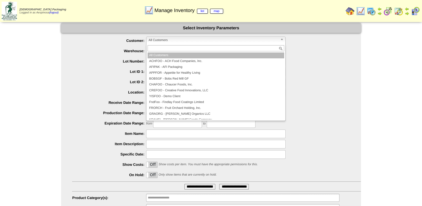
click at [167, 38] on span "All Customers" at bounding box center [213, 40] width 129 height 7
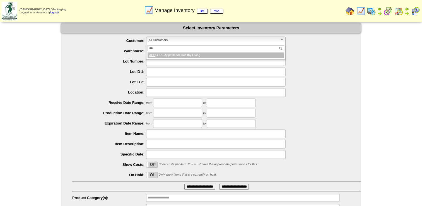
type input "***"
click at [193, 55] on li "APP FOR - Appetite for Healthy Living" at bounding box center [215, 55] width 137 height 6
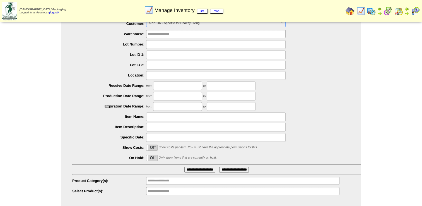
scroll to position [26, 0]
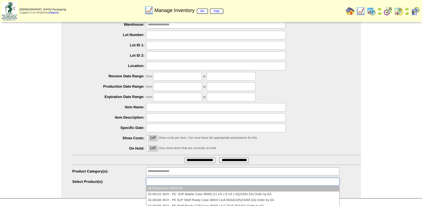
click at [173, 183] on input "text" at bounding box center [166, 181] width 36 height 7
click at [167, 177] on ul at bounding box center [242, 181] width 193 height 8
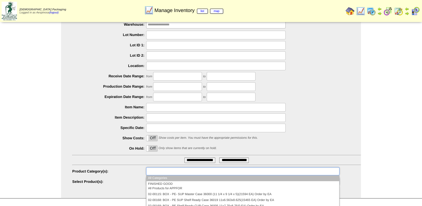
click at [166, 175] on div "All Categories FINISHED GOOD RAW MATERIAL STORAGE STORAGE DRY BOX BULK CUPS IM …" at bounding box center [242, 171] width 193 height 8
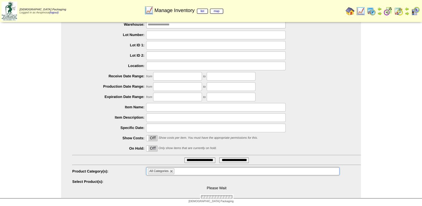
click at [172, 172] on link at bounding box center [171, 170] width 3 height 3
click at [171, 172] on ul at bounding box center [242, 171] width 193 height 8
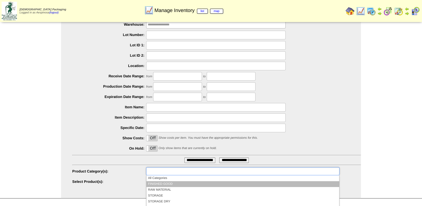
click at [175, 185] on li "FINISHED GOOD" at bounding box center [242, 184] width 193 height 6
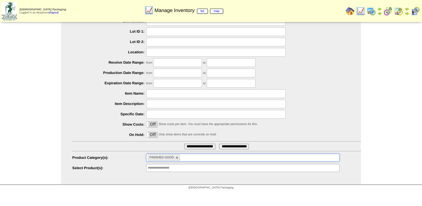
scroll to position [63, 0]
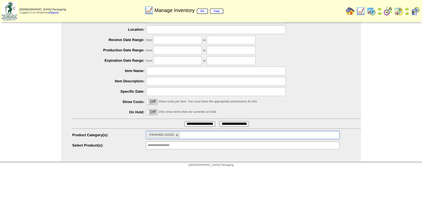
click at [199, 127] on ul "**********" at bounding box center [211, 62] width 300 height 176
click at [198, 125] on input "**********" at bounding box center [199, 124] width 31 height 6
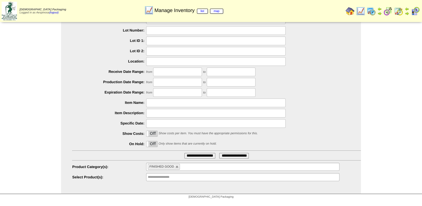
scroll to position [7, 0]
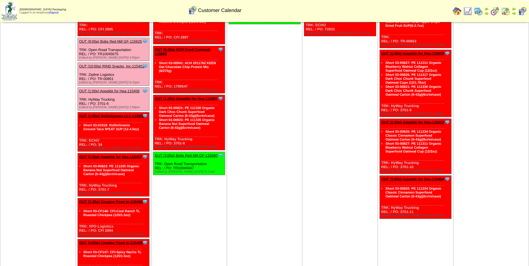
scroll to position [56, 0]
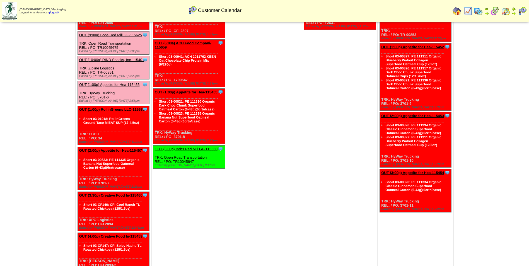
click at [126, 149] on link "OUT (2:00p) Appetite for Hea-115457" at bounding box center [110, 150] width 63 height 4
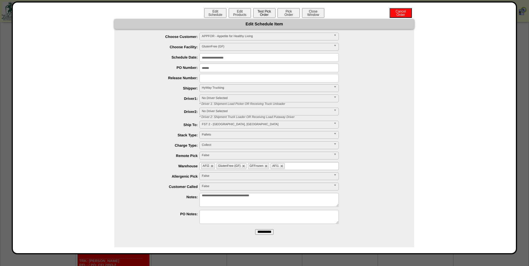
click at [271, 12] on button "Test Pick Order" at bounding box center [264, 13] width 22 height 10
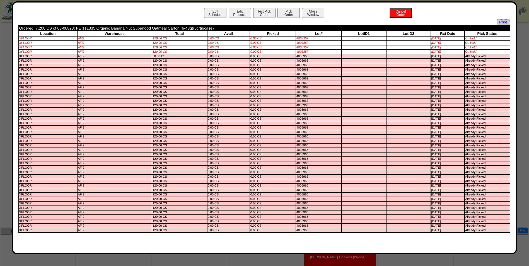
scroll to position [214, 0]
click at [216, 14] on button "Edit Schedule" at bounding box center [215, 13] width 22 height 10
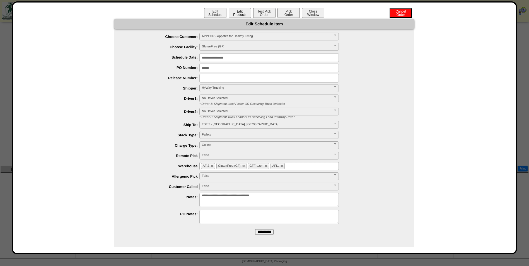
click at [236, 14] on button "Edit Products" at bounding box center [240, 13] width 22 height 10
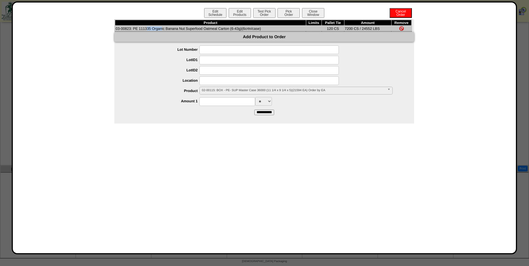
drag, startPoint x: 131, startPoint y: 28, endPoint x: 116, endPoint y: 29, distance: 15.1
click at [116, 29] on td "03-00823: PE 111335 Organic Banana Nut Superfood Oatmeal Carton (6-43g)(6crtn/c…" at bounding box center [210, 29] width 191 height 6
drag, startPoint x: 127, startPoint y: 25, endPoint x: 122, endPoint y: 28, distance: 6.5
drag, startPoint x: 122, startPoint y: 28, endPoint x: 117, endPoint y: 27, distance: 5.1
click at [117, 28] on td "03-00823: PE 111335 Organic Banana Nut Superfood Oatmeal Carton (6-43g)(6crtn/c…" at bounding box center [210, 29] width 191 height 6
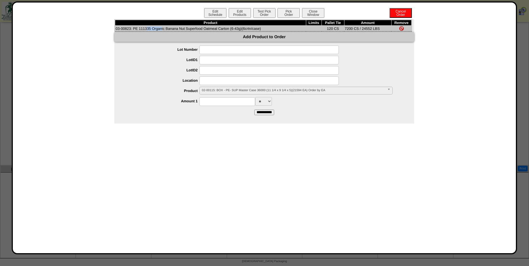
drag, startPoint x: 116, startPoint y: 27, endPoint x: 131, endPoint y: 28, distance: 15.3
click at [131, 28] on td "03-00823: PE 111335 Organic Banana Nut Superfood Oatmeal Carton (6-43g)(6crtn/c…" at bounding box center [210, 29] width 191 height 6
copy td "03-00823"
click at [313, 13] on button "Close Window" at bounding box center [313, 13] width 22 height 10
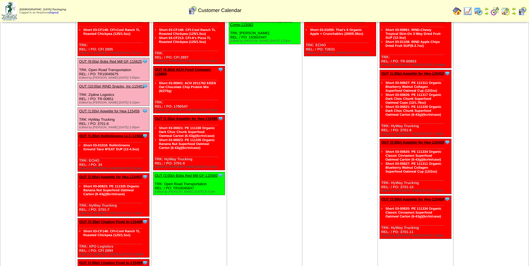
scroll to position [56, 0]
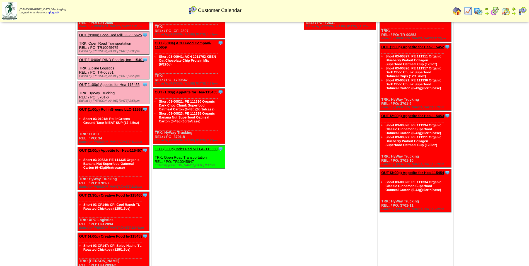
click at [130, 152] on link "OUT (2:00p) Appetite for Hea-115457" at bounding box center [110, 150] width 63 height 4
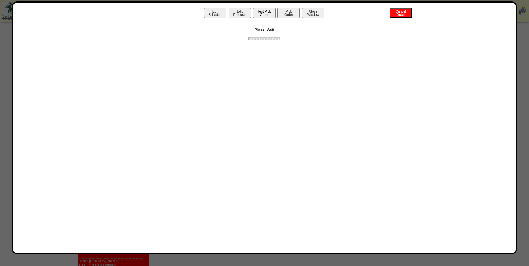
click at [269, 15] on button "Test Pick Order" at bounding box center [264, 13] width 22 height 10
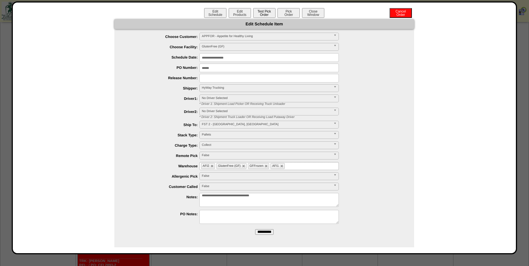
click at [269, 15] on button "Test Pick Order" at bounding box center [264, 13] width 22 height 10
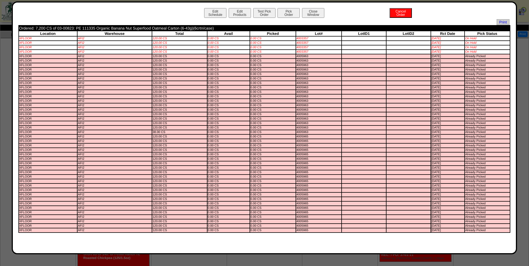
scroll to position [0, 0]
click at [212, 15] on button "Edit Schedule" at bounding box center [215, 13] width 22 height 10
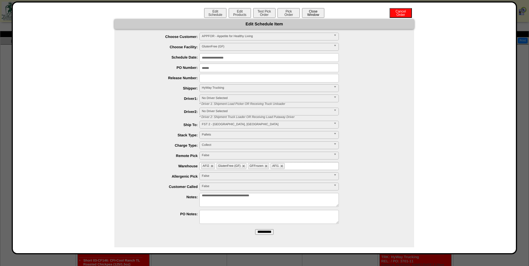
click at [315, 14] on button "Close Window" at bounding box center [313, 13] width 22 height 10
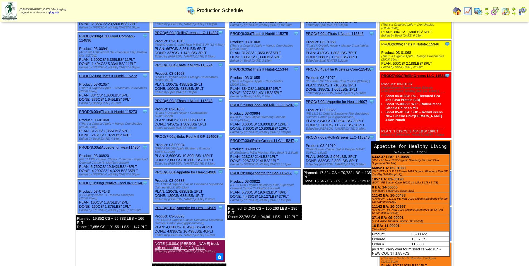
scroll to position [223, 0]
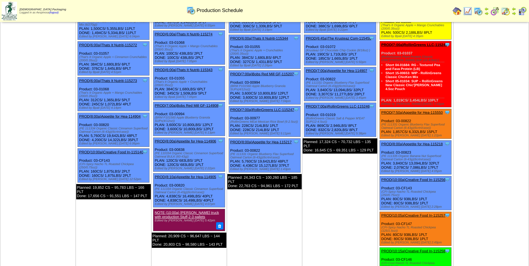
click at [489, 128] on td "[DATE] [+] Print Export Clone Item PROD(4:00a)Simple [PERSON_NAME]-115177 Simpl…" at bounding box center [491, 54] width 76 height 480
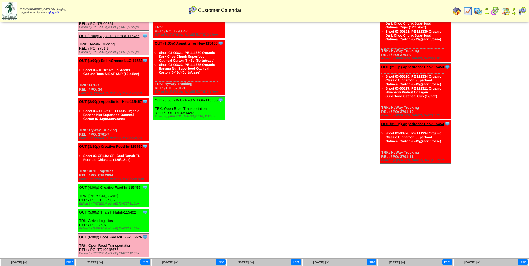
scroll to position [139, 0]
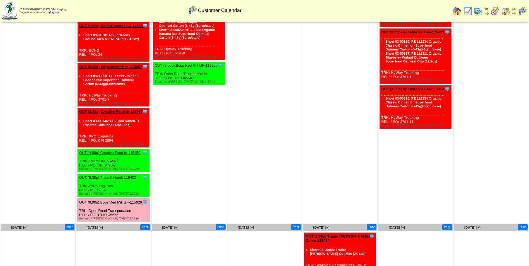
click at [123, 149] on div "Clone Item OUT (4:00p) Creative Food In-115459 Creative Food Innovations, LLC S…" at bounding box center [113, 160] width 72 height 23
click at [125, 154] on link "OUT (4:00p) Creative Food In-115459" at bounding box center [109, 153] width 61 height 4
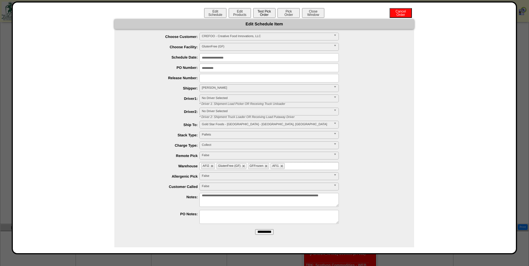
click at [263, 14] on button "Test Pick Order" at bounding box center [264, 13] width 22 height 10
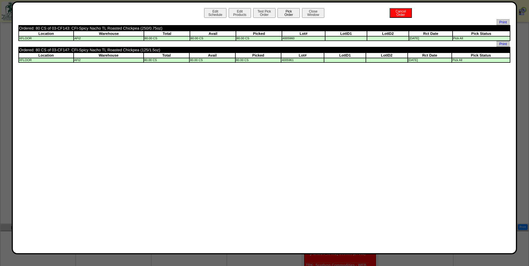
click at [290, 16] on button "Pick Order" at bounding box center [288, 13] width 22 height 10
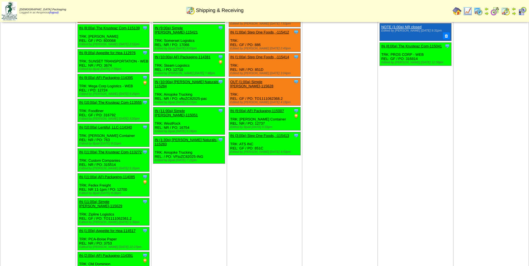
scroll to position [492, 0]
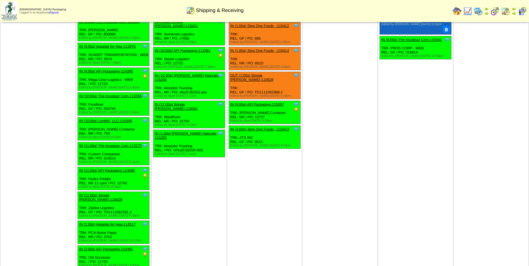
click at [439, 123] on td "Aug 22 [+] Print Clone Item IN (1:00a) AFI Packaging-112914 AFI Packaging Sched…" at bounding box center [416, 63] width 76 height 414
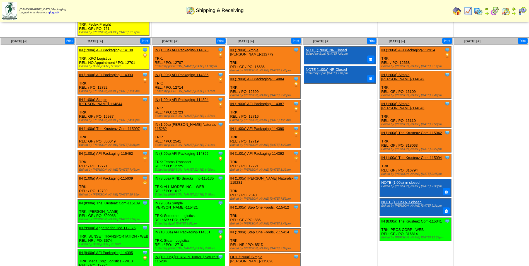
scroll to position [283, 0]
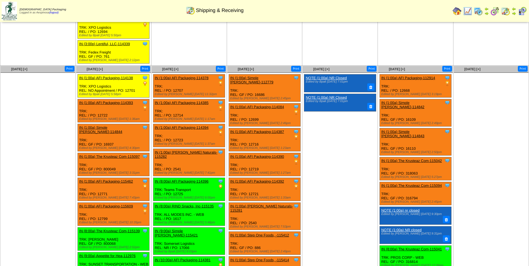
click at [428, 159] on link "IN (1:00a) The Krusteaz Com-115042" at bounding box center [411, 161] width 60 height 4
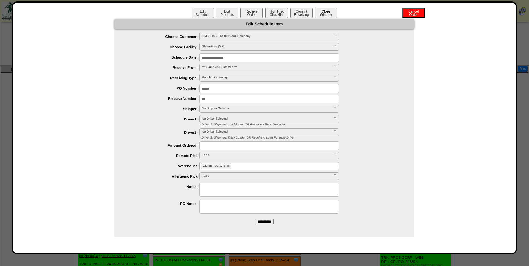
click at [328, 15] on button "Close Window" at bounding box center [326, 13] width 22 height 10
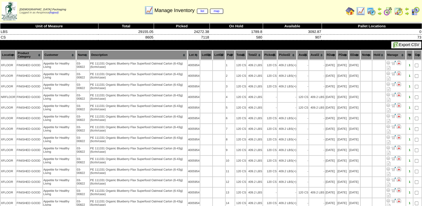
click at [268, 56] on th "Picked1" at bounding box center [270, 54] width 14 height 9
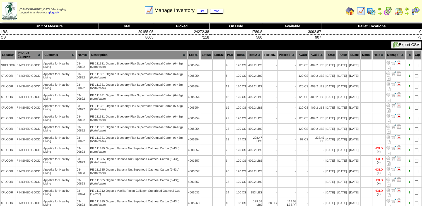
click at [268, 53] on th "Picked1" at bounding box center [270, 54] width 14 height 9
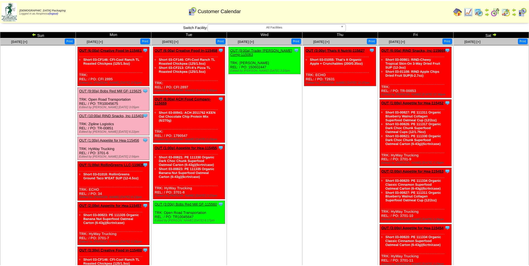
scroll to position [139, 0]
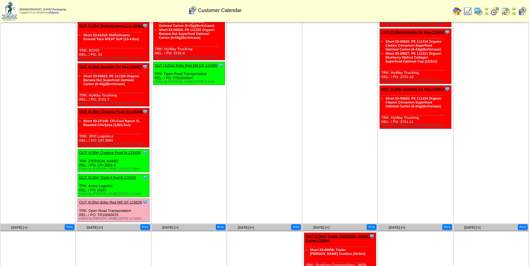
click at [128, 152] on link "OUT (4:00p) Creative Food In-115459" at bounding box center [109, 153] width 61 height 4
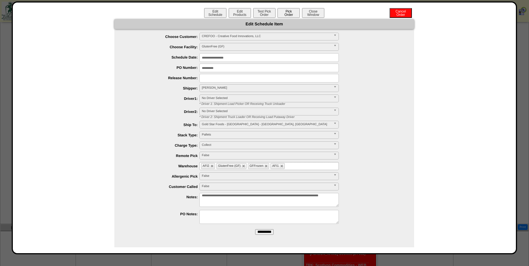
click at [290, 14] on button "Pick Order" at bounding box center [288, 13] width 22 height 10
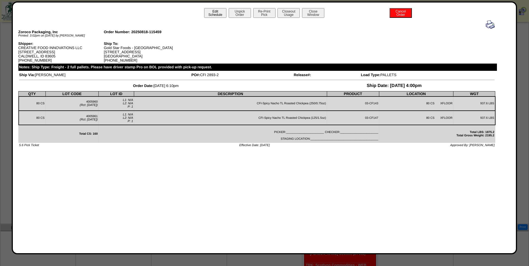
click at [215, 14] on button "Edit Schedule" at bounding box center [215, 13] width 22 height 10
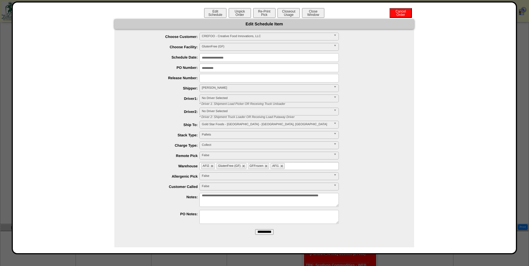
click at [261, 205] on textarea "**********" at bounding box center [268, 200] width 139 height 14
type textarea "**********"
click at [263, 231] on input "**********" at bounding box center [264, 232] width 18 height 6
click at [313, 16] on button "Close Window" at bounding box center [313, 13] width 22 height 10
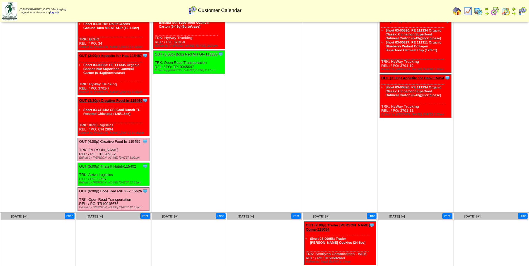
scroll to position [111, 0]
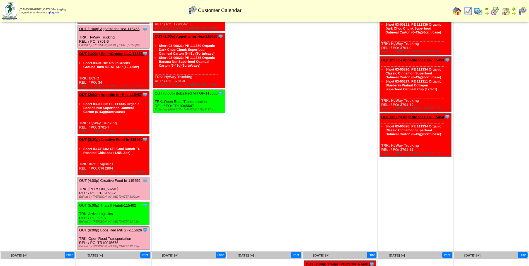
click at [118, 138] on link "OUT (3:30p) Creative Food In-115460" at bounding box center [110, 139] width 63 height 4
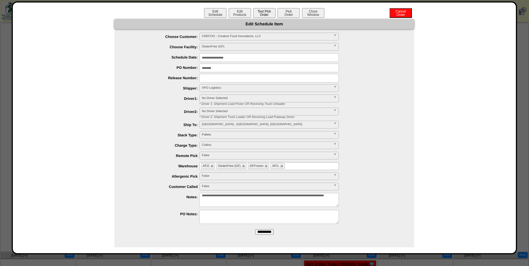
click at [265, 16] on button "Test Pick Order" at bounding box center [264, 13] width 22 height 10
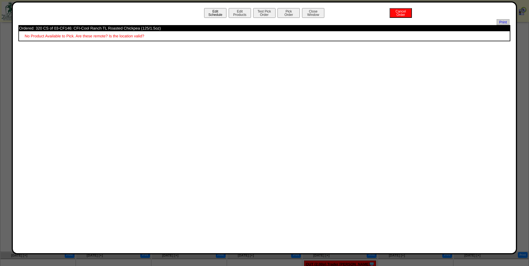
click at [216, 13] on button "Edit Schedule" at bounding box center [215, 13] width 22 height 10
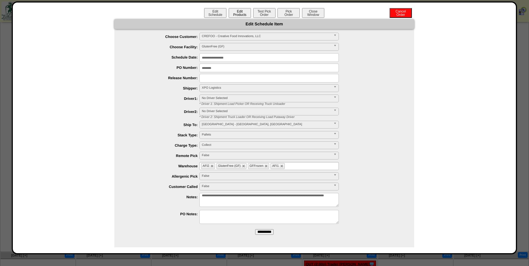
click at [240, 11] on button "Edit Products" at bounding box center [240, 13] width 22 height 10
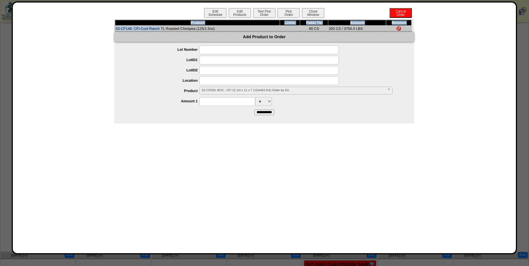
drag, startPoint x: 132, startPoint y: 29, endPoint x: 115, endPoint y: 30, distance: 17.0
click at [115, 30] on div "Product Limits Pallet Tie Amount Remove 03-CF146: CFI-Cool Ranch TL Roasted Chi…" at bounding box center [263, 25] width 298 height 13
copy div "Product Limits Pallet Tie Amount Remove 03-CF146"
drag, startPoint x: 117, startPoint y: 32, endPoint x: 122, endPoint y: 31, distance: 5.9
click at [117, 32] on div "Product Limits Pallet Tie Amount Remove 03-CF146: CFI-Cool Ranch TL Roasted Chi…" at bounding box center [264, 71] width 300 height 104
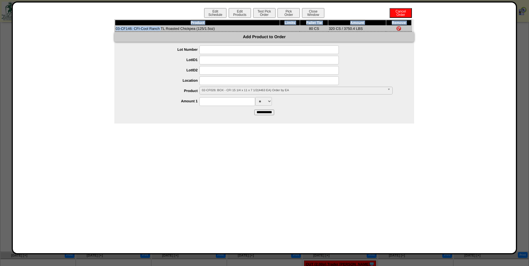
click at [132, 31] on div "Product Limits Pallet Tie Amount Remove 03-CF146: CFI-Cool Ranch TL Roasted Chi…" at bounding box center [263, 25] width 298 height 13
click at [131, 29] on td "03-CF146: CFI-Cool Ranch TL Roasted Chickpea (125/1.5oz)" at bounding box center [197, 29] width 165 height 6
click at [130, 29] on td "03-CF146: CFI-Cool Ranch TL Roasted Chickpea (125/1.5oz)" at bounding box center [197, 29] width 165 height 6
drag, startPoint x: 131, startPoint y: 29, endPoint x: 123, endPoint y: 30, distance: 7.6
click at [123, 30] on td "03-CF146: CFI-Cool Ranch TL Roasted Chickpea (125/1.5oz)" at bounding box center [197, 29] width 165 height 6
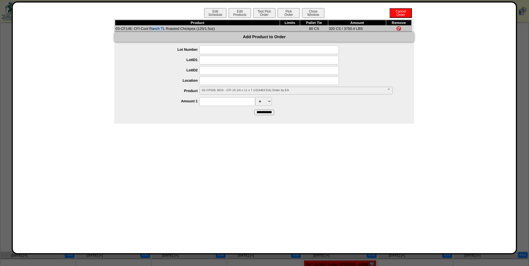
click at [131, 28] on td "03-CF146: CFI-Cool Ranch TL Roasted Chickpea (125/1.5oz)" at bounding box center [197, 29] width 165 height 6
drag, startPoint x: 131, startPoint y: 29, endPoint x: 117, endPoint y: 29, distance: 14.8
click at [117, 29] on td "03-CF146: CFI-Cool Ranch TL Roasted Chickpea (125/1.5oz)" at bounding box center [197, 29] width 165 height 6
copy td "03-CF146"
click at [308, 11] on button "Close Window" at bounding box center [313, 13] width 22 height 10
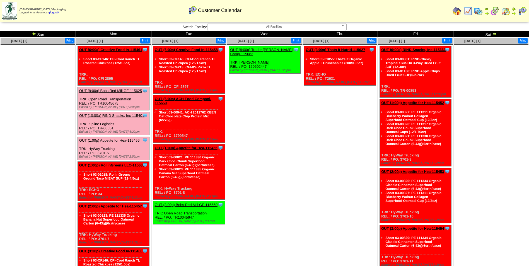
drag, startPoint x: 114, startPoint y: 78, endPoint x: 98, endPoint y: 78, distance: 16.2
click at [98, 78] on div "Clone Item OUT (6:00a) Creative Food In-115461 Creative Food Innovations, LLC S…" at bounding box center [113, 65] width 72 height 39
copy div "CFI 2895"
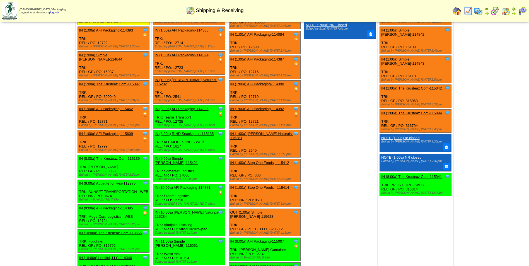
scroll to position [353, 0]
